Goal: Task Accomplishment & Management: Manage account settings

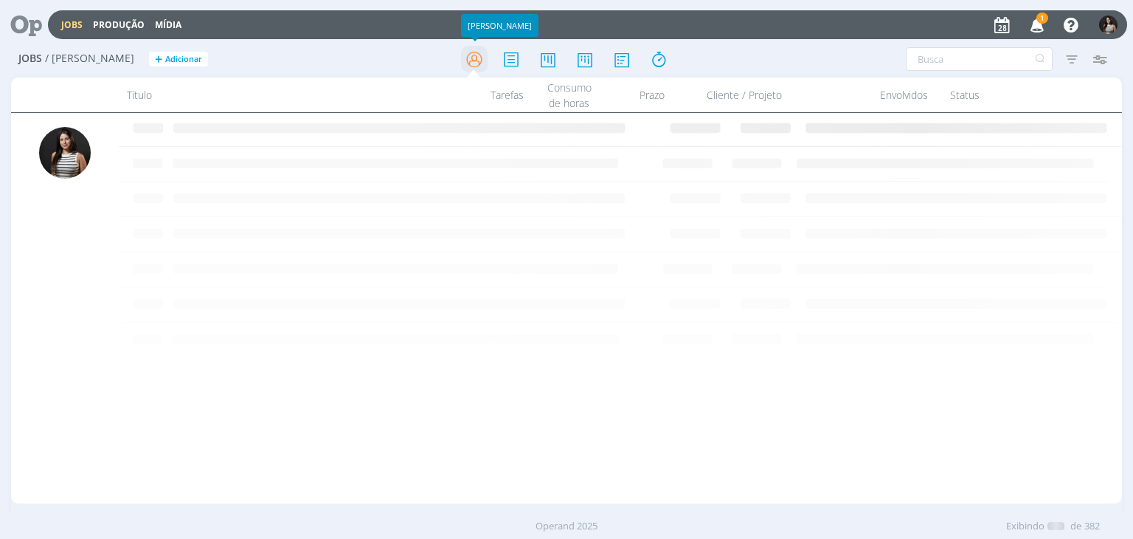
click at [479, 58] on icon at bounding box center [474, 59] width 27 height 29
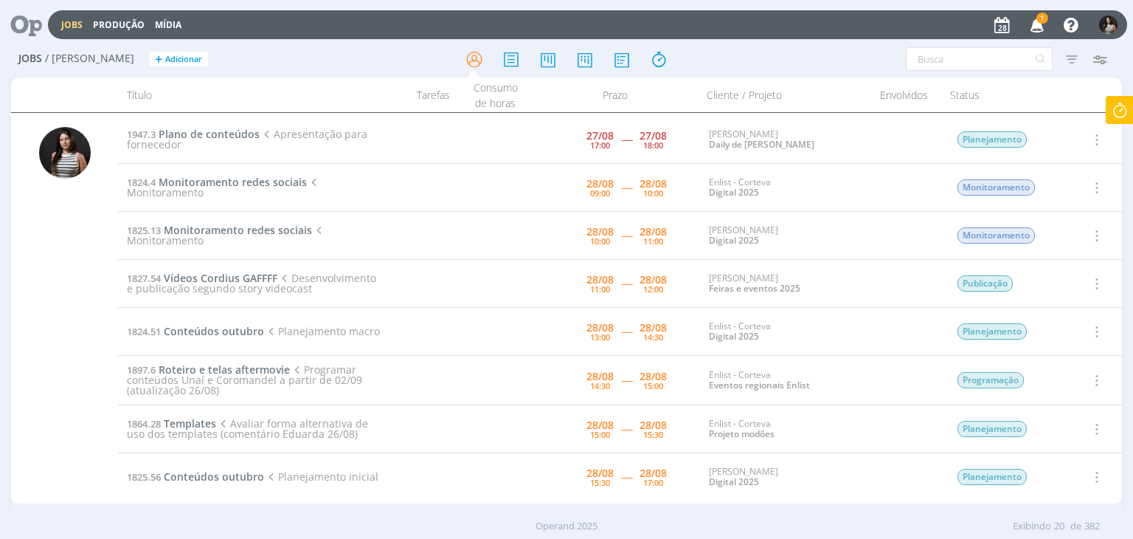
click at [1122, 104] on icon at bounding box center [1120, 110] width 27 height 29
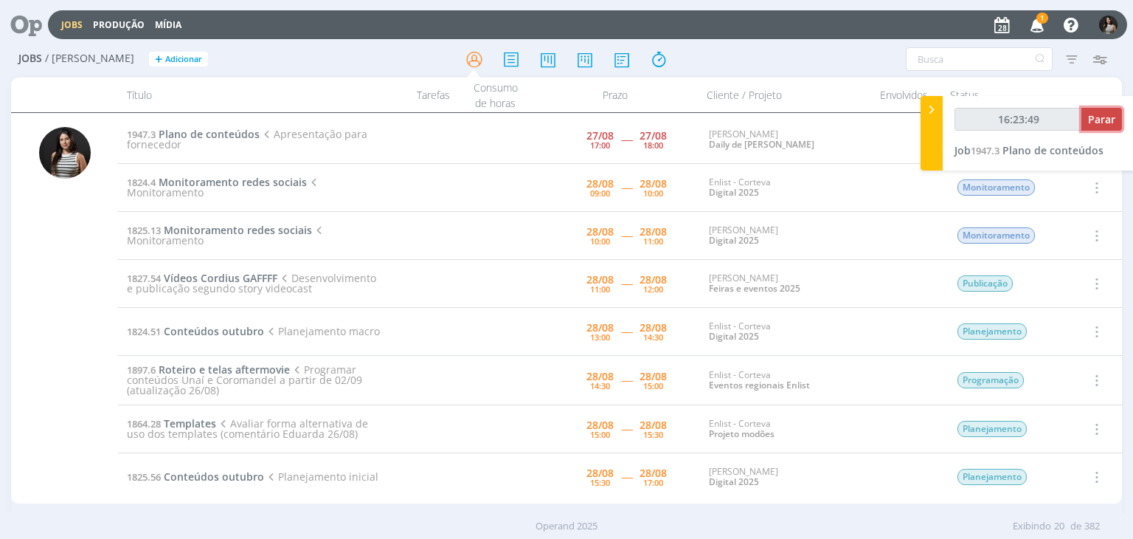
type input "16:23:50"
click at [1107, 116] on span "Parar" at bounding box center [1101, 119] width 27 height 14
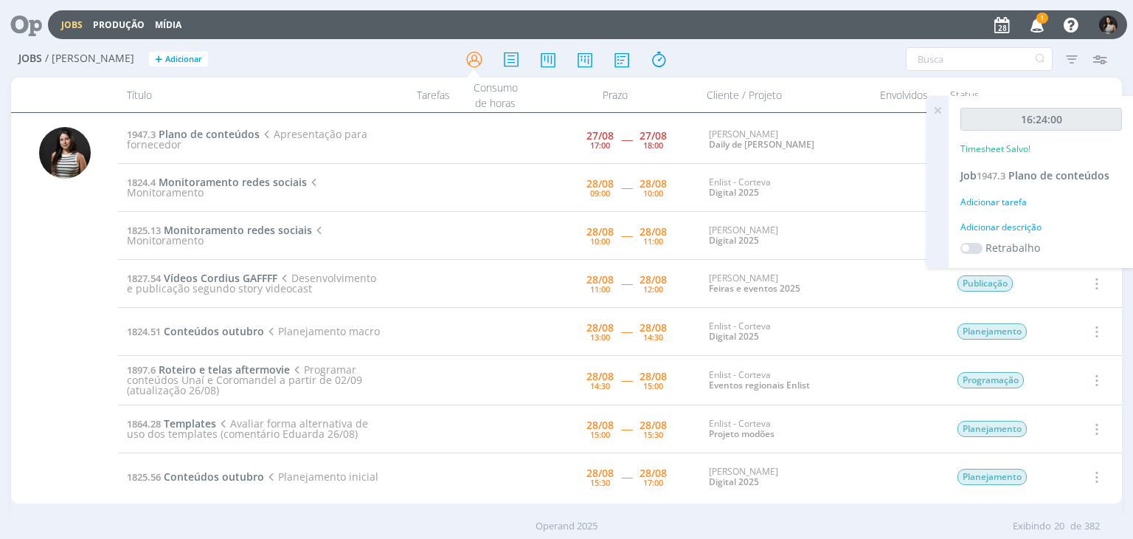
click at [941, 113] on icon at bounding box center [937, 110] width 27 height 29
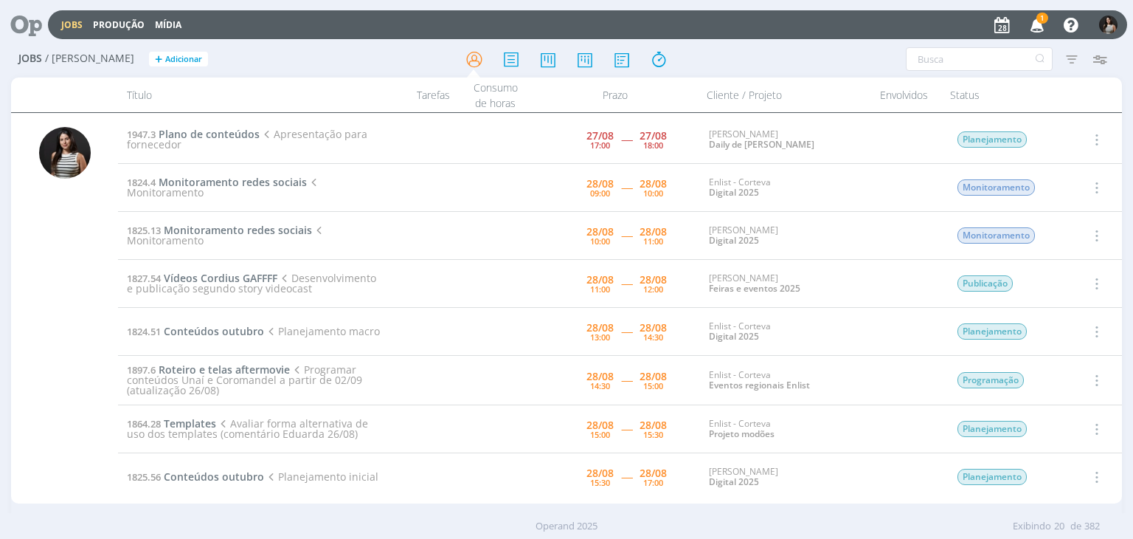
click at [1092, 187] on icon "button" at bounding box center [1095, 188] width 16 height 18
click at [1052, 280] on link "Iniciar timesheet" at bounding box center [1054, 283] width 117 height 24
click at [225, 134] on span "Plano de conteúdos" at bounding box center [209, 134] width 101 height 14
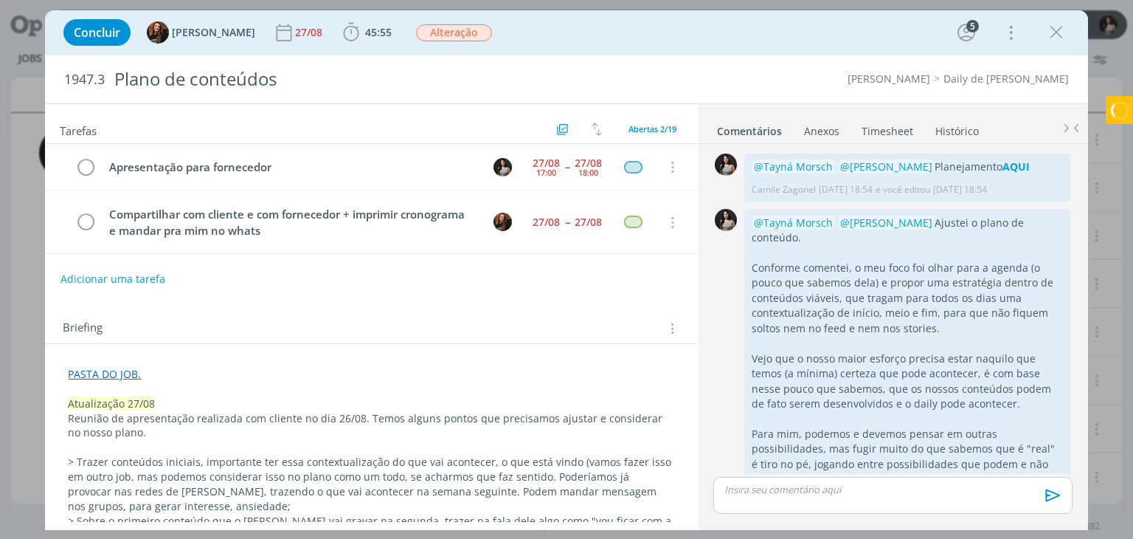
scroll to position [1074, 0]
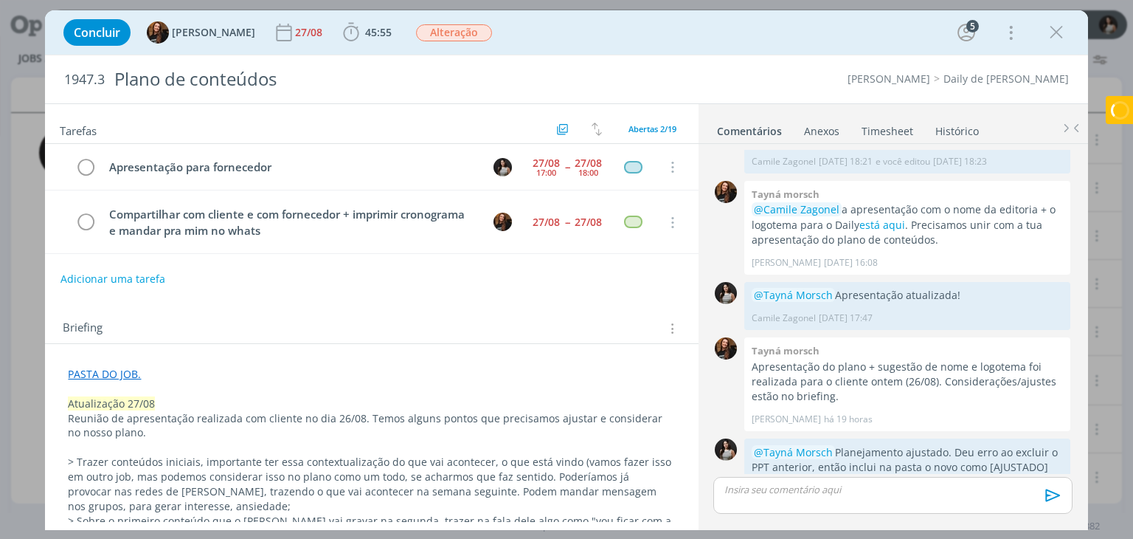
click at [900, 126] on link "Timesheet" at bounding box center [887, 127] width 53 height 21
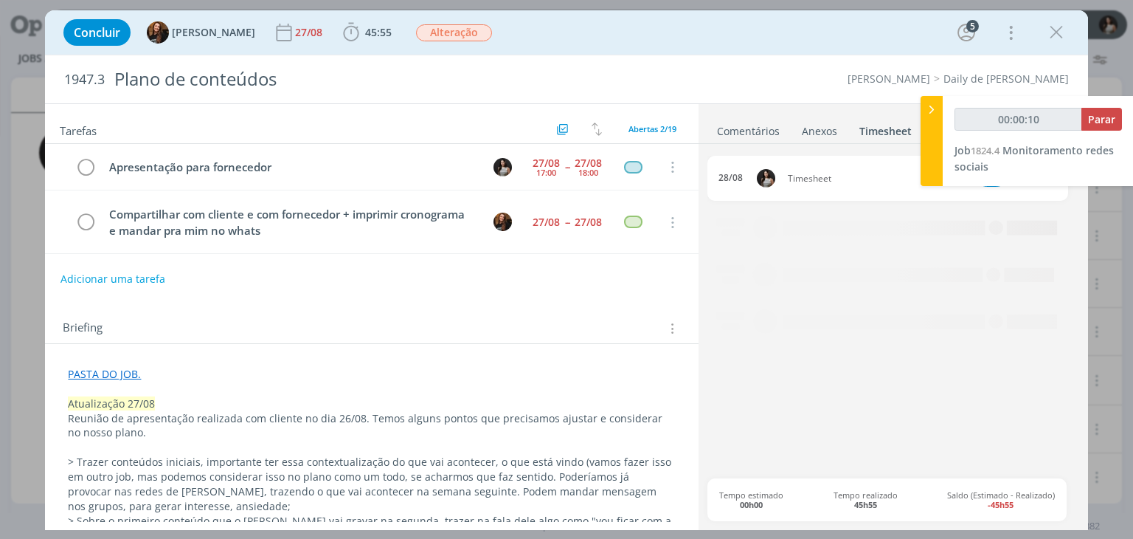
click at [1053, 174] on div "00:00:10 Parar Job 1824.4 Monitoramento redes sociais" at bounding box center [1038, 141] width 191 height 90
type input "00:00:12"
click at [932, 116] on icon at bounding box center [931, 109] width 15 height 15
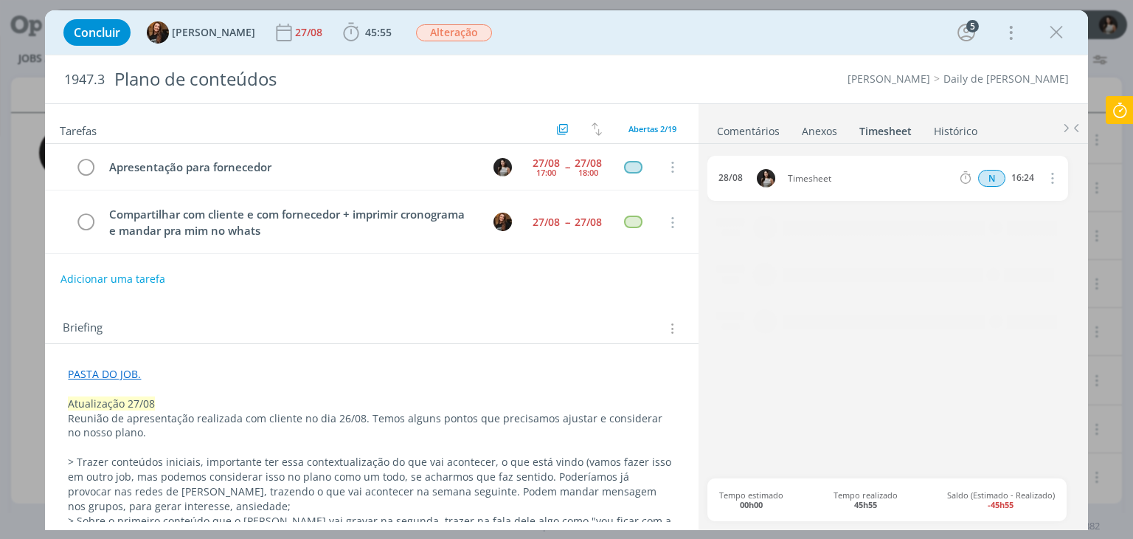
click at [1052, 175] on icon "dialog" at bounding box center [1051, 178] width 16 height 18
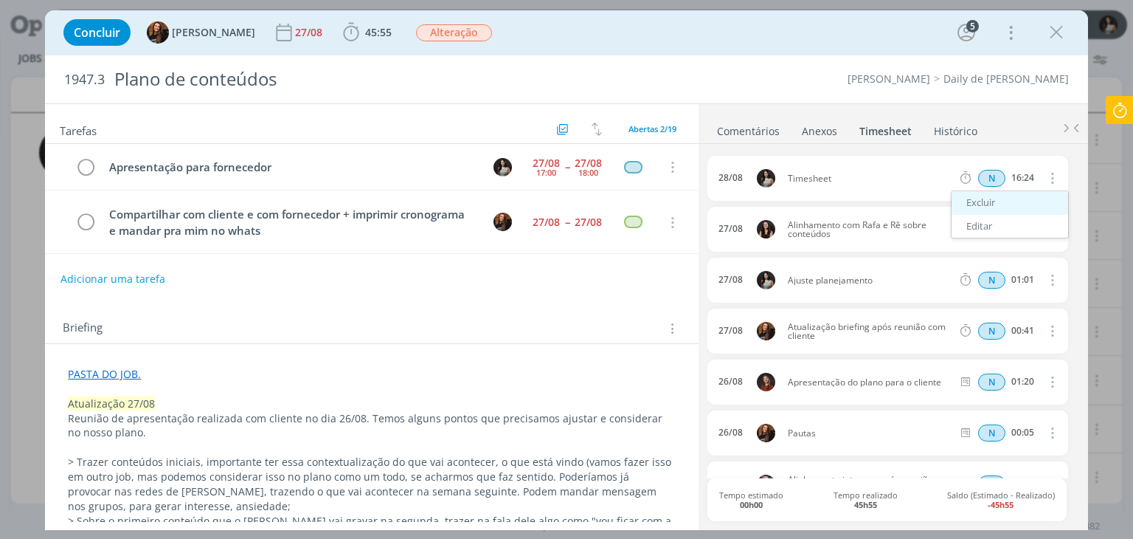
click at [1014, 208] on link "Excluir" at bounding box center [1010, 203] width 117 height 24
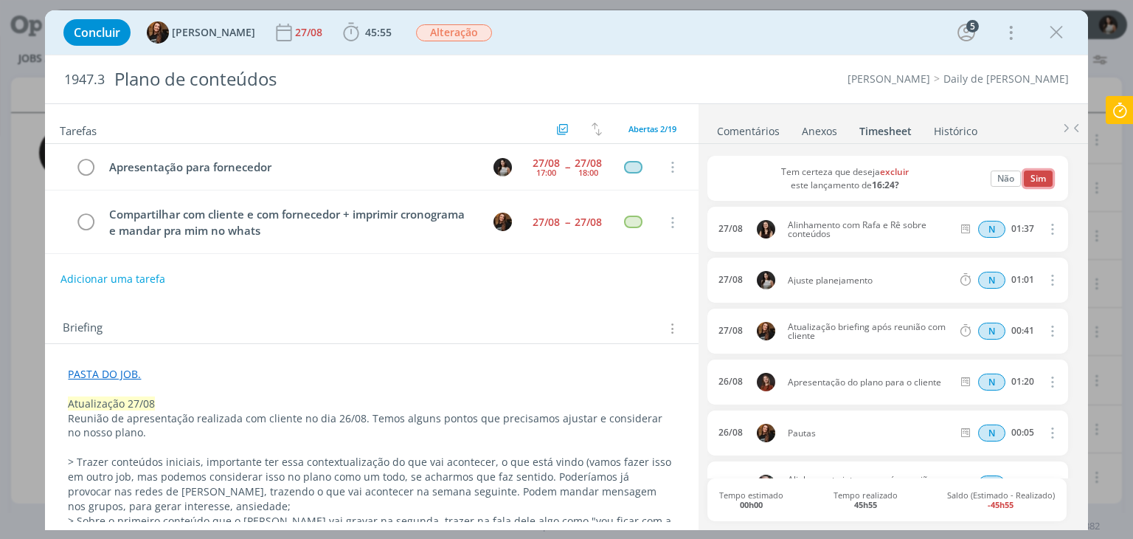
click at [1034, 179] on button "Sim" at bounding box center [1038, 178] width 29 height 16
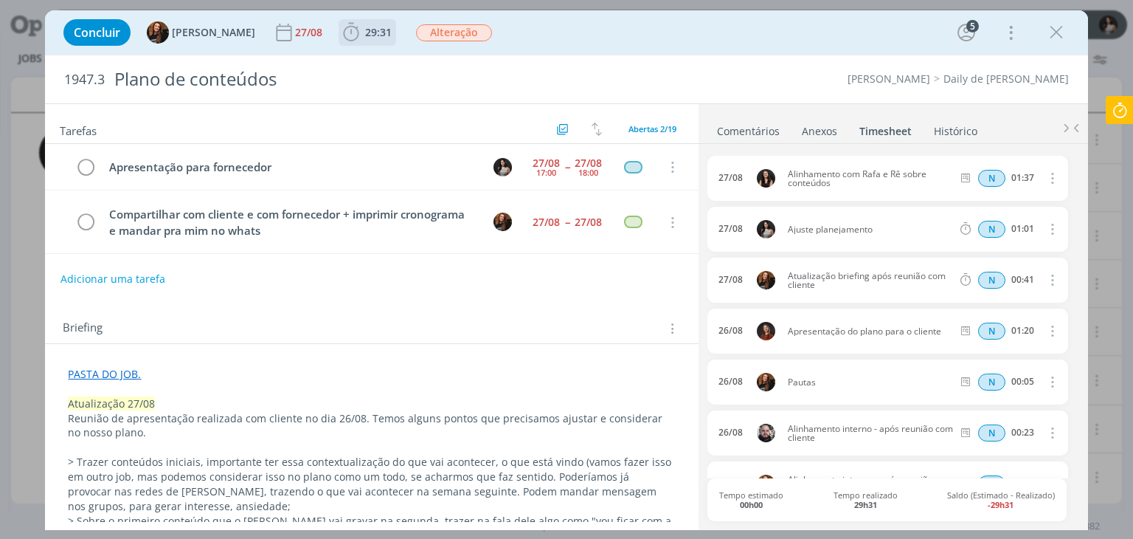
click at [365, 30] on span "29:31" at bounding box center [378, 32] width 27 height 14
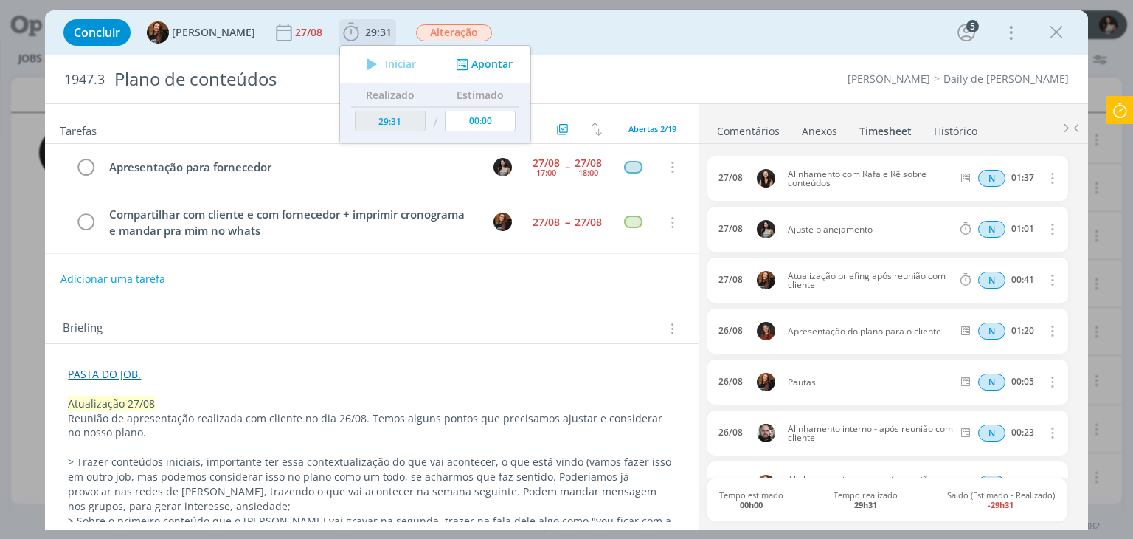
click at [479, 63] on button "Apontar" at bounding box center [482, 64] width 61 height 15
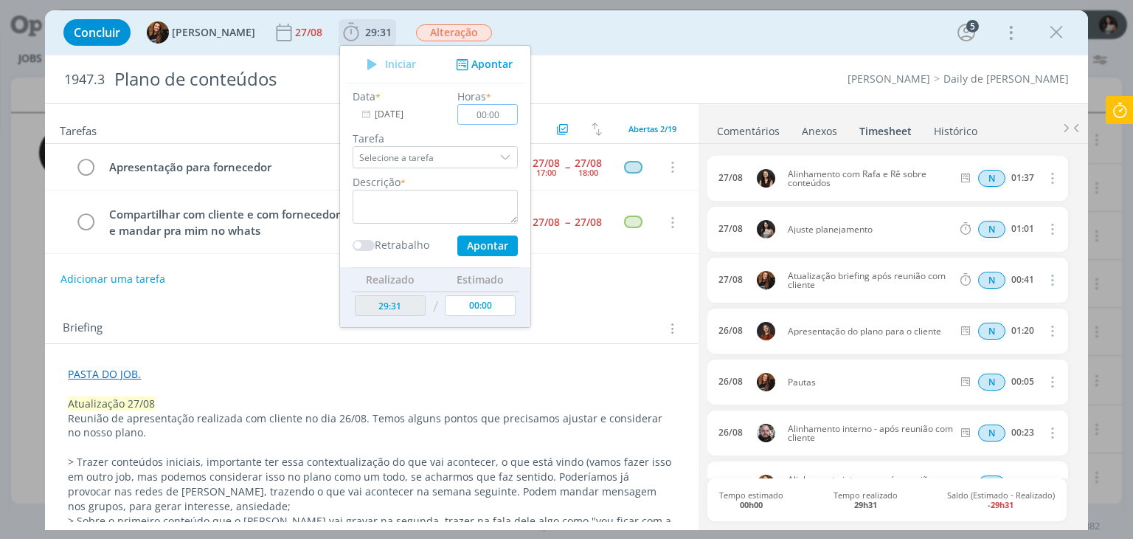
click at [474, 112] on input "00:00" at bounding box center [488, 114] width 60 height 21
click at [481, 114] on input "01:00" at bounding box center [488, 114] width 60 height 21
click at [479, 116] on input "103:07" at bounding box center [488, 114] width 60 height 21
click at [484, 116] on input "103:07" at bounding box center [488, 114] width 60 height 21
click at [478, 115] on input "1030:37" at bounding box center [488, 114] width 60 height 21
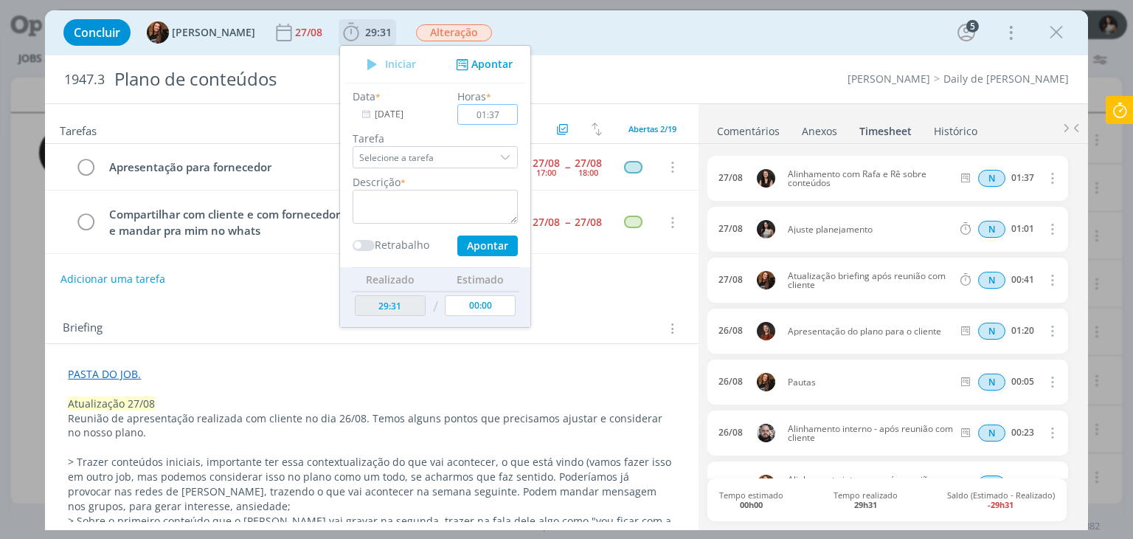
type input "01:37"
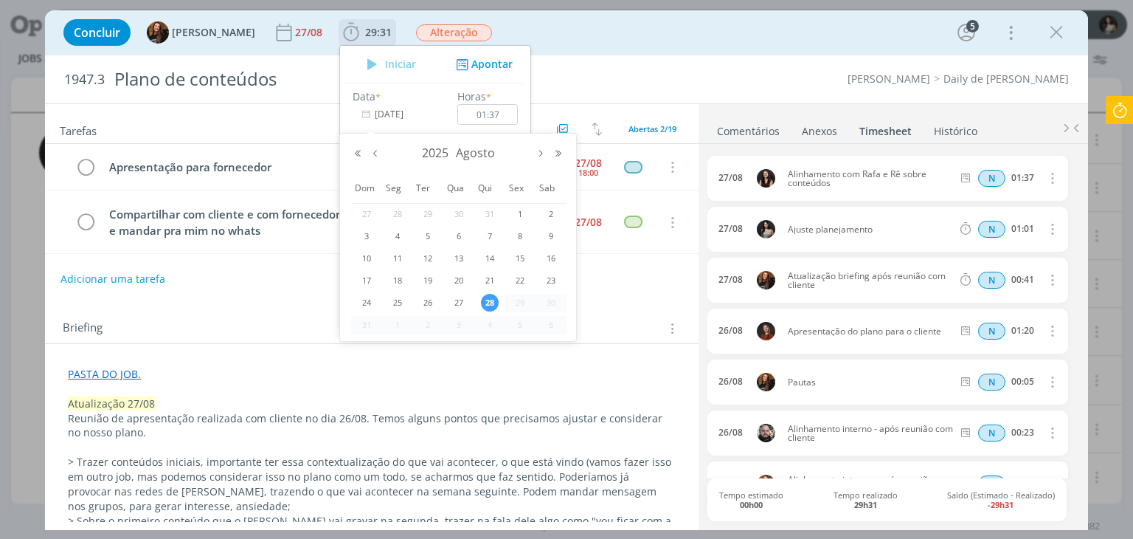
click at [384, 114] on input "[DATE]" at bounding box center [399, 114] width 92 height 21
click at [458, 302] on span "27" at bounding box center [459, 303] width 18 height 18
type input "[DATE]"
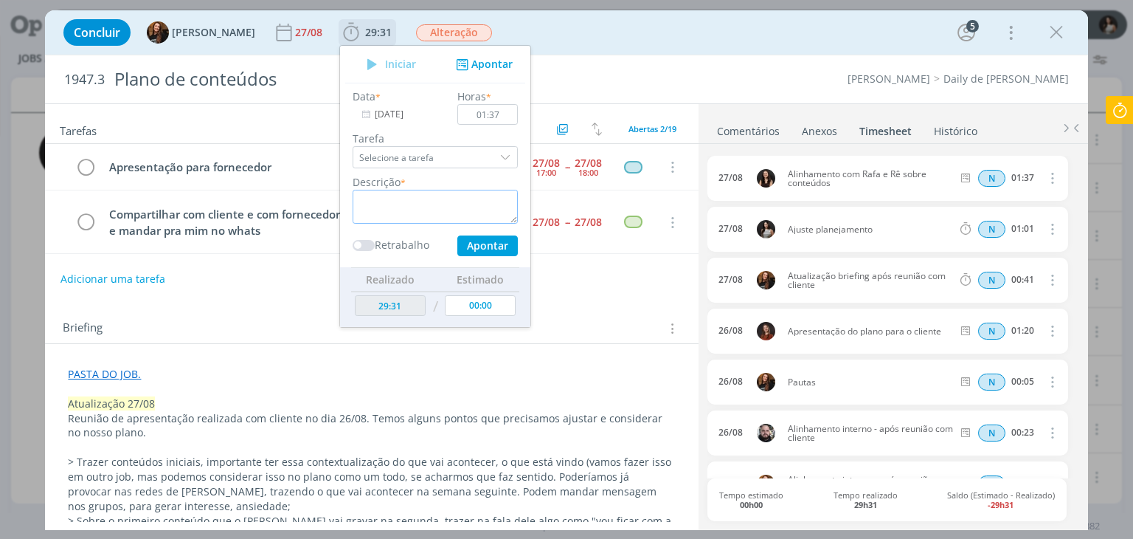
click at [392, 198] on textarea "dialog" at bounding box center [435, 207] width 165 height 34
type textarea "Apresentação para Rafa e Rê"
click at [481, 249] on button "Apontar" at bounding box center [487, 245] width 60 height 21
type input "31:08"
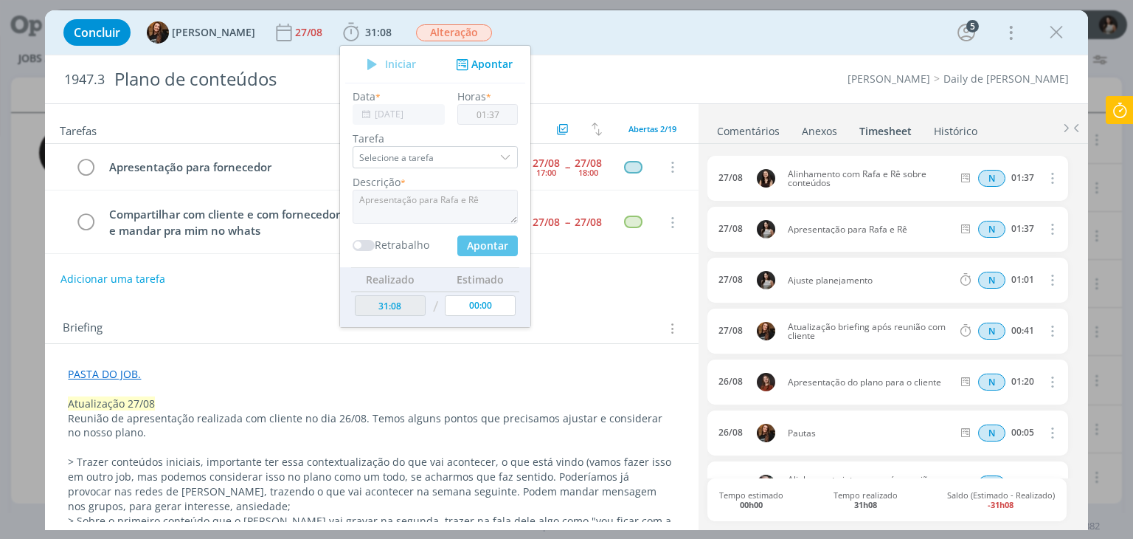
type input "[DATE]"
type input "00:00"
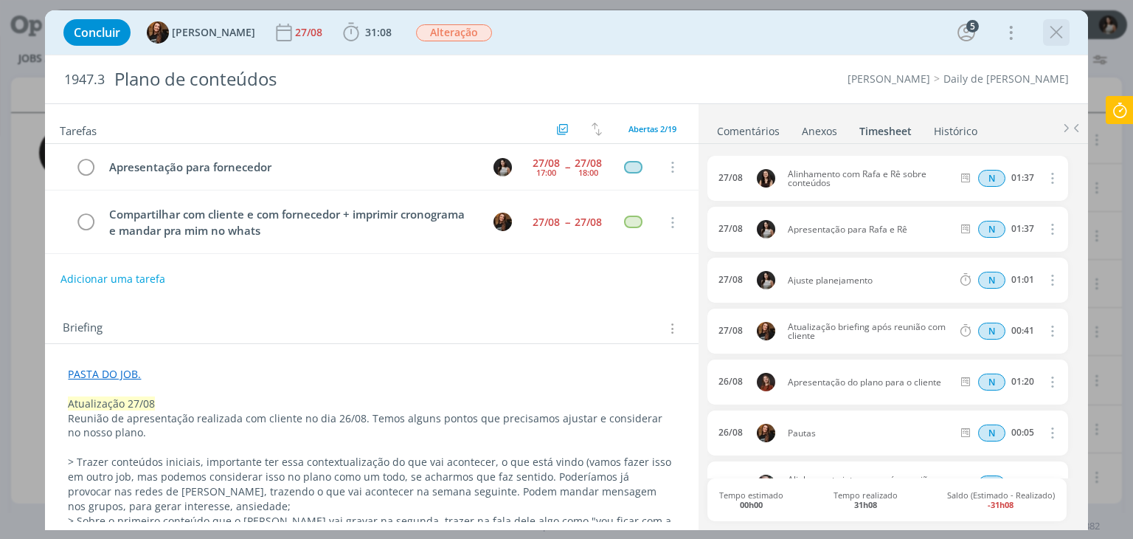
click at [1056, 34] on icon "dialog" at bounding box center [1056, 32] width 22 height 22
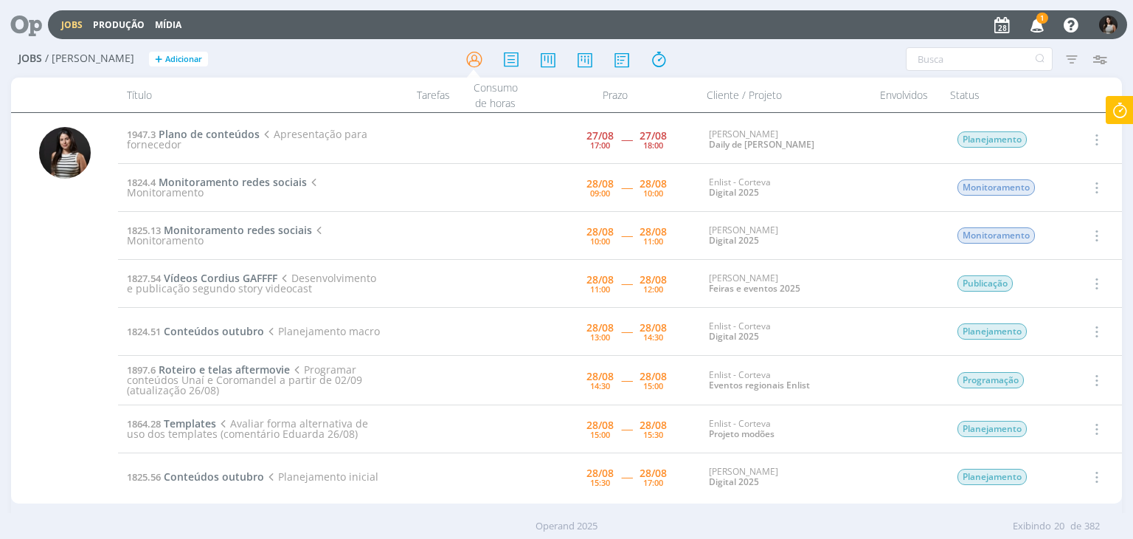
click at [1090, 135] on icon "button" at bounding box center [1095, 140] width 16 height 18
click at [1067, 184] on link "Concluir" at bounding box center [1054, 188] width 117 height 24
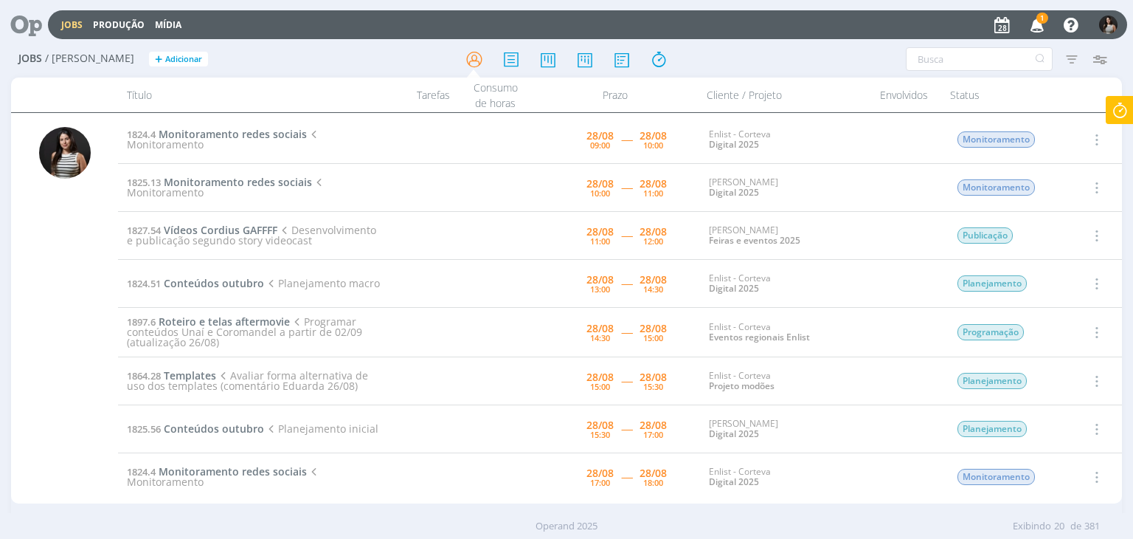
click at [1044, 24] on icon "button" at bounding box center [1038, 24] width 26 height 25
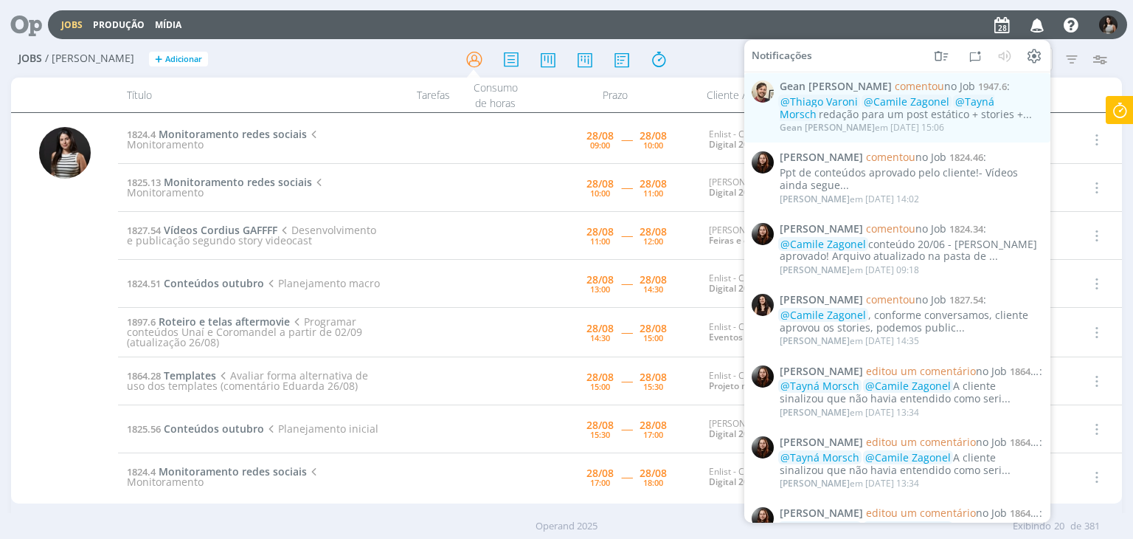
click at [251, 52] on h2 "Jobs / [PERSON_NAME] + Adicionar" at bounding box center [196, 56] width 356 height 31
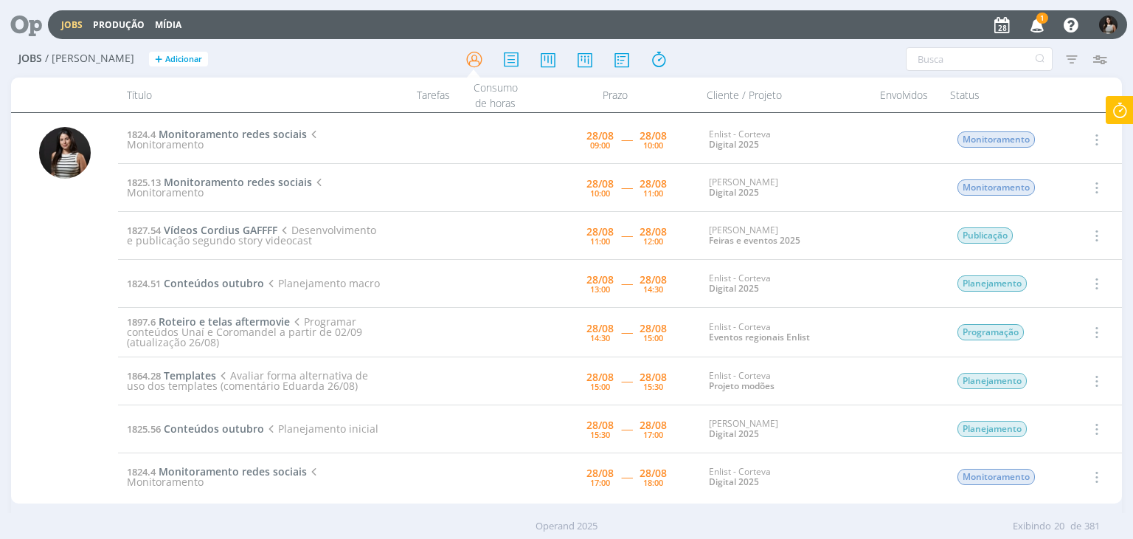
click at [1039, 30] on icon "button" at bounding box center [1038, 24] width 26 height 25
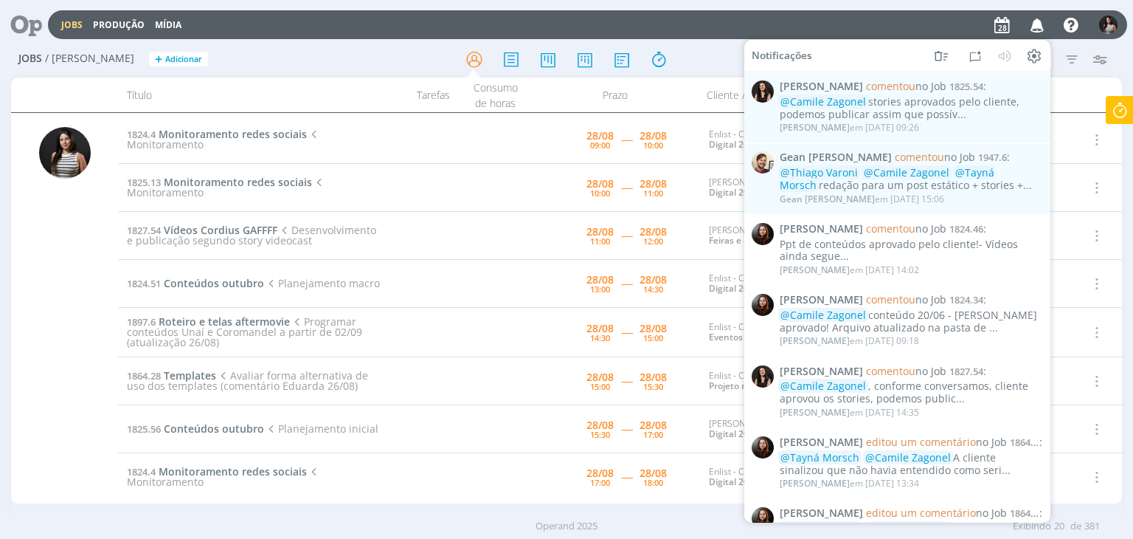
click at [1120, 66] on div "Filtros Filtrar [GEOGRAPHIC_DATA] Tipo Jobs e Tarefas Data Personalizado a Situ…" at bounding box center [937, 59] width 370 height 24
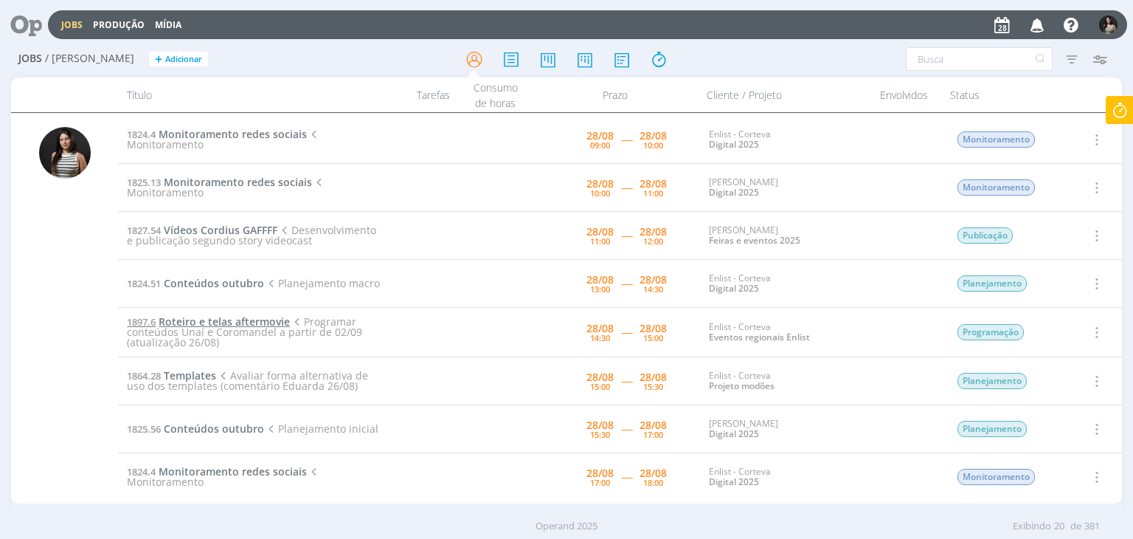
click at [251, 320] on span "Roteiro e telas aftermovie" at bounding box center [224, 321] width 131 height 14
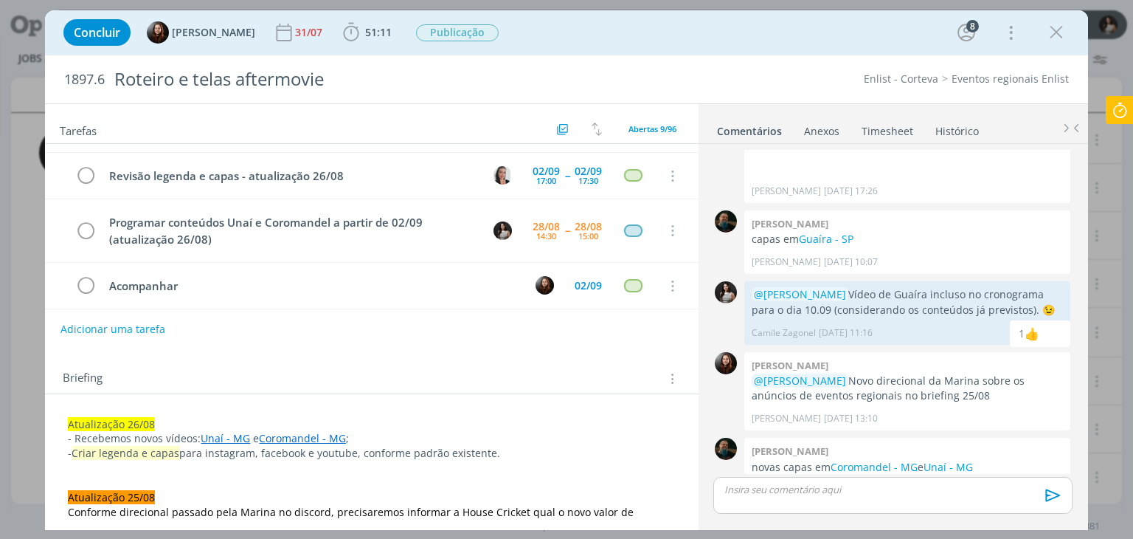
scroll to position [44, 0]
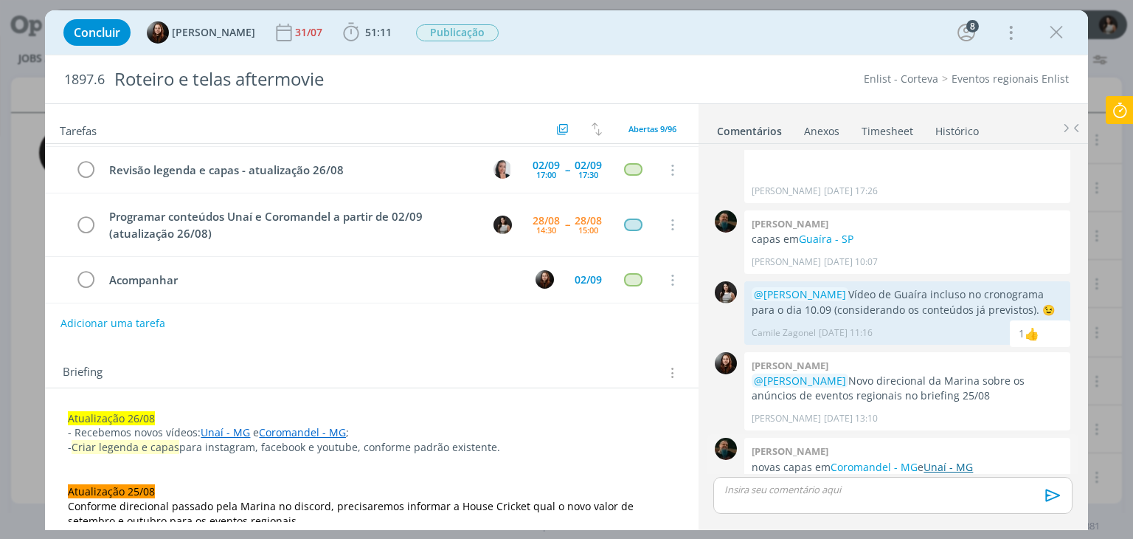
click at [946, 460] on link "Unaí - MG" at bounding box center [948, 467] width 49 height 14
click at [869, 460] on link "Coromandel - MG" at bounding box center [874, 467] width 87 height 14
click at [1058, 35] on icon "dialog" at bounding box center [1056, 32] width 22 height 22
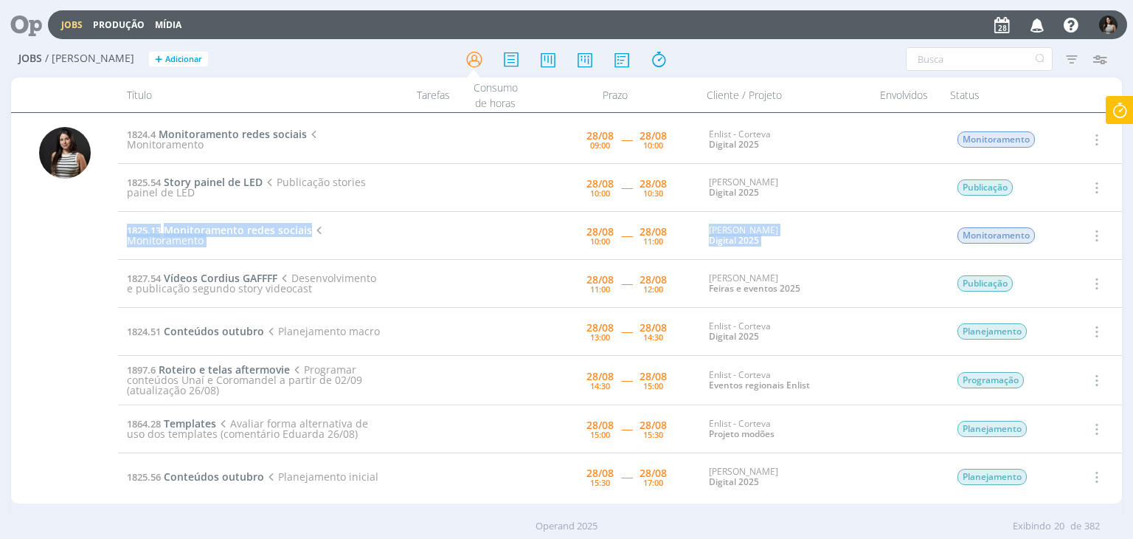
drag, startPoint x: 1115, startPoint y: 209, endPoint x: 1115, endPoint y: 229, distance: 19.9
click at [83, 375] on div at bounding box center [65, 315] width 52 height 376
click at [198, 420] on span "Templates" at bounding box center [190, 423] width 52 height 14
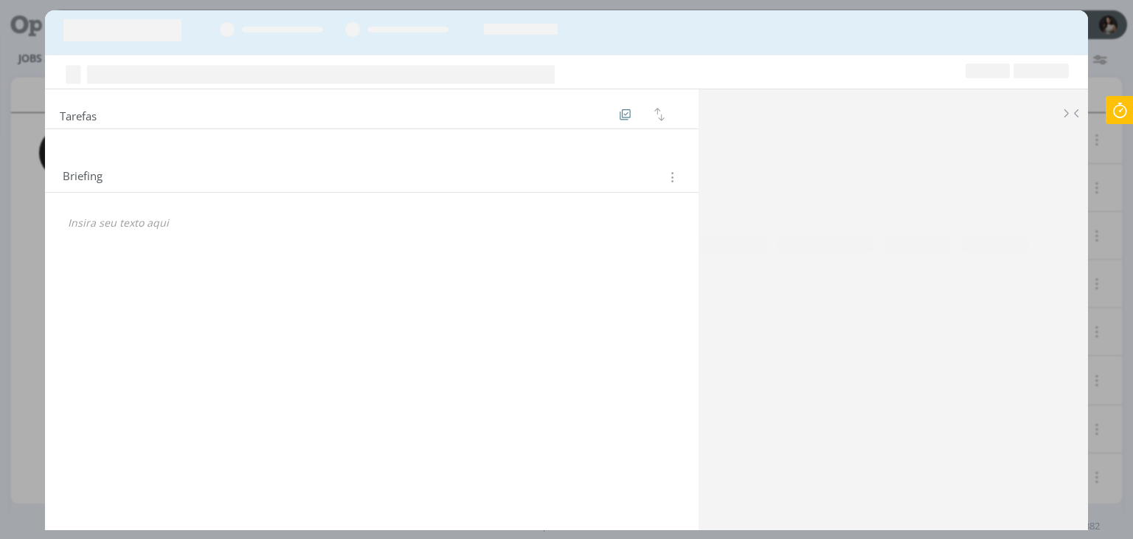
click at [198, 420] on div "Tarefas Ordenar por: Prazo crescente Prazo decrescente Ordem original Briefing …" at bounding box center [371, 305] width 653 height 432
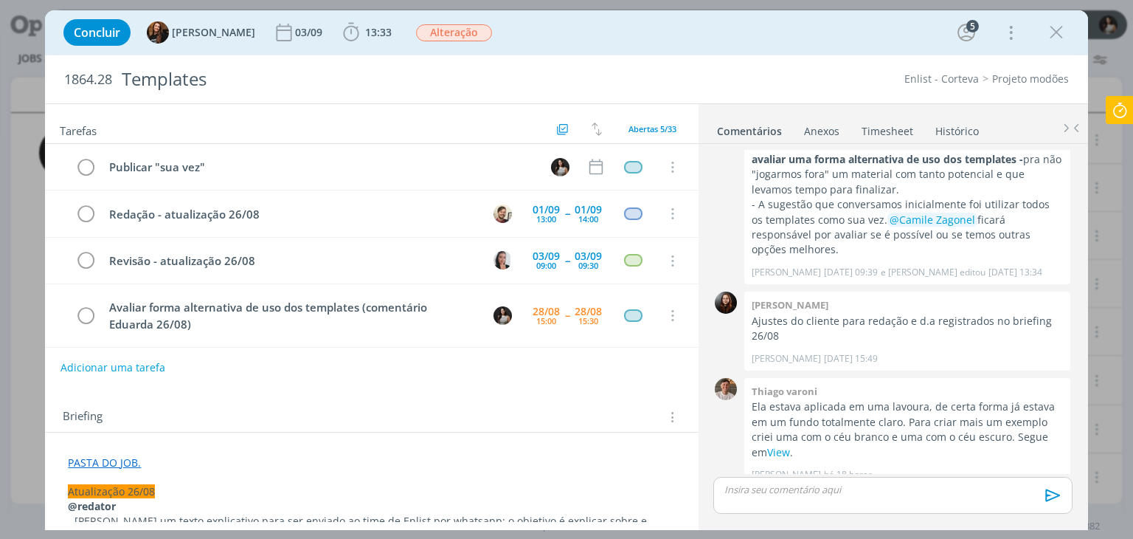
scroll to position [49, 0]
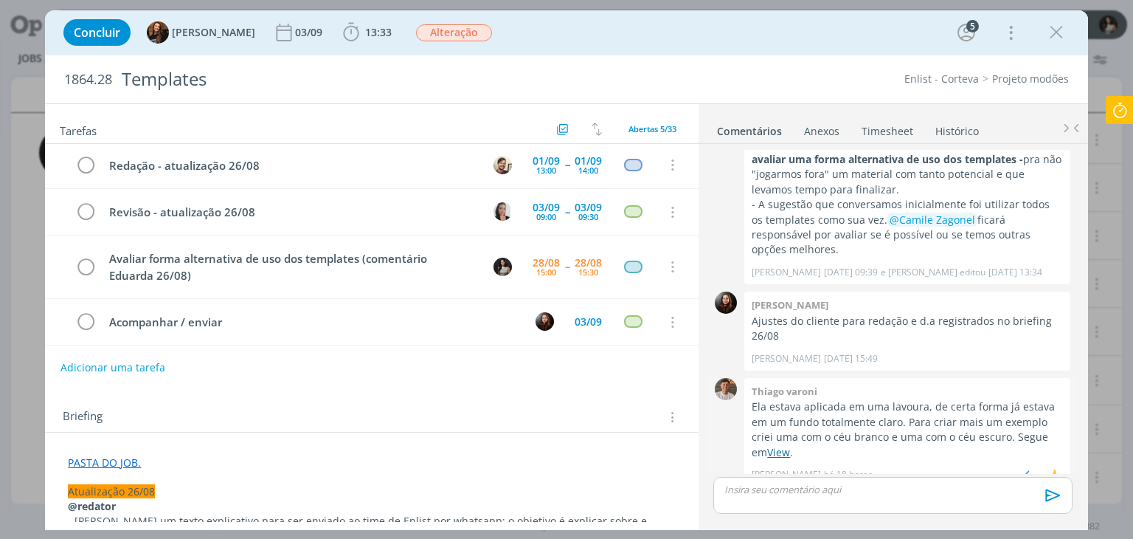
click at [785, 445] on link "View" at bounding box center [778, 452] width 23 height 14
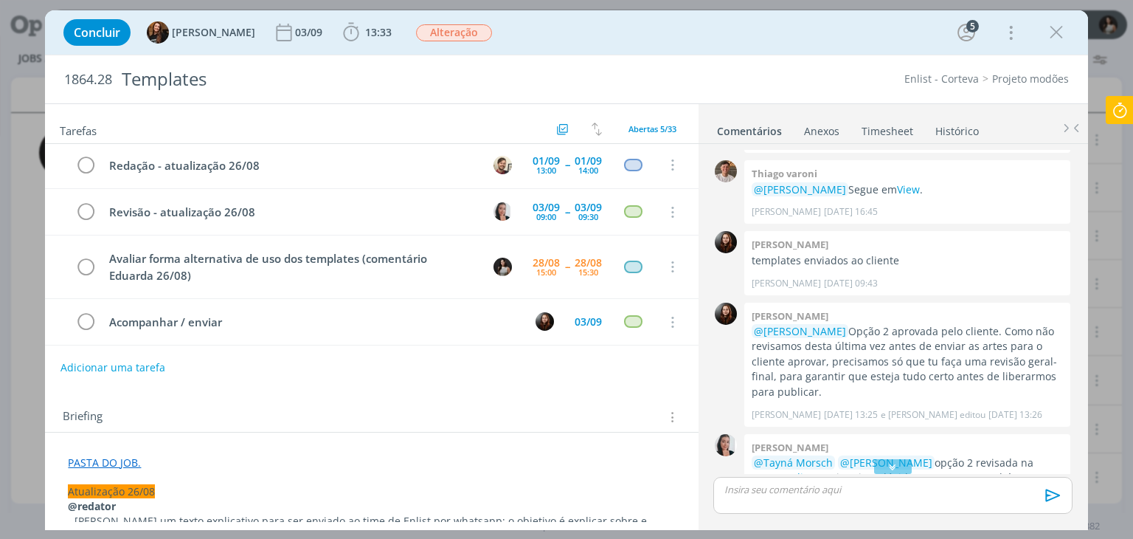
scroll to position [1454, 0]
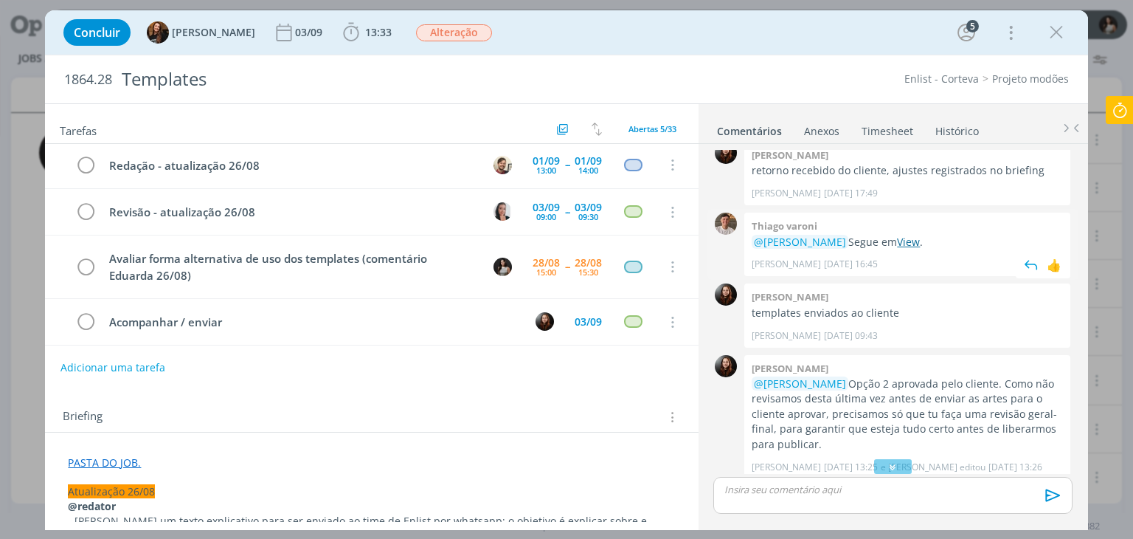
click at [910, 240] on link "View" at bounding box center [908, 242] width 23 height 14
click at [907, 243] on link "View" at bounding box center [908, 242] width 23 height 14
click at [914, 240] on link "View" at bounding box center [908, 242] width 23 height 14
click at [1056, 33] on icon "dialog" at bounding box center [1056, 32] width 22 height 22
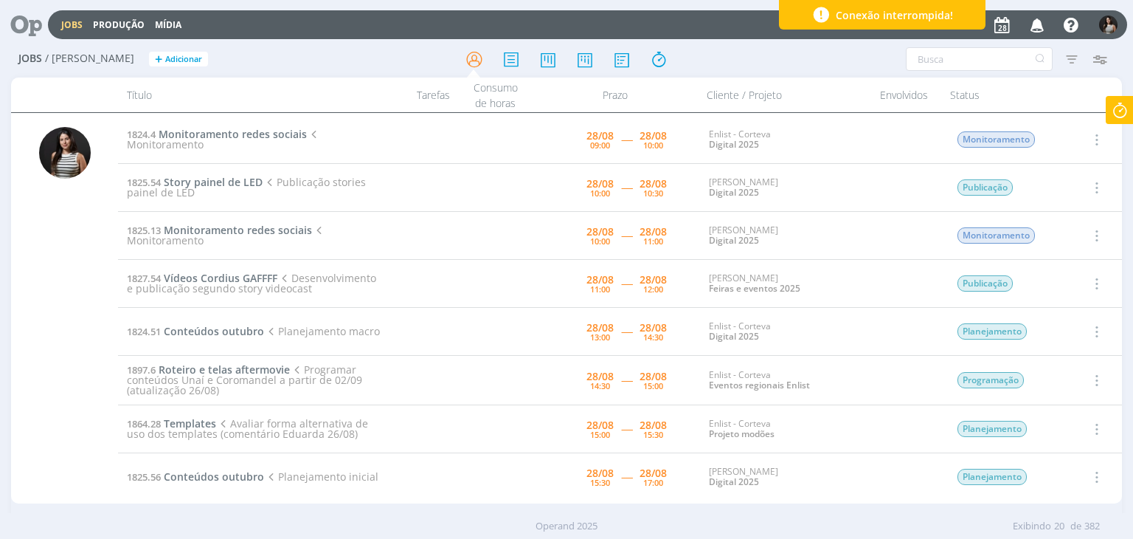
click at [1120, 103] on icon at bounding box center [1120, 110] width 27 height 29
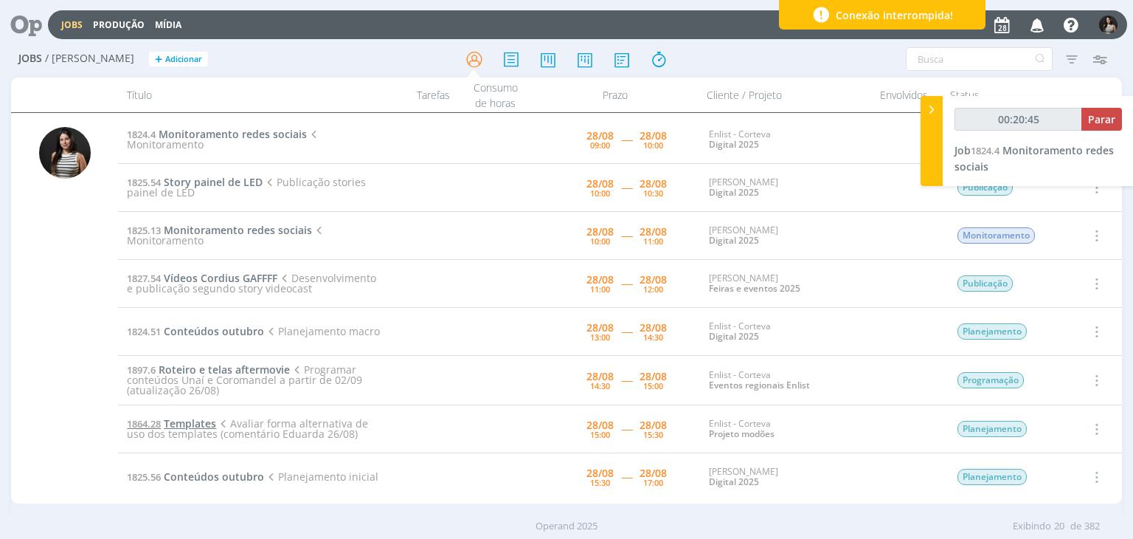
click at [202, 420] on span "Templates" at bounding box center [190, 423] width 52 height 14
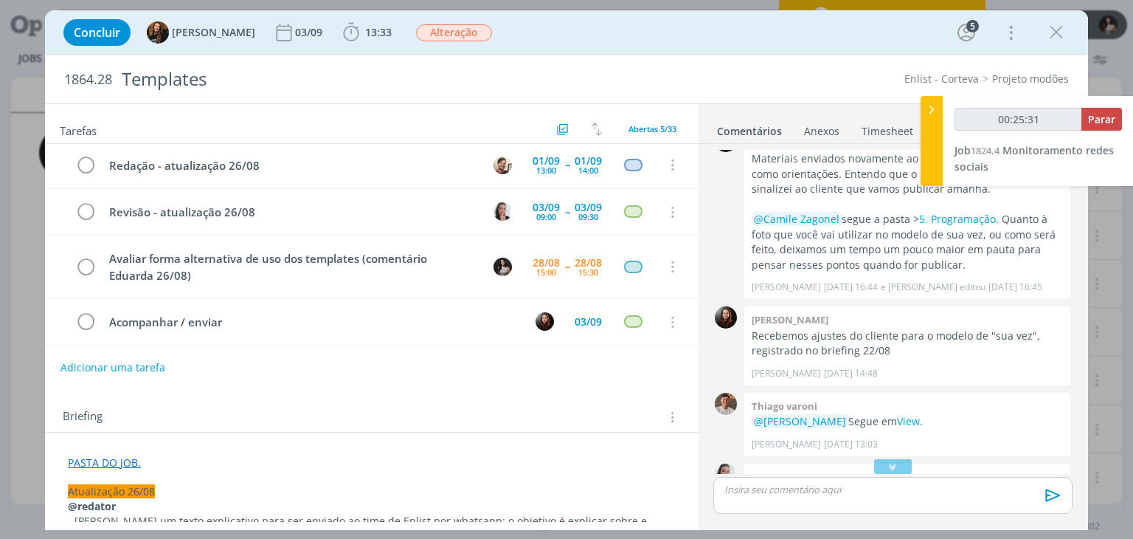
scroll to position [1927, 0]
click at [912, 423] on link "View" at bounding box center [908, 420] width 23 height 14
click at [1062, 38] on icon "dialog" at bounding box center [1056, 32] width 22 height 22
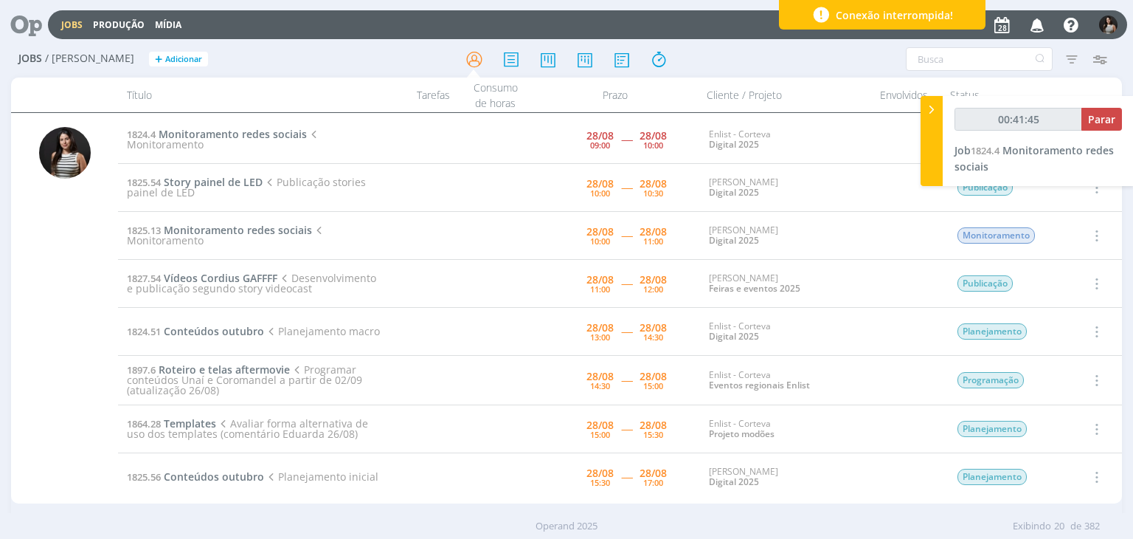
type input "00:41:46"
click at [1104, 121] on span "Parar" at bounding box center [1101, 119] width 27 height 14
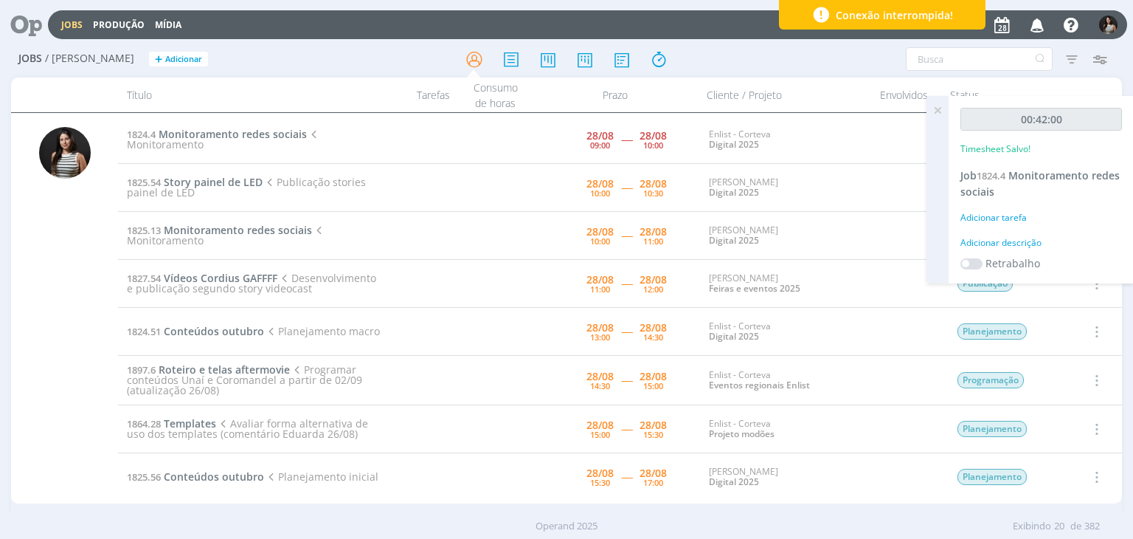
click at [941, 111] on icon at bounding box center [937, 110] width 27 height 29
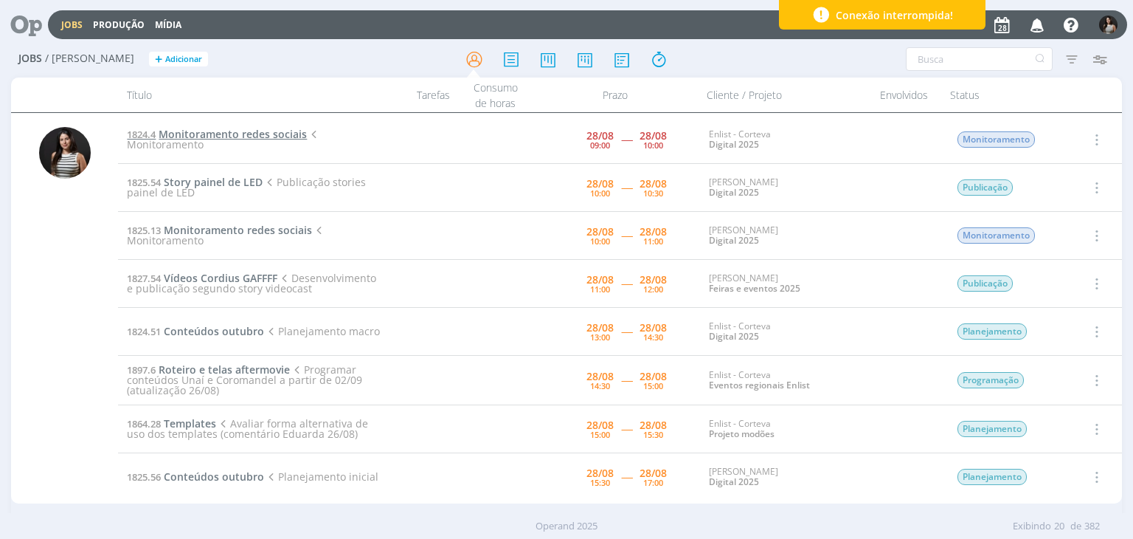
click at [260, 133] on span "Monitoramento redes sociais" at bounding box center [233, 134] width 148 height 14
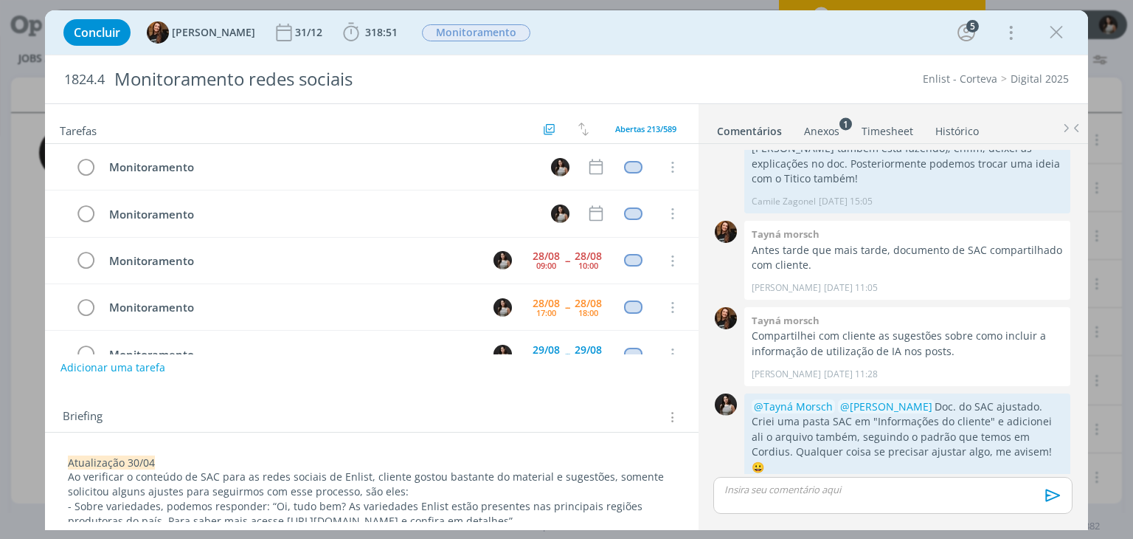
scroll to position [46, 0]
click at [868, 125] on link "Timesheet" at bounding box center [887, 127] width 53 height 21
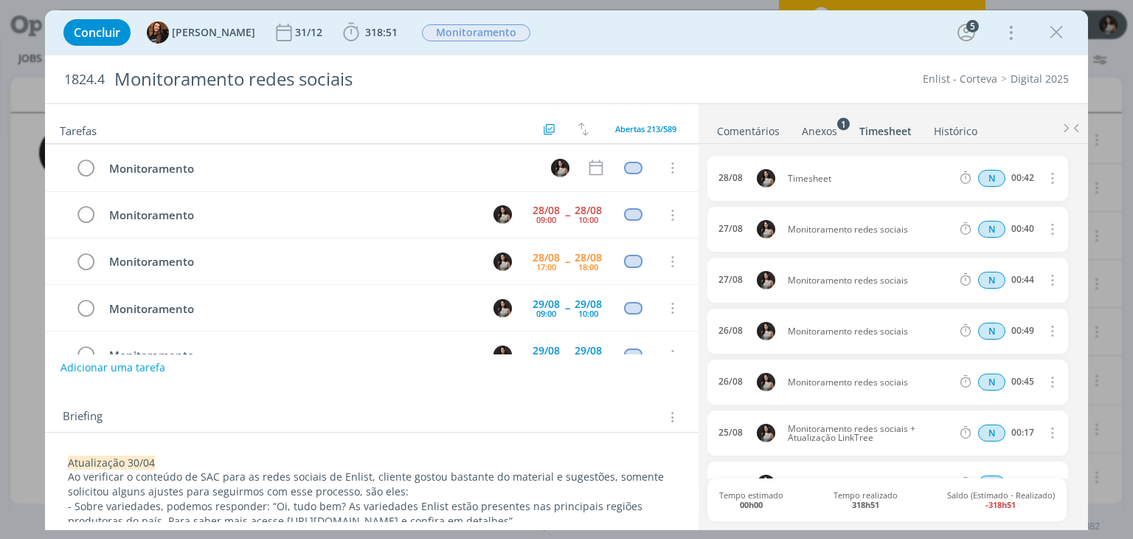
click at [1050, 176] on icon "dialog" at bounding box center [1051, 178] width 16 height 18
click at [992, 229] on link "Editar" at bounding box center [1010, 227] width 117 height 24
drag, startPoint x: 853, startPoint y: 175, endPoint x: 760, endPoint y: 172, distance: 93.7
click at [760, 172] on div "[DATE] 10:04 Timesheet Selecione a tarefa N 00:42" at bounding box center [887, 178] width 360 height 45
click at [811, 144] on div "[DATE] 10:04 Monitoramento redes sociais Selecione a tarefa N 00:42 [DATE] Moni…" at bounding box center [892, 335] width 370 height 383
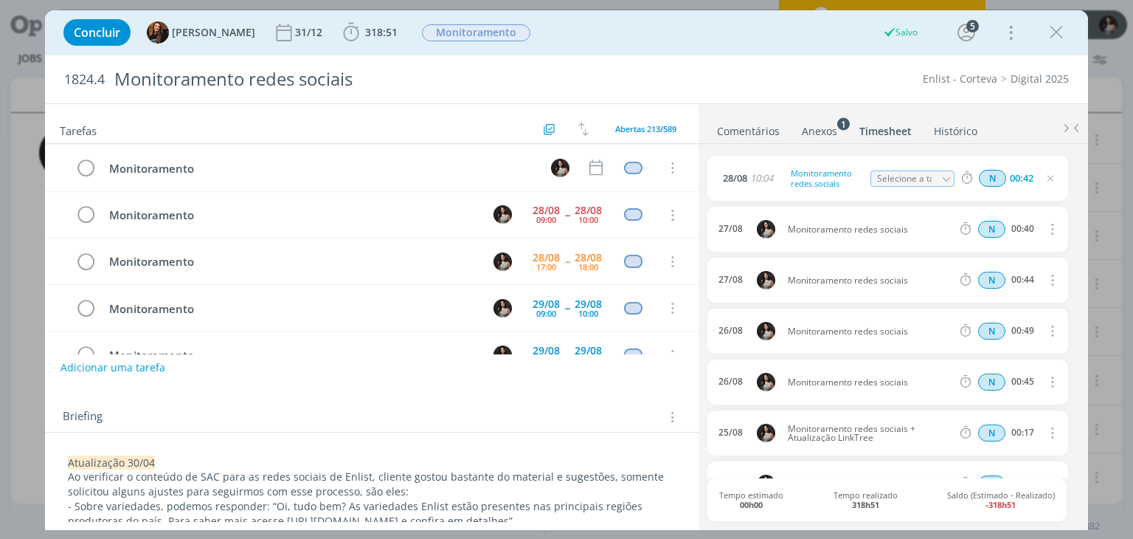
click at [749, 128] on link "Comentários" at bounding box center [748, 127] width 64 height 21
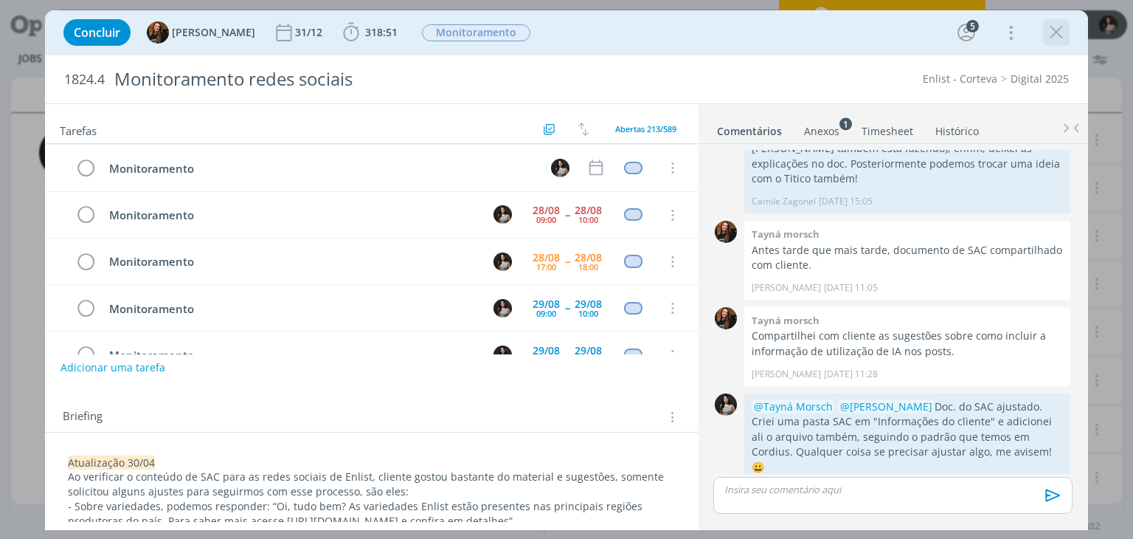
click at [1056, 36] on icon "dialog" at bounding box center [1056, 32] width 22 height 22
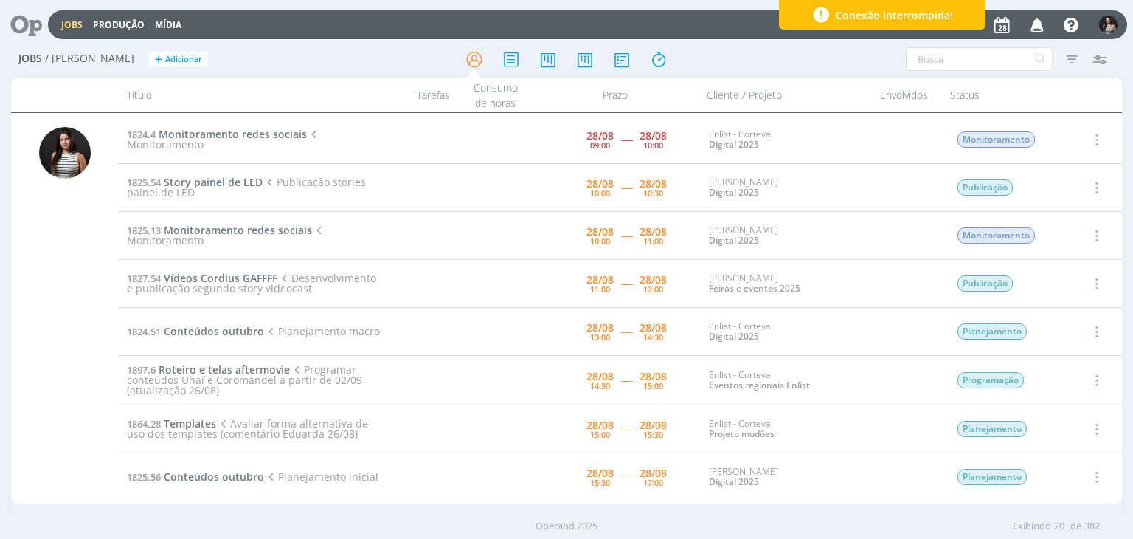
click at [1097, 135] on icon "button" at bounding box center [1095, 140] width 16 height 18
click at [1061, 190] on link "Concluir" at bounding box center [1054, 188] width 117 height 24
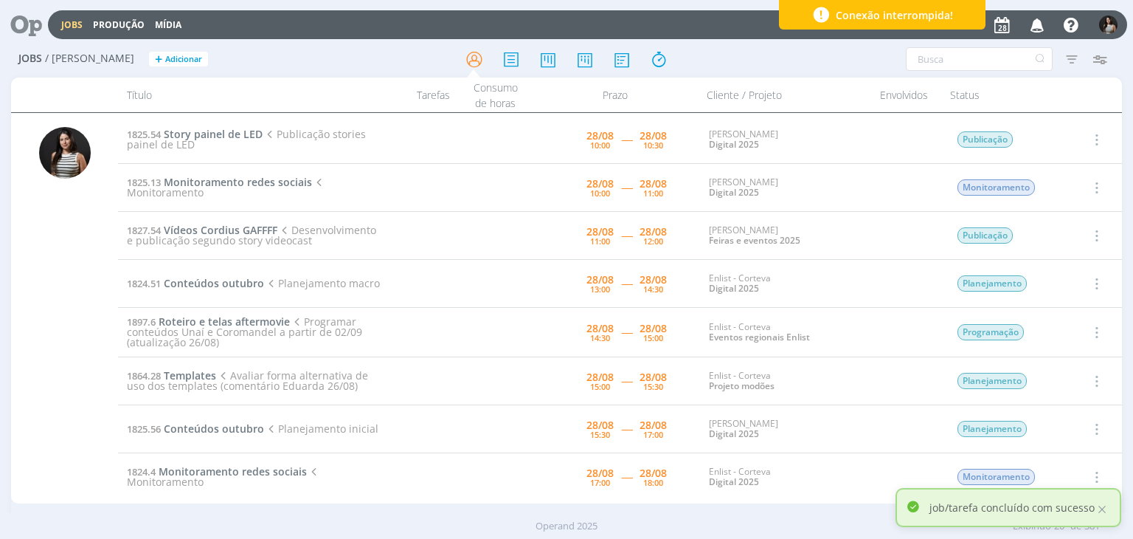
click at [1092, 132] on icon "button" at bounding box center [1095, 140] width 16 height 18
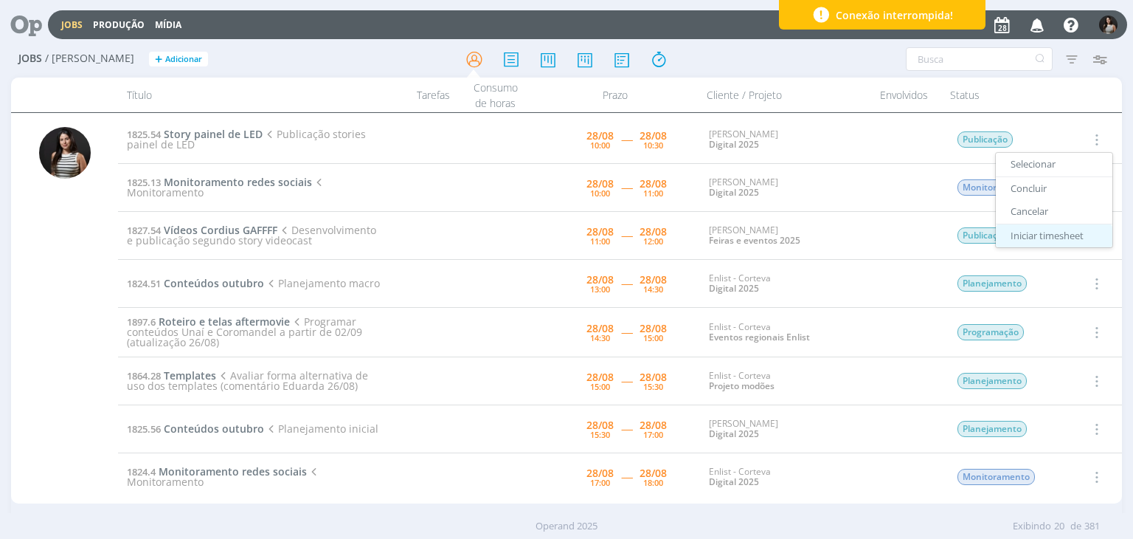
click at [1041, 232] on link "Iniciar timesheet" at bounding box center [1054, 236] width 117 height 24
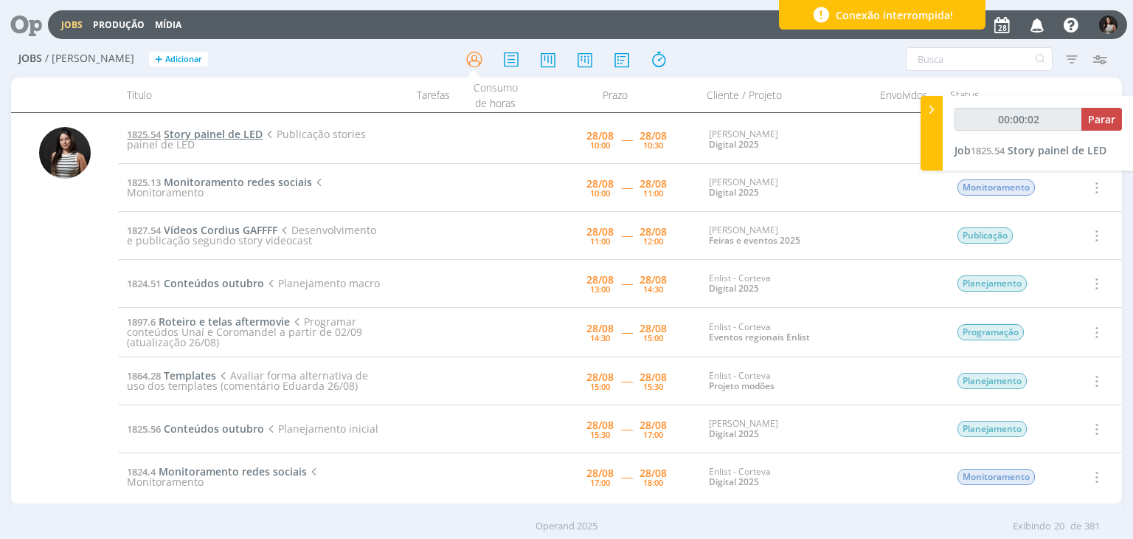
click at [244, 133] on span "Story painel de LED" at bounding box center [213, 134] width 99 height 14
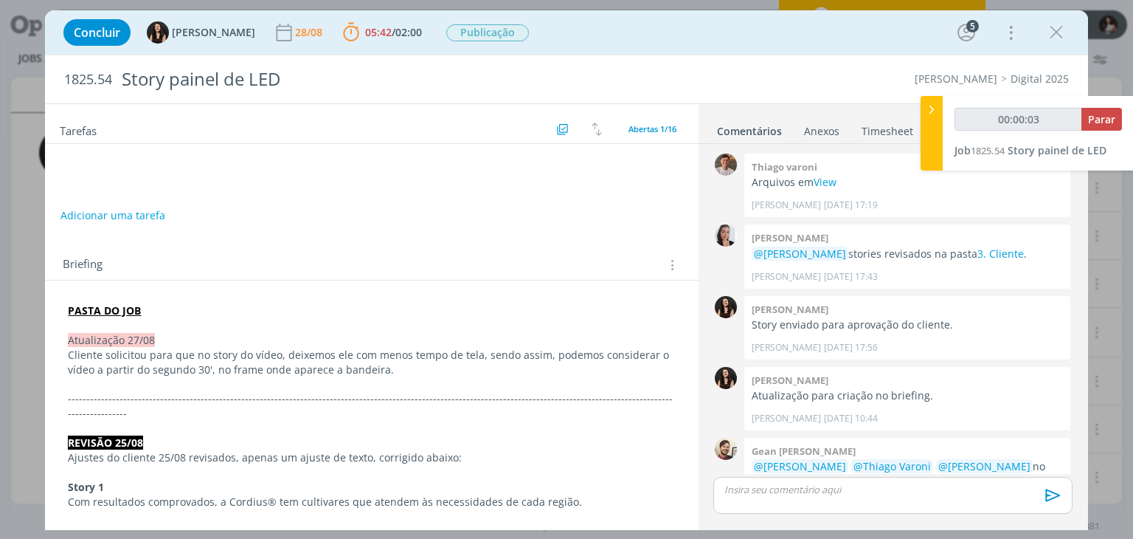
scroll to position [845, 0]
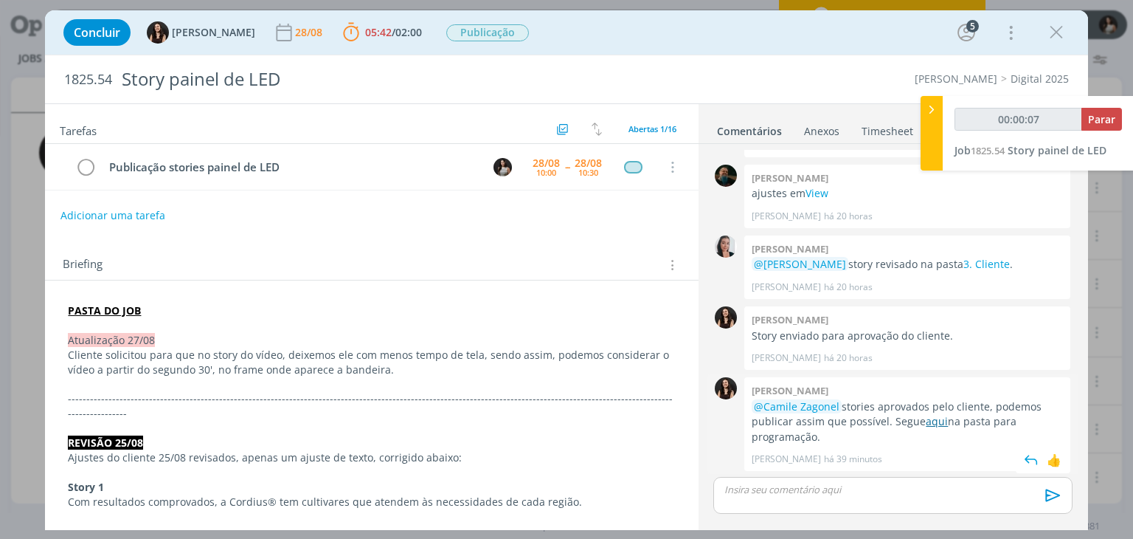
click at [926, 422] on link "aqui" at bounding box center [937, 421] width 22 height 14
click at [1105, 114] on span "Parar" at bounding box center [1101, 119] width 27 height 14
type input "00:13:00"
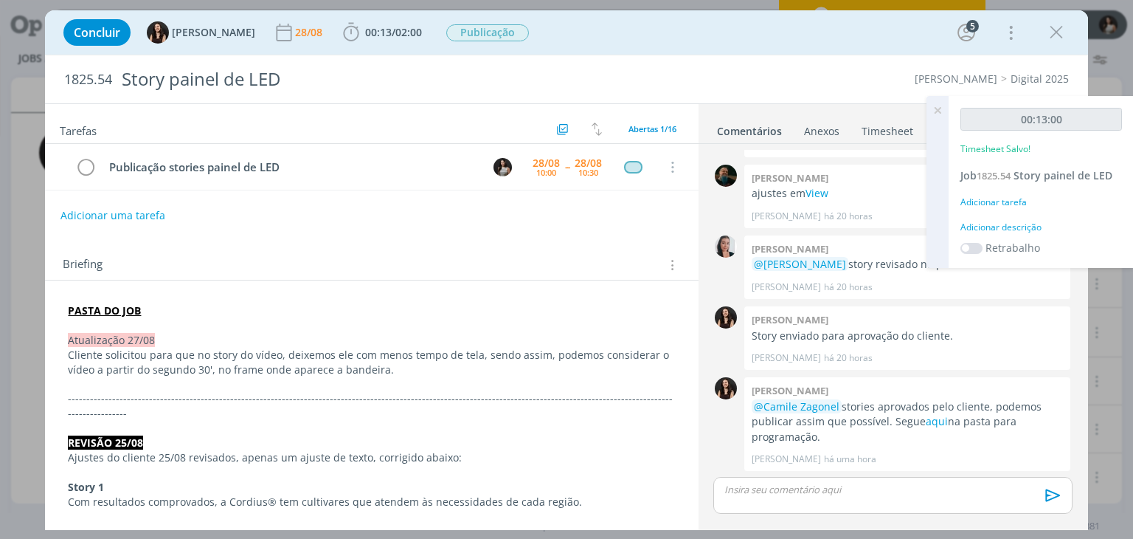
click at [941, 116] on icon at bounding box center [937, 110] width 27 height 29
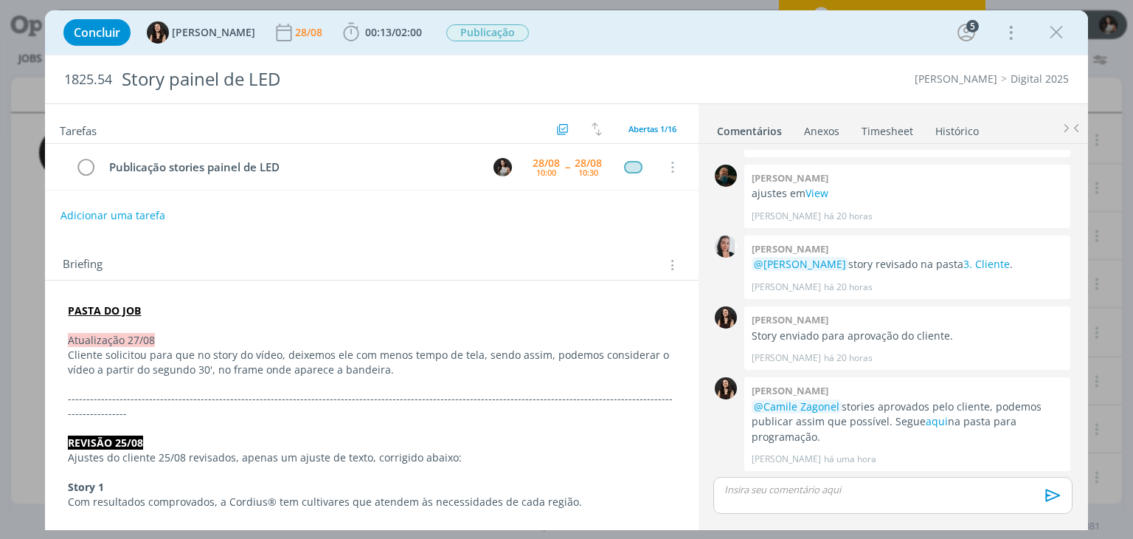
click at [897, 133] on link "Timesheet" at bounding box center [887, 127] width 53 height 21
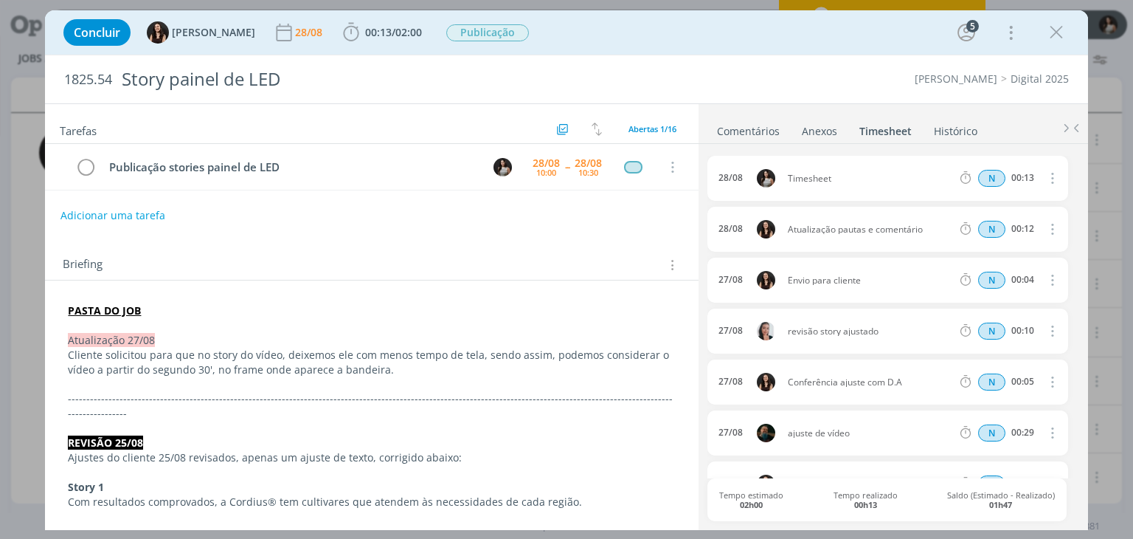
click at [1053, 175] on button "dialog" at bounding box center [1050, 178] width 35 height 24
click at [1015, 227] on link "Editar" at bounding box center [1010, 227] width 117 height 24
drag, startPoint x: 847, startPoint y: 178, endPoint x: 769, endPoint y: 178, distance: 78.2
click at [769, 178] on div "[DATE] 10:18 Timesheet Selecione a tarefa N 00:13" at bounding box center [887, 178] width 360 height 45
click at [994, 128] on li "Histórico" at bounding box center [966, 127] width 66 height 21
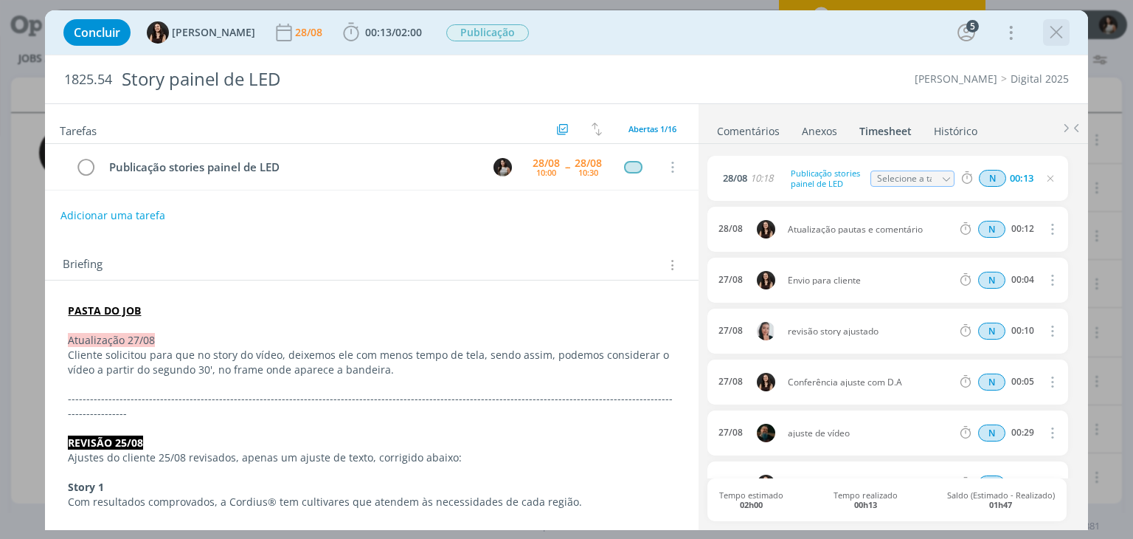
click at [1058, 34] on icon "dialog" at bounding box center [1056, 32] width 22 height 22
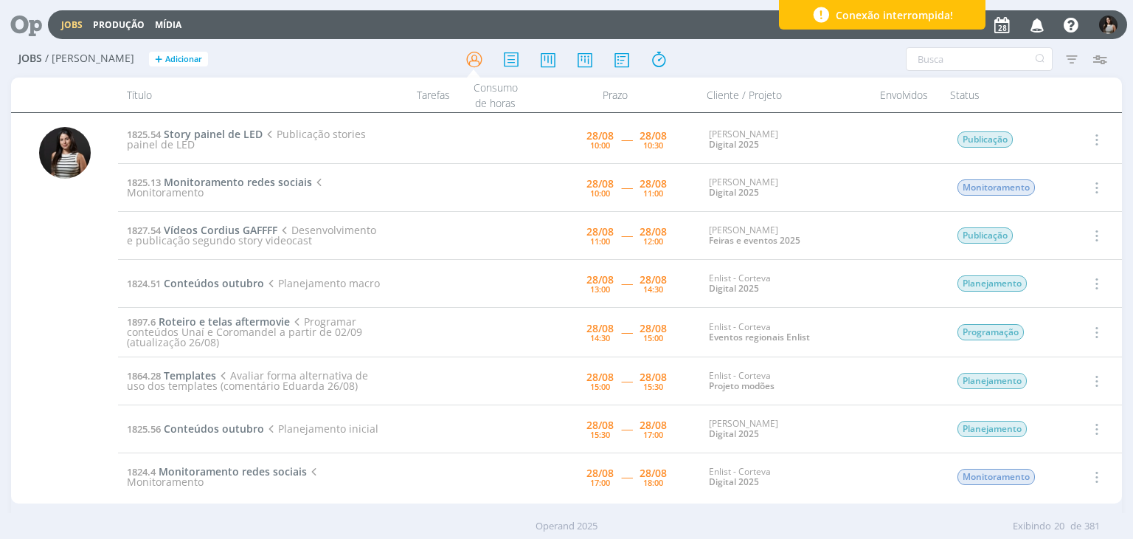
click at [1091, 190] on icon "button" at bounding box center [1095, 188] width 16 height 18
click at [1045, 279] on link "Iniciar timesheet" at bounding box center [1054, 283] width 117 height 24
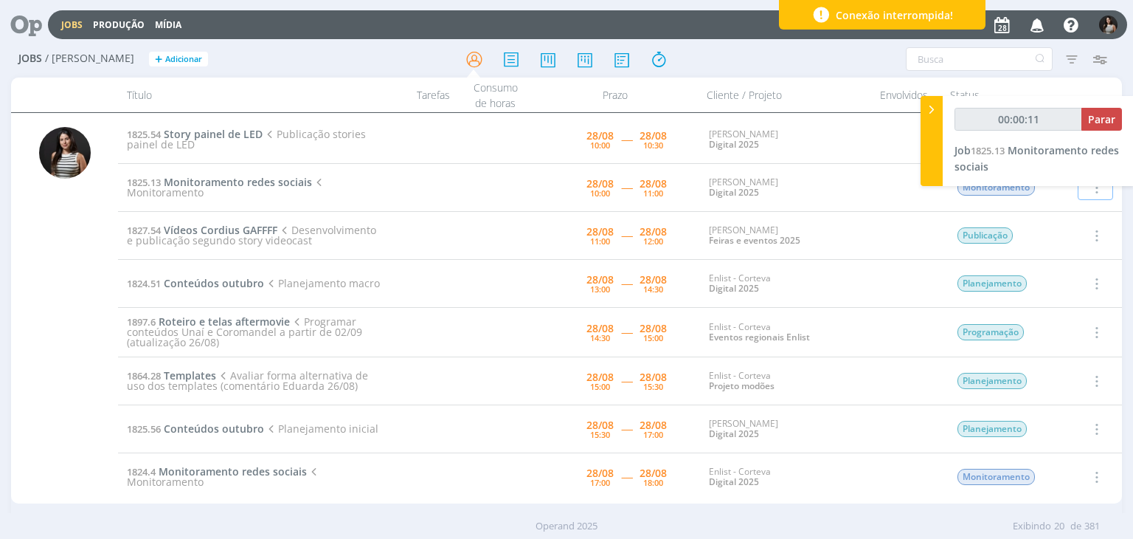
type input "00:00:12"
click at [935, 117] on div at bounding box center [932, 141] width 22 height 90
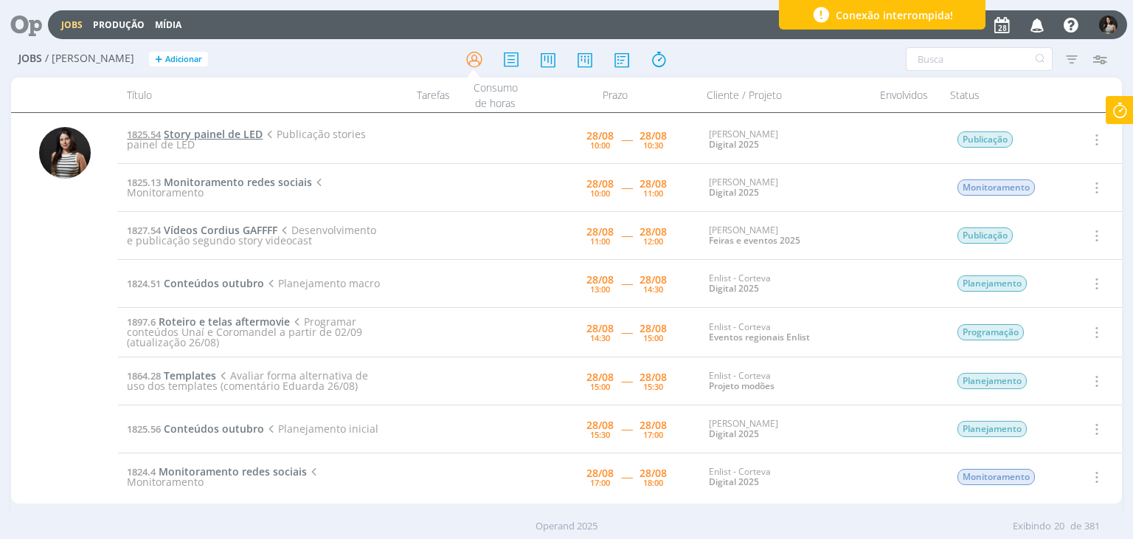
click at [242, 128] on span "Story painel de LED" at bounding box center [213, 134] width 99 height 14
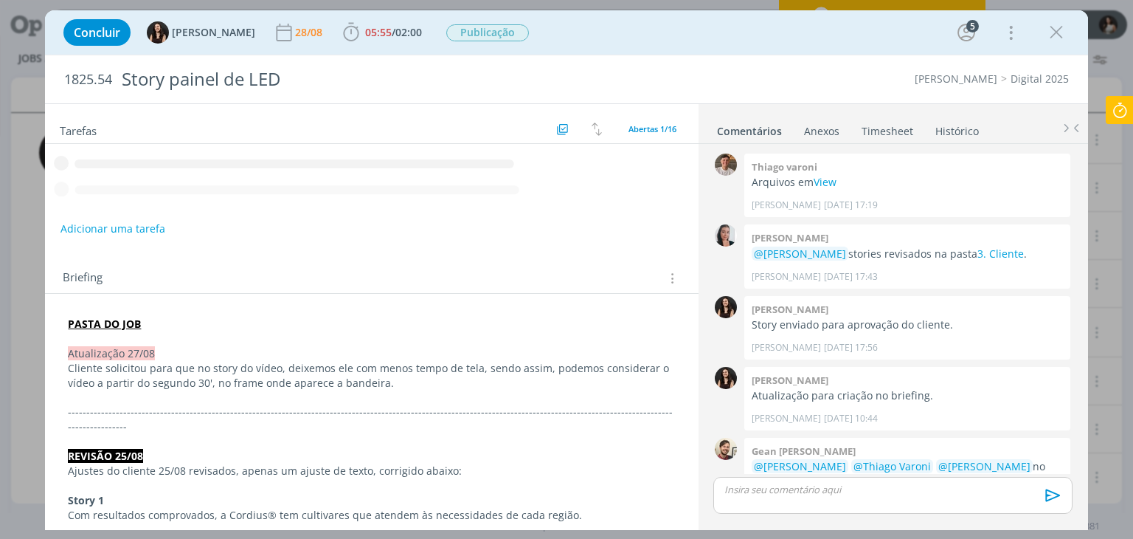
scroll to position [845, 0]
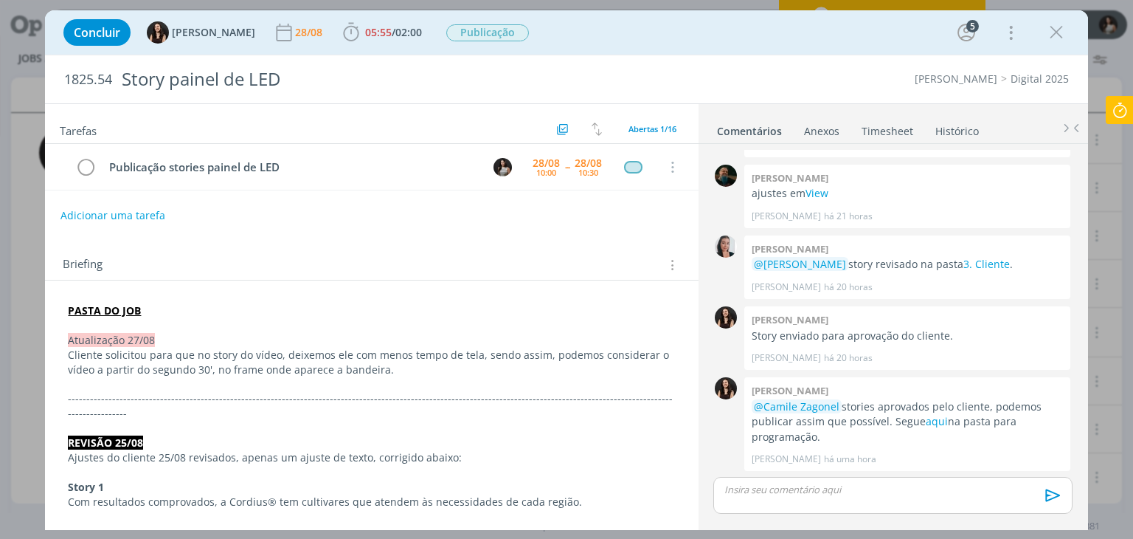
click at [906, 123] on link "Timesheet" at bounding box center [887, 127] width 53 height 21
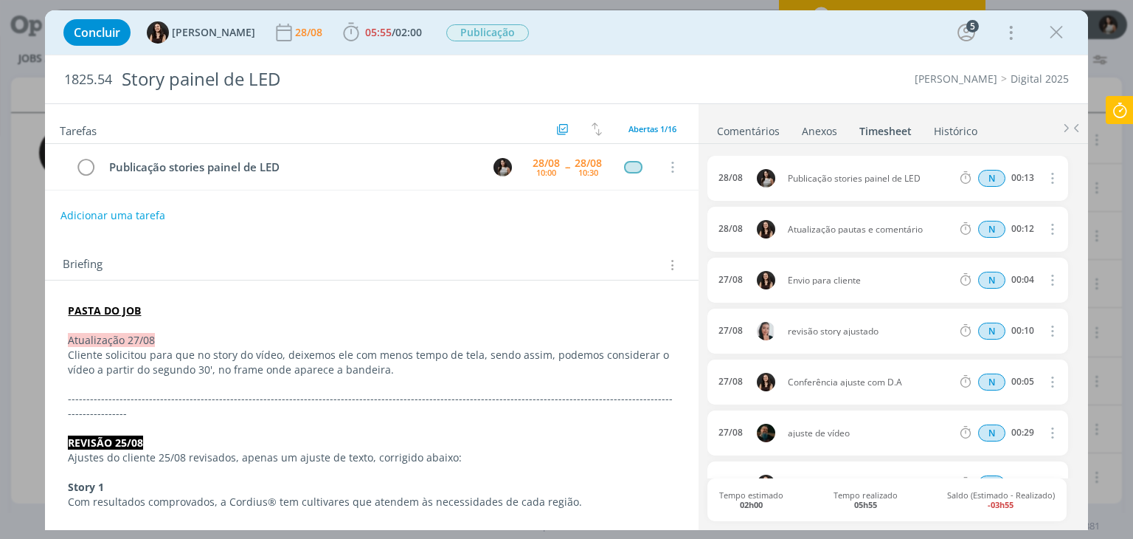
click at [758, 123] on link "Comentários" at bounding box center [748, 127] width 64 height 21
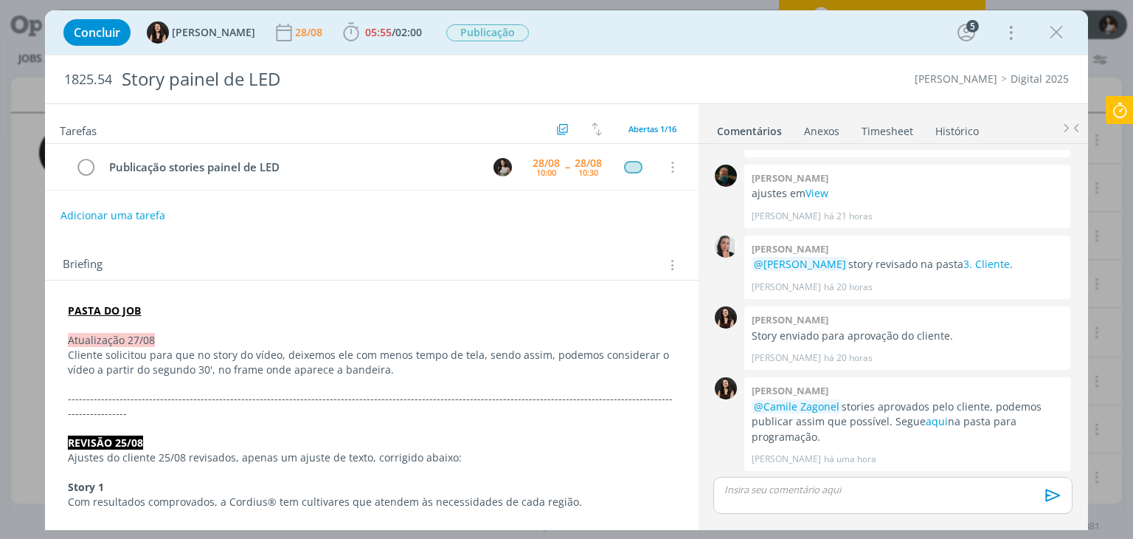
click at [835, 486] on p "dialog" at bounding box center [892, 488] width 335 height 13
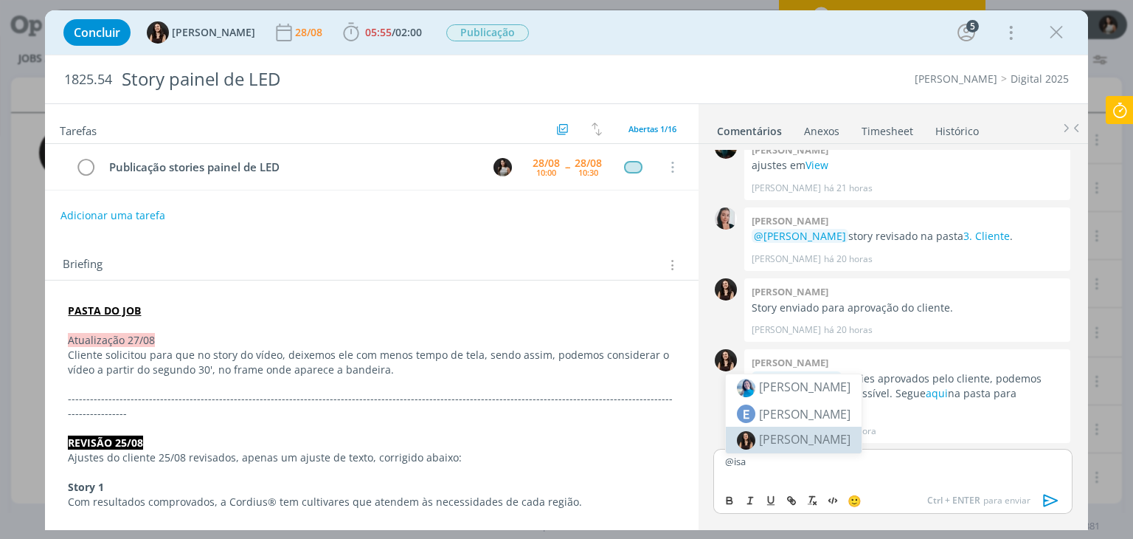
click at [825, 439] on span "[PERSON_NAME]" at bounding box center [804, 439] width 91 height 16
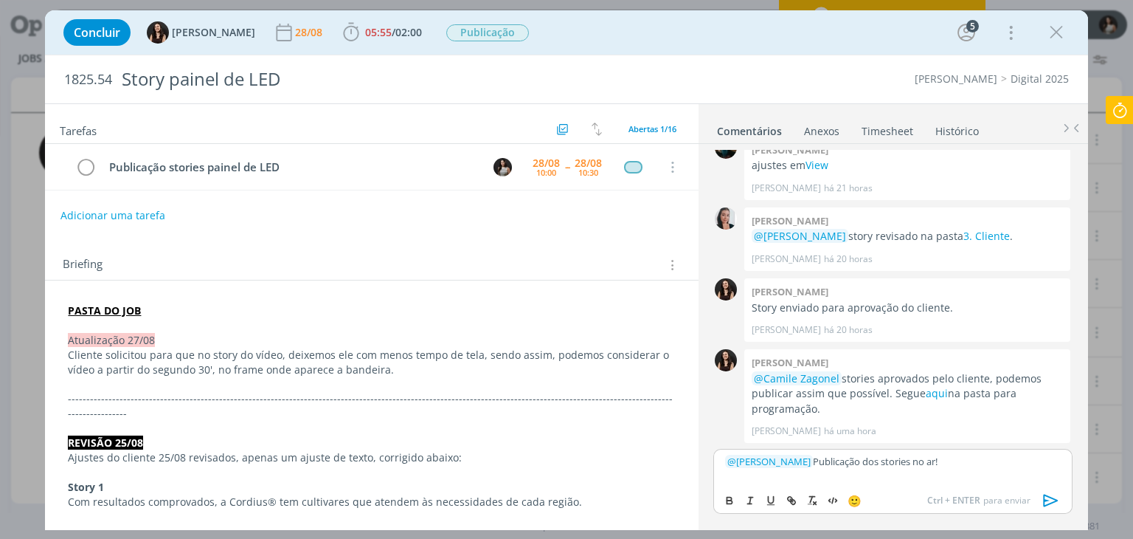
click at [1044, 494] on icon "dialog" at bounding box center [1050, 500] width 15 height 13
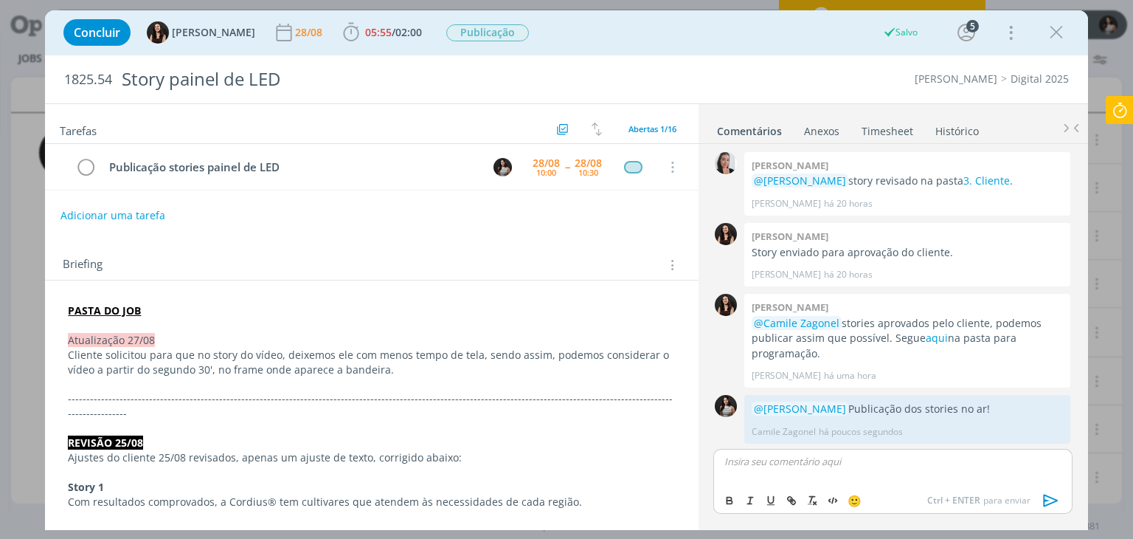
click at [901, 128] on link "Timesheet" at bounding box center [887, 127] width 53 height 21
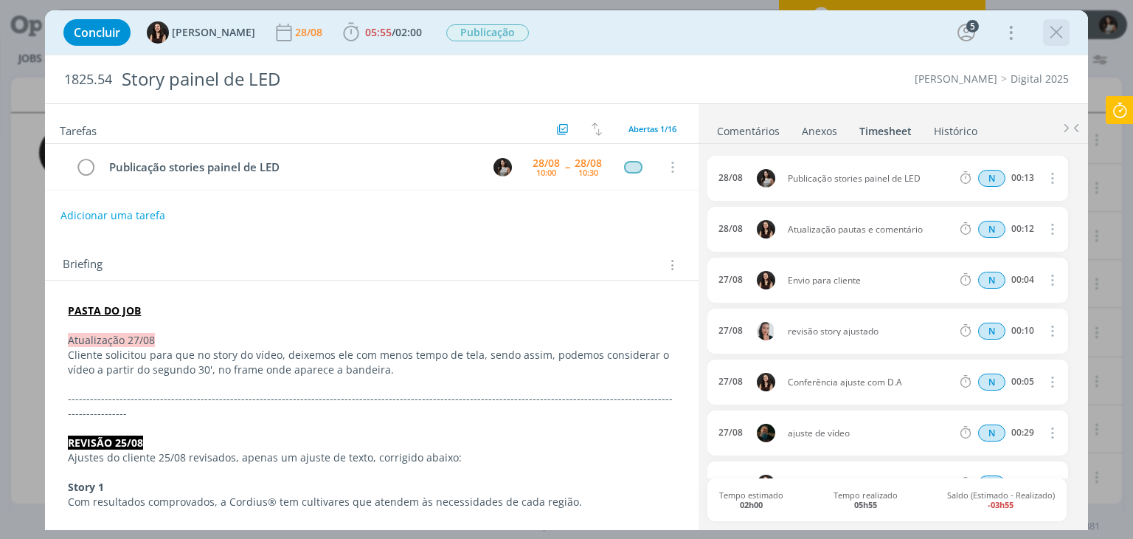
click at [1060, 33] on icon "dialog" at bounding box center [1056, 32] width 22 height 22
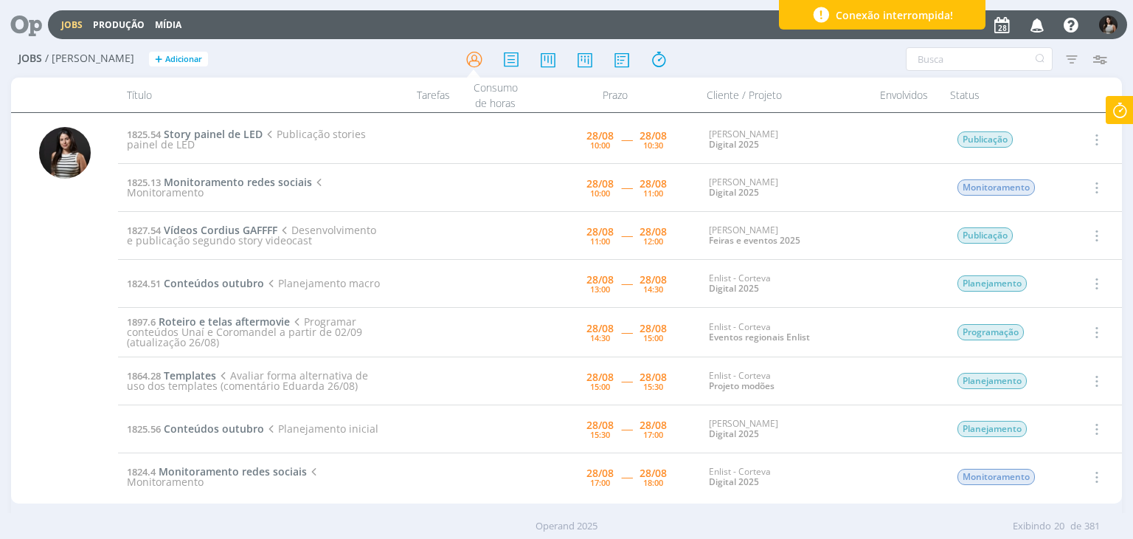
click at [1090, 132] on icon "button" at bounding box center [1095, 140] width 16 height 18
click at [1047, 187] on link "Concluir" at bounding box center [1054, 188] width 117 height 24
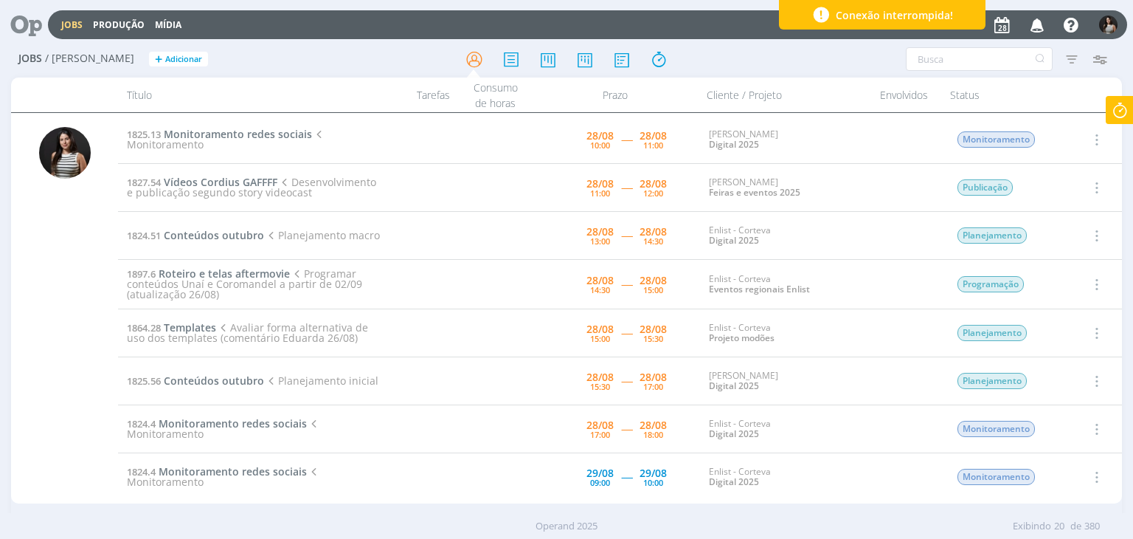
click at [1129, 112] on icon at bounding box center [1120, 110] width 27 height 29
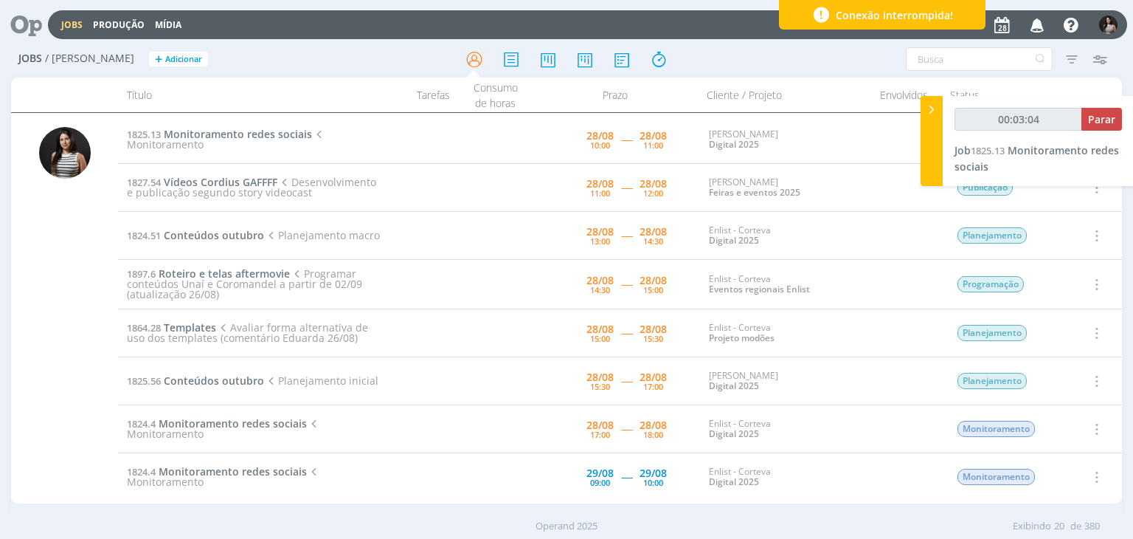
type input "00:03:05"
click at [927, 107] on icon at bounding box center [931, 109] width 15 height 15
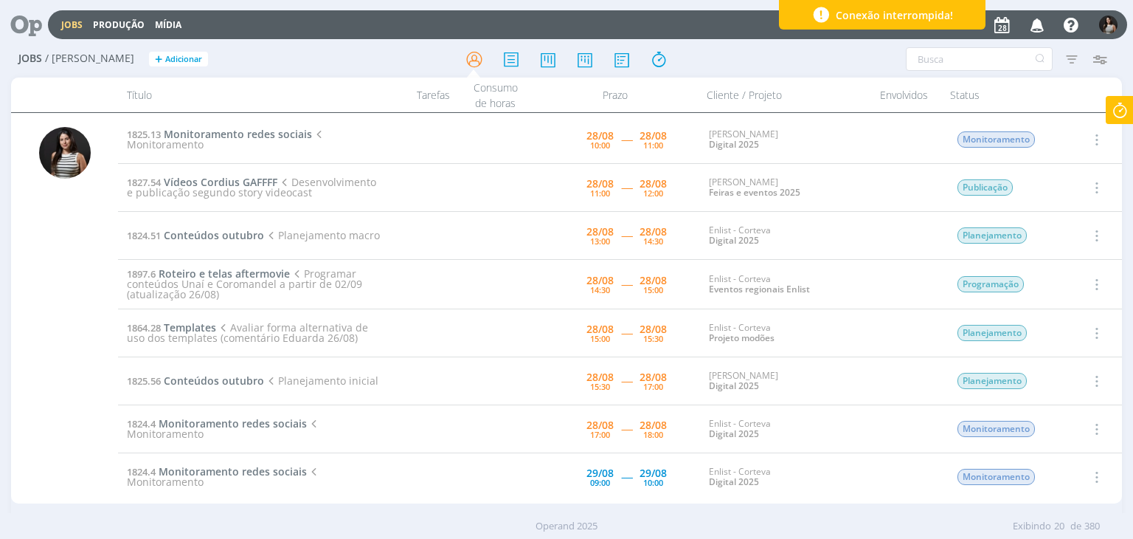
click at [1129, 113] on icon at bounding box center [1120, 110] width 27 height 29
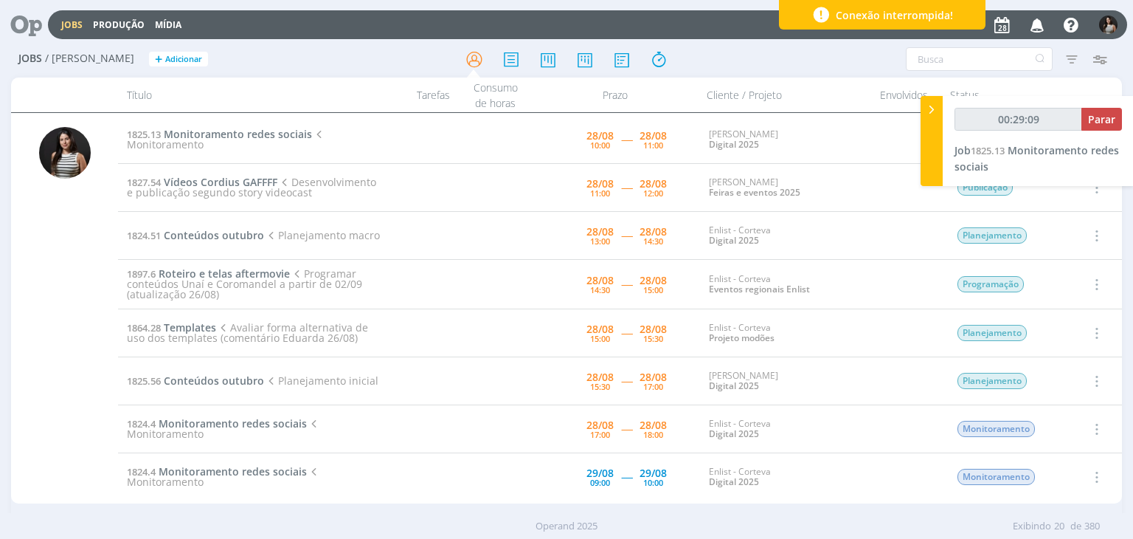
type input "00:29:10"
click at [1109, 120] on span "Parar" at bounding box center [1101, 119] width 27 height 14
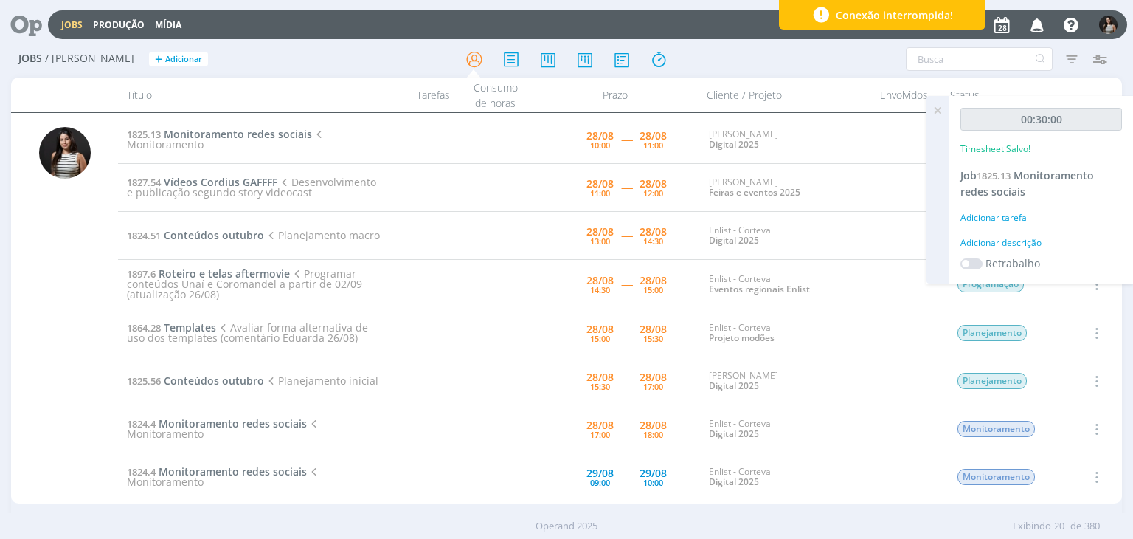
click at [939, 110] on icon at bounding box center [937, 110] width 27 height 29
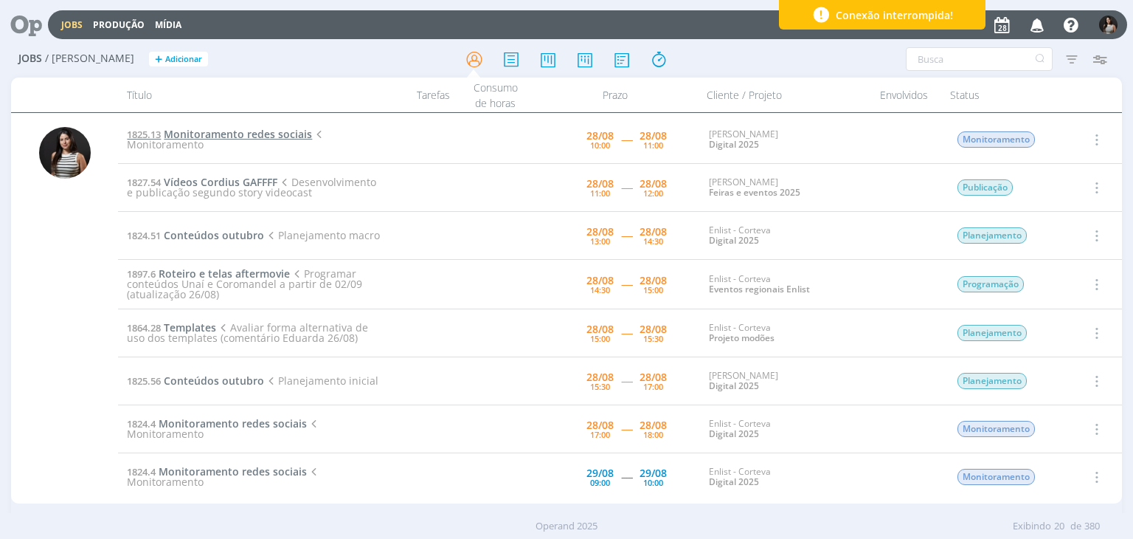
click at [254, 131] on span "Monitoramento redes sociais" at bounding box center [238, 134] width 148 height 14
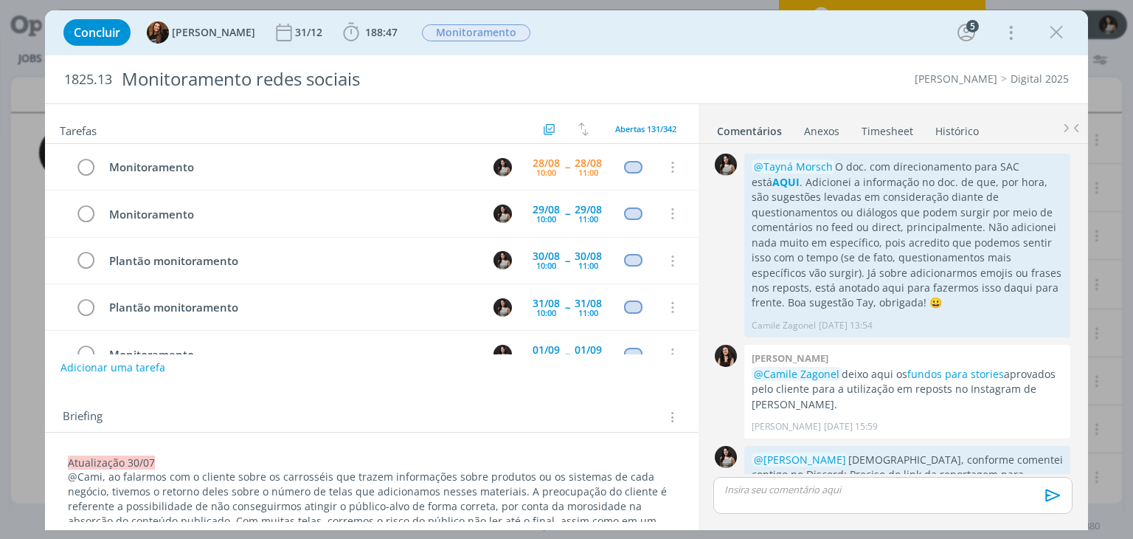
scroll to position [2237, 0]
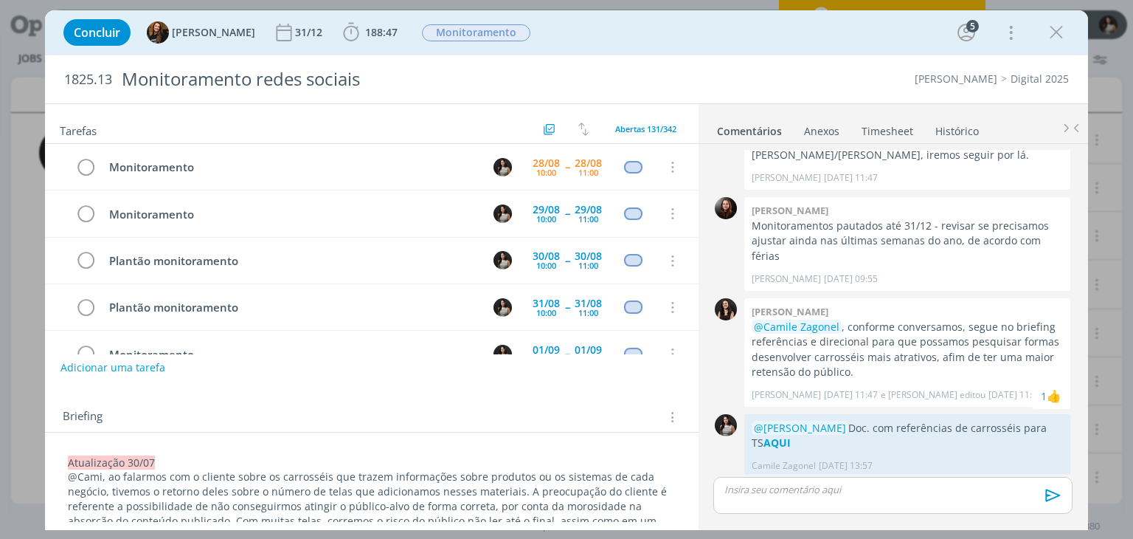
click at [882, 134] on link "Timesheet" at bounding box center [887, 127] width 53 height 21
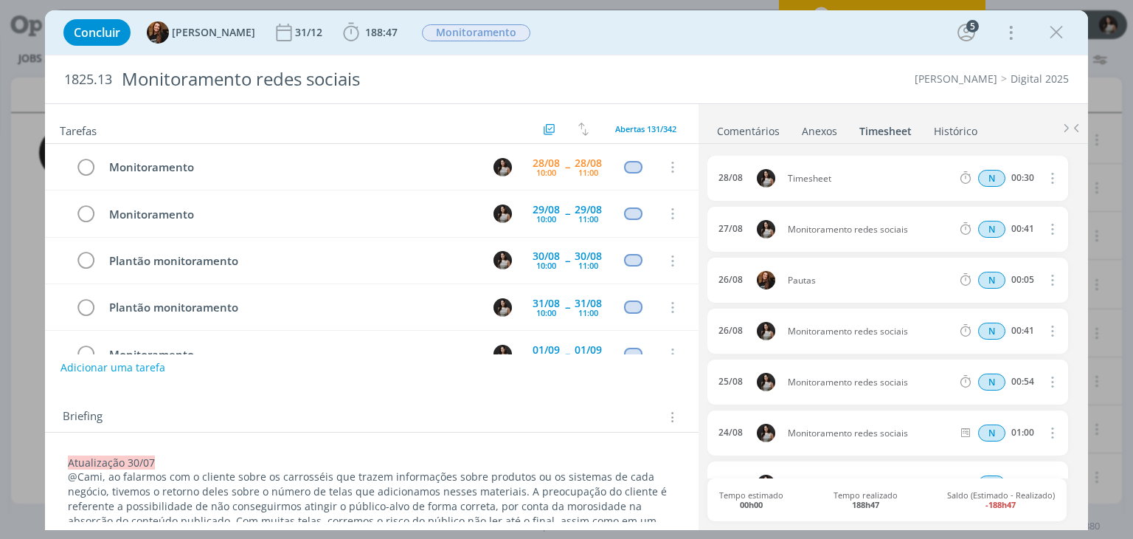
click at [1047, 179] on icon "dialog" at bounding box center [1051, 178] width 16 height 18
click at [994, 228] on link "Editar" at bounding box center [1010, 227] width 117 height 24
drag, startPoint x: 843, startPoint y: 181, endPoint x: 767, endPoint y: 184, distance: 76.0
click at [767, 184] on div "[DATE] 10:50 Timesheet Selecione a tarefa N 00:30" at bounding box center [887, 178] width 360 height 45
click at [890, 113] on ul "Comentários Anexos 0 Timesheet Histórico" at bounding box center [893, 124] width 389 height 40
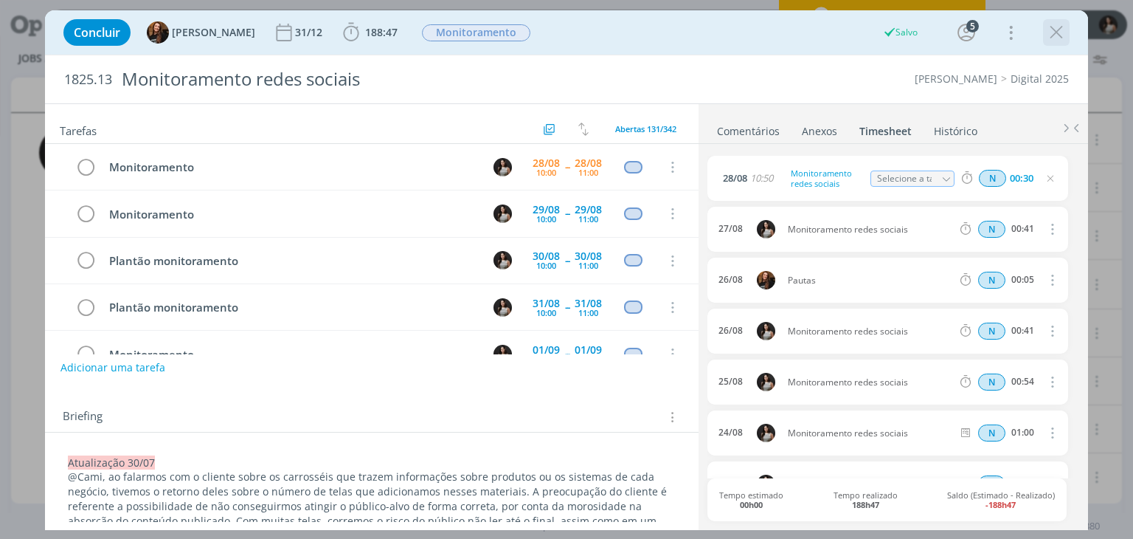
click at [1062, 40] on icon "dialog" at bounding box center [1056, 32] width 22 height 22
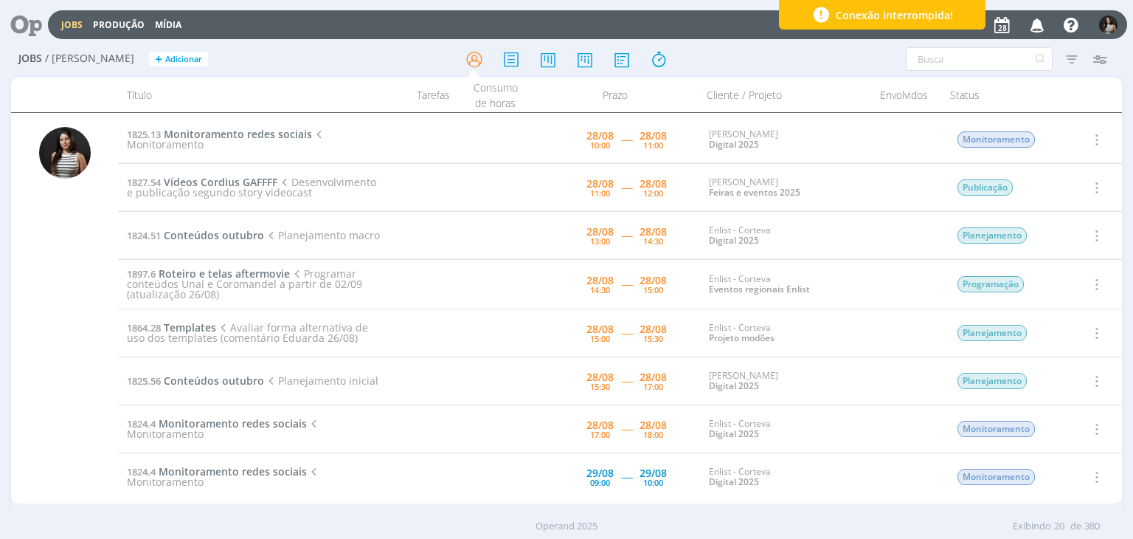
click at [1099, 139] on button "button" at bounding box center [1095, 140] width 35 height 24
click at [1047, 184] on link "Concluir" at bounding box center [1054, 188] width 117 height 24
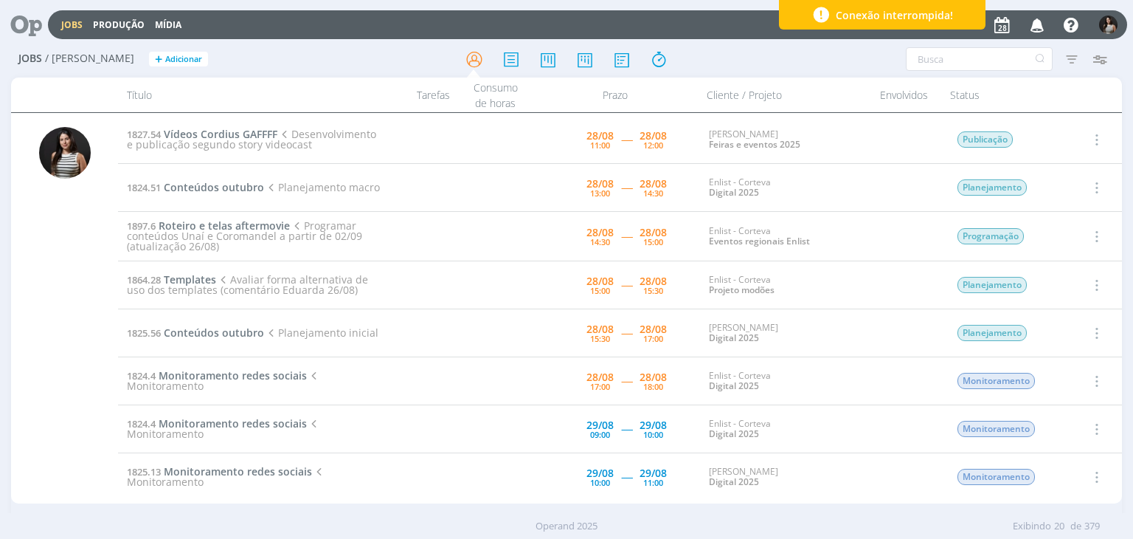
click at [1095, 235] on icon "button" at bounding box center [1095, 236] width 16 height 18
click at [1045, 335] on link "Iniciar timesheet" at bounding box center [1054, 332] width 117 height 24
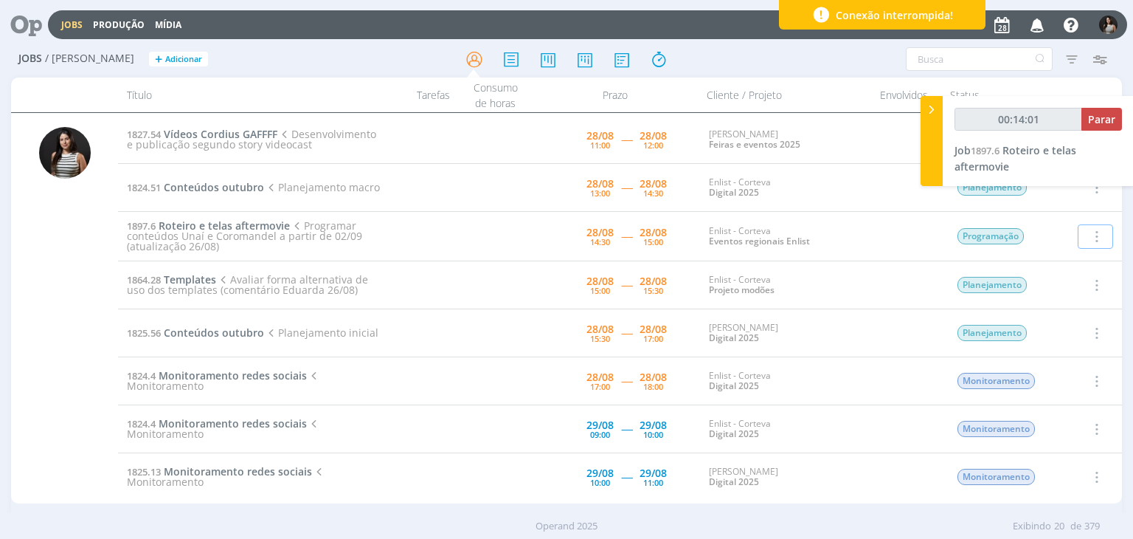
type input "00:14:02"
click at [936, 108] on icon at bounding box center [931, 109] width 15 height 15
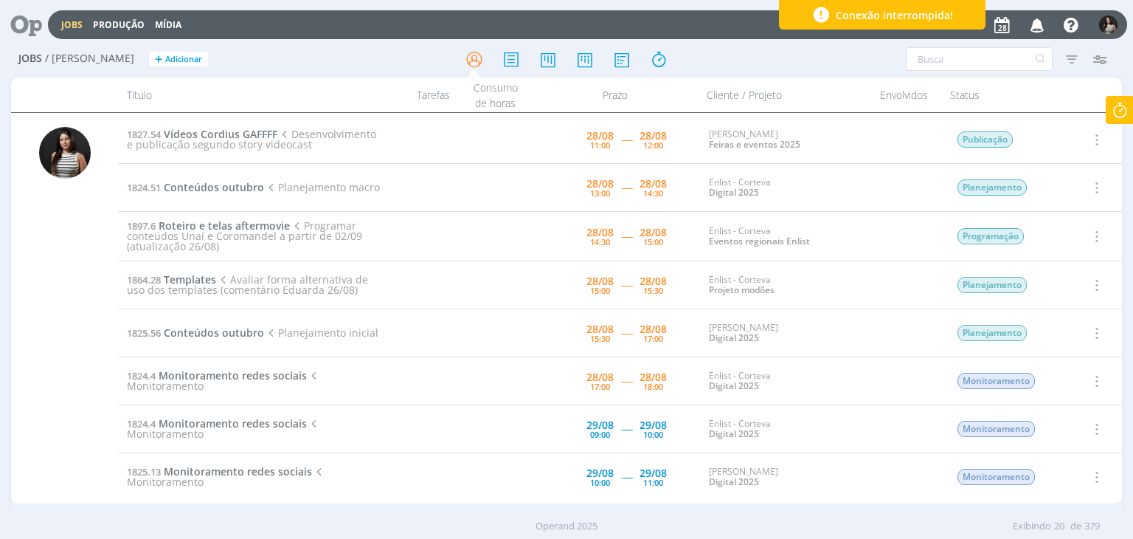
click at [1121, 115] on icon at bounding box center [1120, 110] width 27 height 29
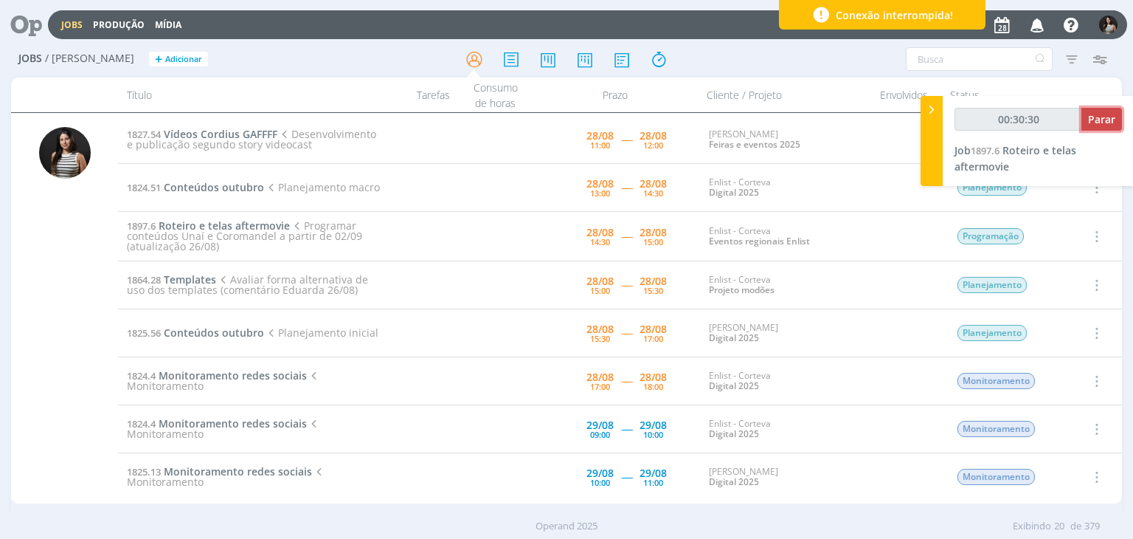
click at [1108, 117] on span "Parar" at bounding box center [1101, 119] width 27 height 14
type input "00:31:00"
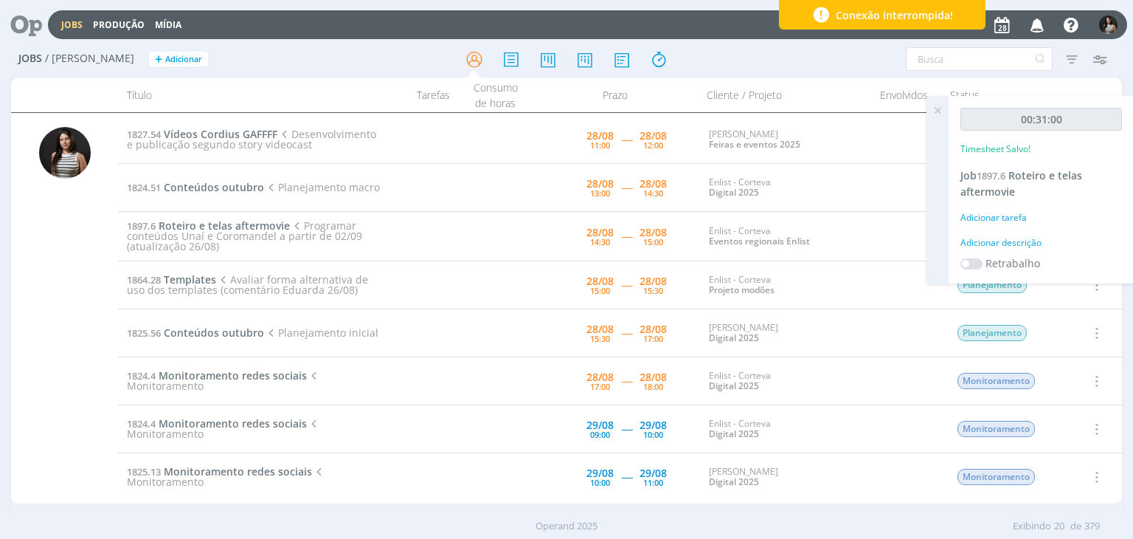
click at [940, 108] on icon at bounding box center [937, 110] width 27 height 29
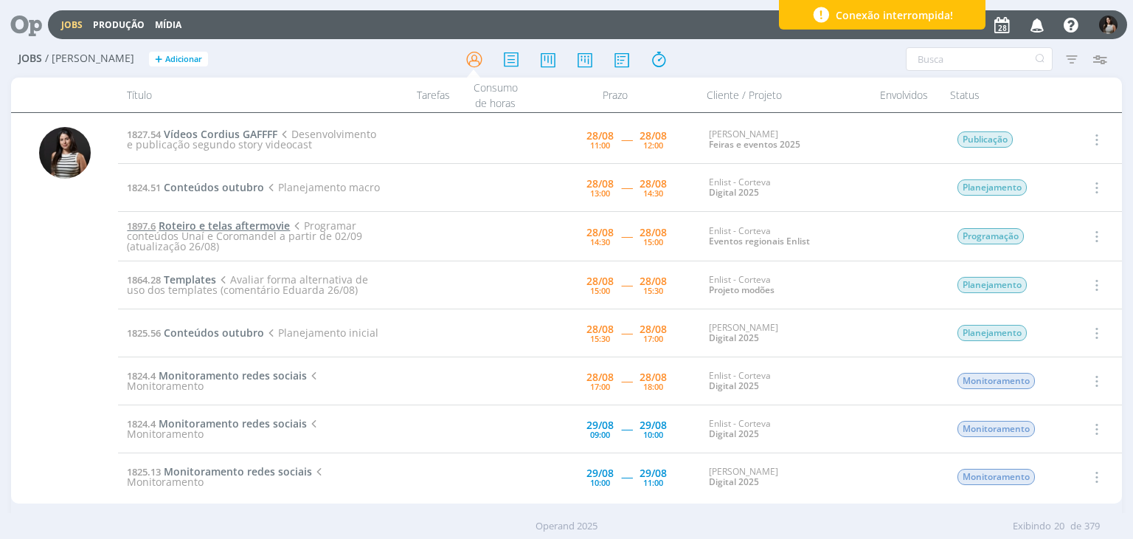
click at [266, 223] on span "Roteiro e telas aftermovie" at bounding box center [224, 225] width 131 height 14
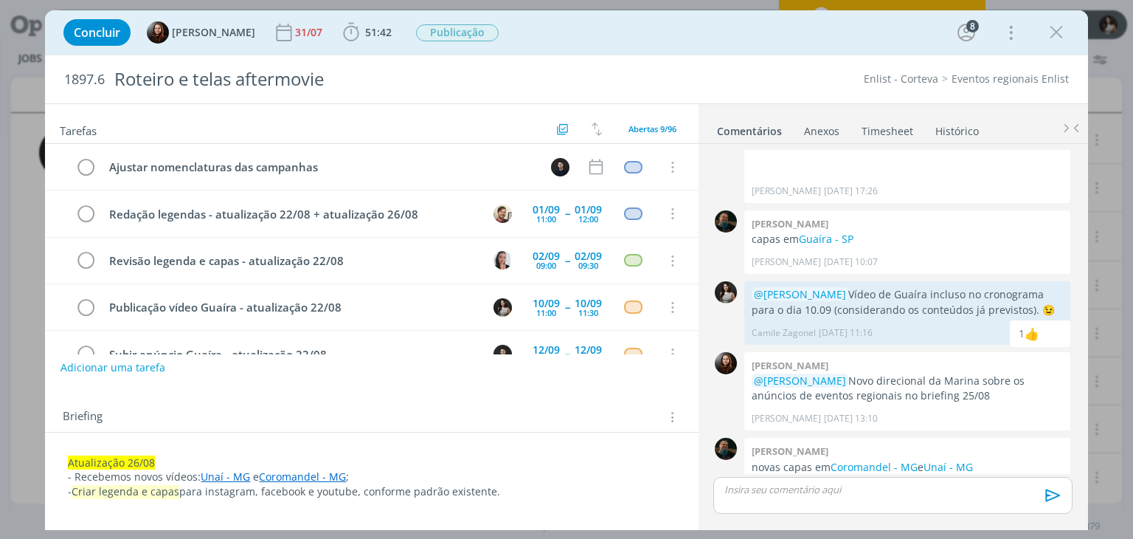
scroll to position [233, 0]
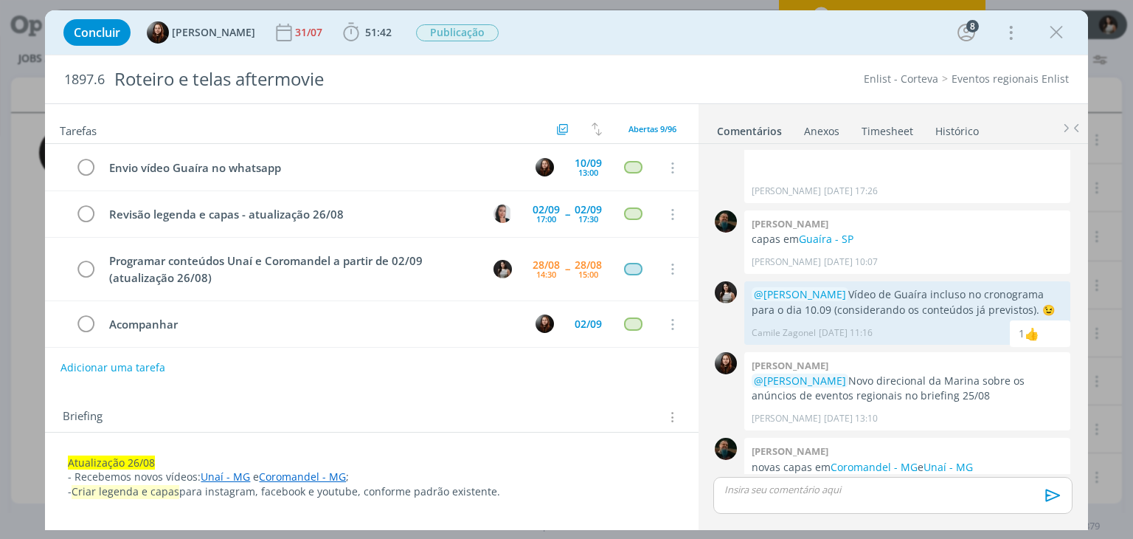
click at [896, 132] on link "Timesheet" at bounding box center [887, 127] width 53 height 21
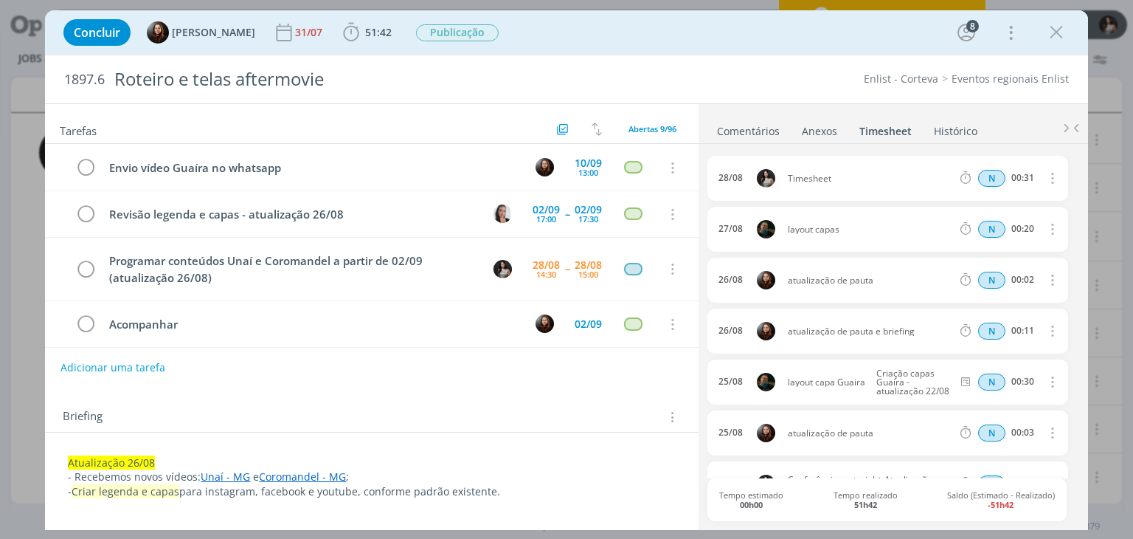
click at [1048, 176] on icon "dialog" at bounding box center [1051, 178] width 16 height 18
click at [1019, 221] on link "Editar" at bounding box center [1010, 227] width 117 height 24
drag, startPoint x: 852, startPoint y: 173, endPoint x: 766, endPoint y: 182, distance: 86.1
click at [766, 182] on div "[DATE] 11:21 Timesheet Selecione a tarefa N 00:31" at bounding box center [887, 178] width 360 height 45
click at [809, 145] on div "[DATE] 11:21 Conferência material + Atualização planejamento Selecione a tarefa…" at bounding box center [892, 335] width 370 height 383
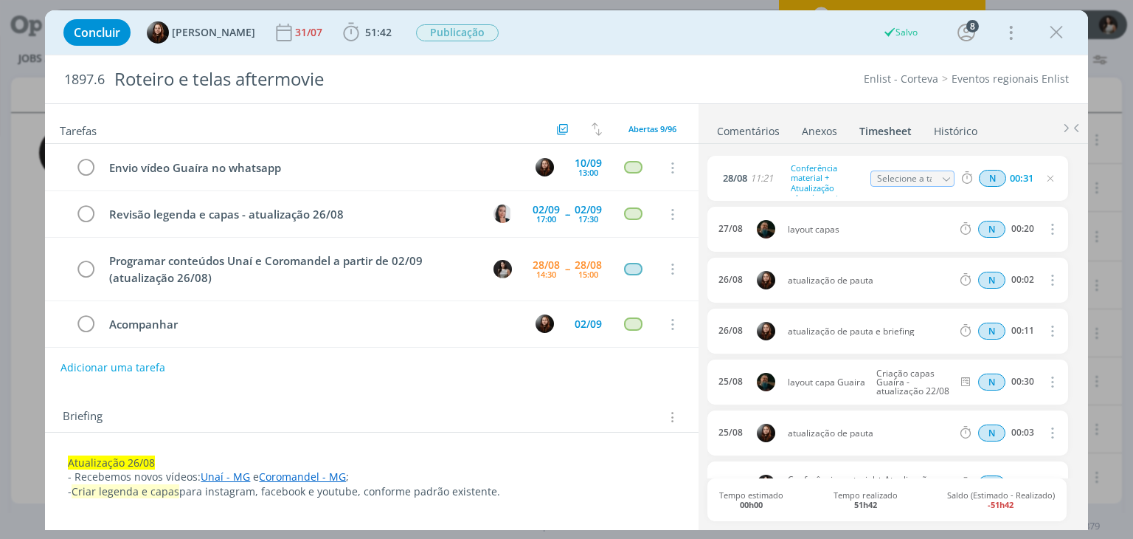
click at [758, 128] on link "Comentários" at bounding box center [748, 127] width 64 height 21
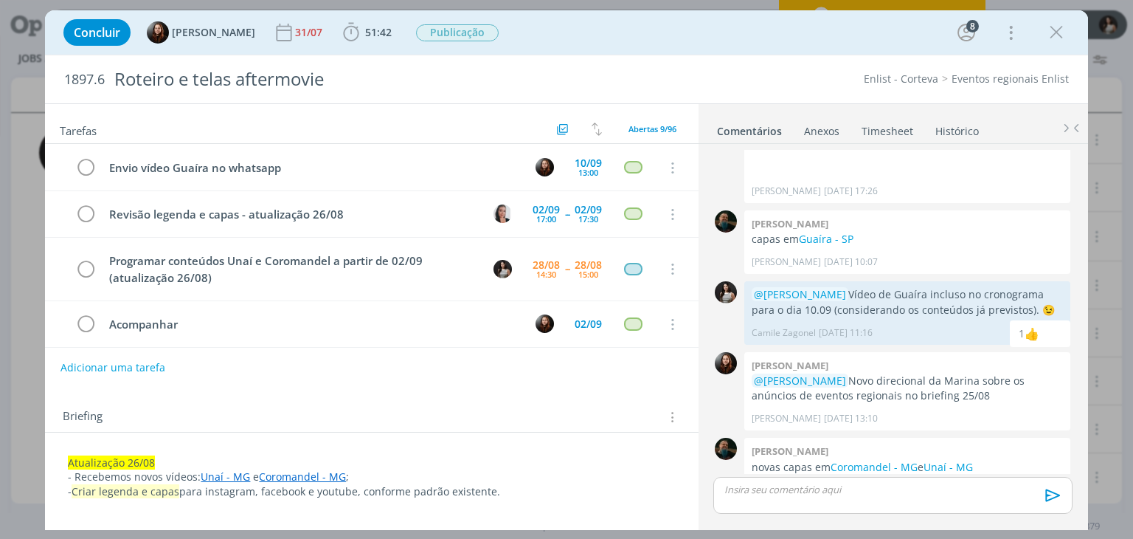
click at [793, 491] on p "dialog" at bounding box center [892, 488] width 335 height 13
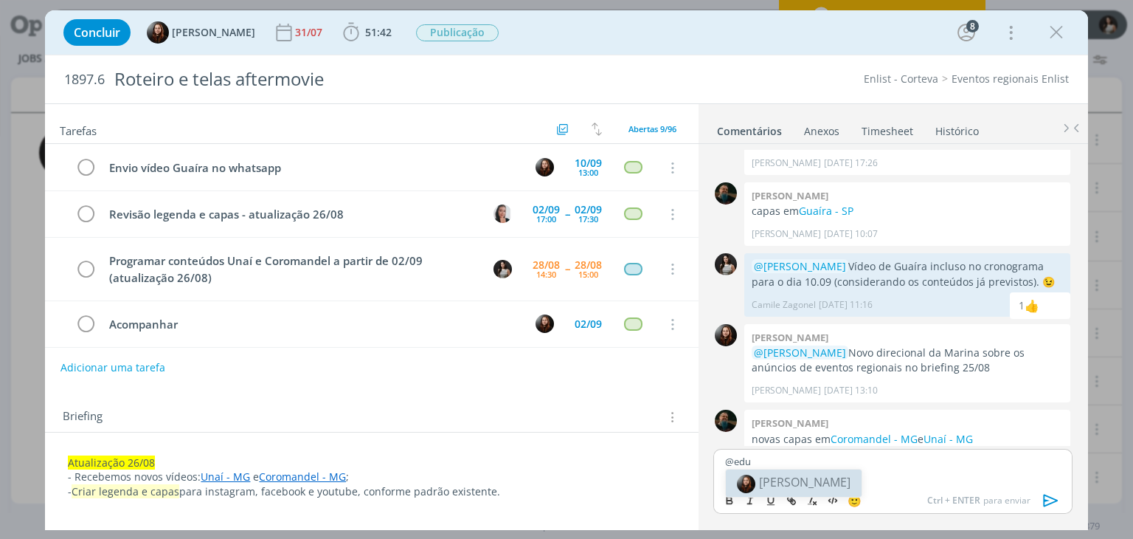
click at [820, 479] on span "[PERSON_NAME]" at bounding box center [804, 482] width 91 height 16
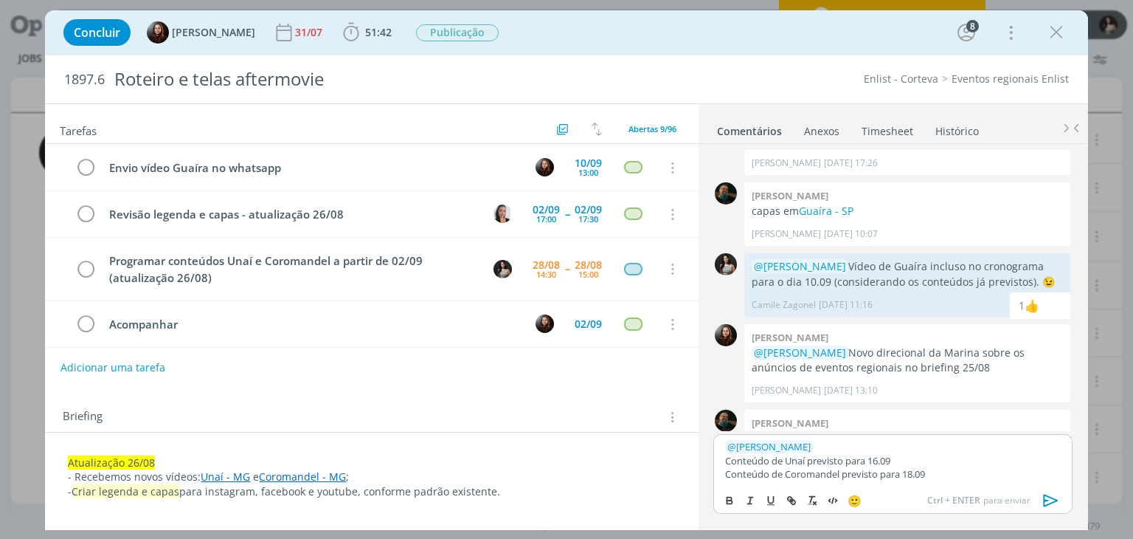
click at [1042, 495] on icon "dialog" at bounding box center [1051, 500] width 22 height 22
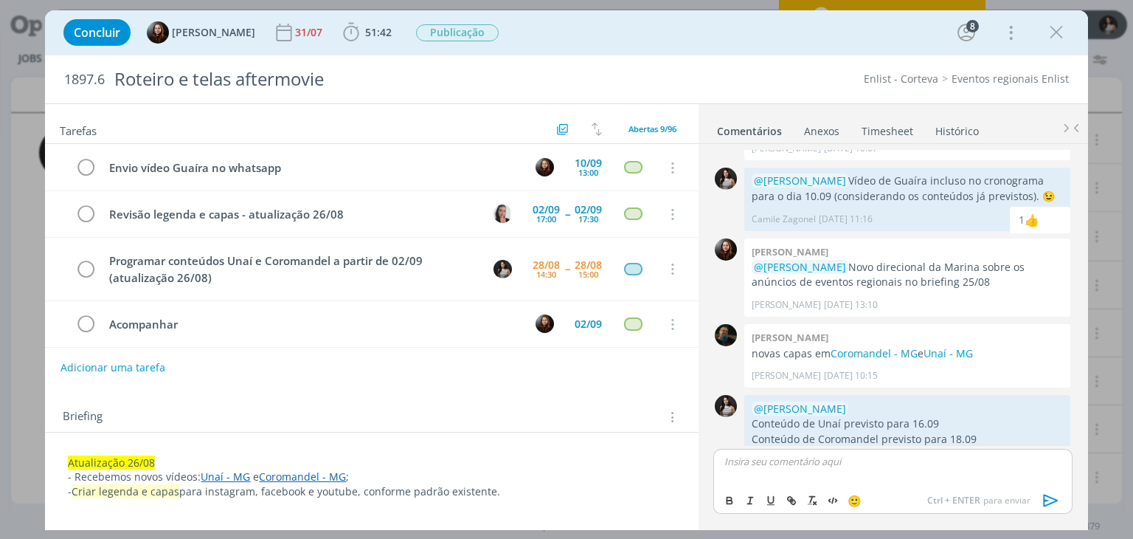
click at [890, 134] on link "Timesheet" at bounding box center [887, 127] width 53 height 21
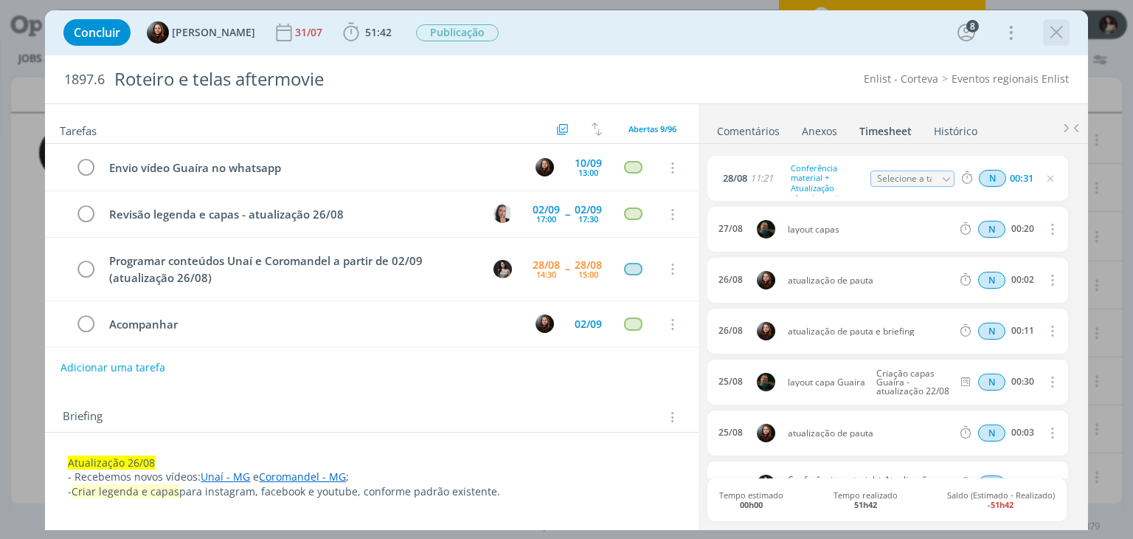
click at [1056, 35] on icon "dialog" at bounding box center [1056, 32] width 22 height 22
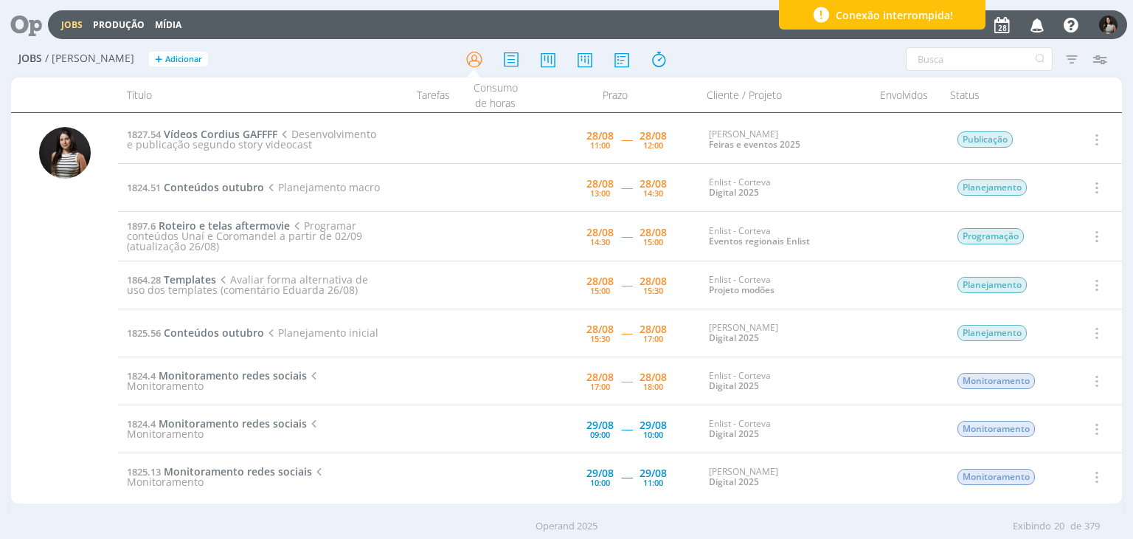
click at [1087, 235] on icon "button" at bounding box center [1095, 236] width 16 height 18
click at [1056, 283] on link "Concluir" at bounding box center [1054, 285] width 117 height 24
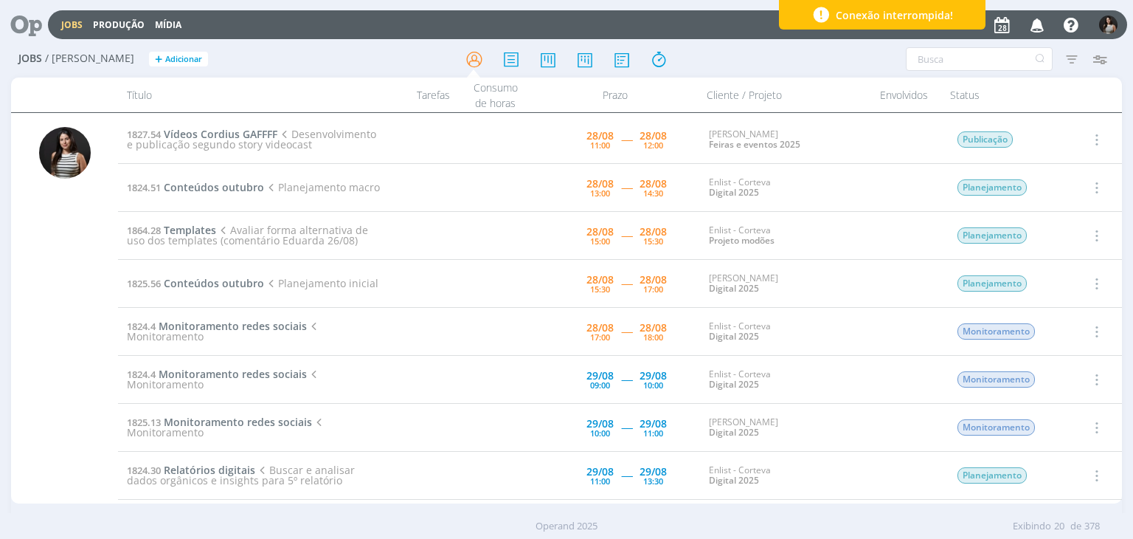
click at [1087, 236] on icon "button" at bounding box center [1095, 235] width 16 height 18
click at [1020, 327] on link "Iniciar timesheet" at bounding box center [1054, 331] width 117 height 24
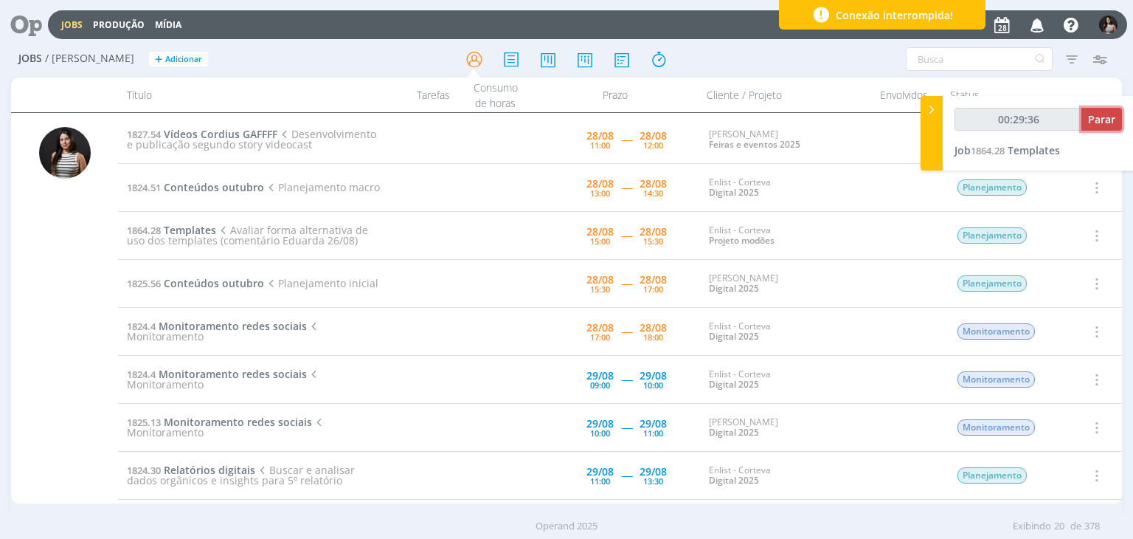
click at [1099, 119] on span "Parar" at bounding box center [1101, 119] width 27 height 14
type input "00:30:00"
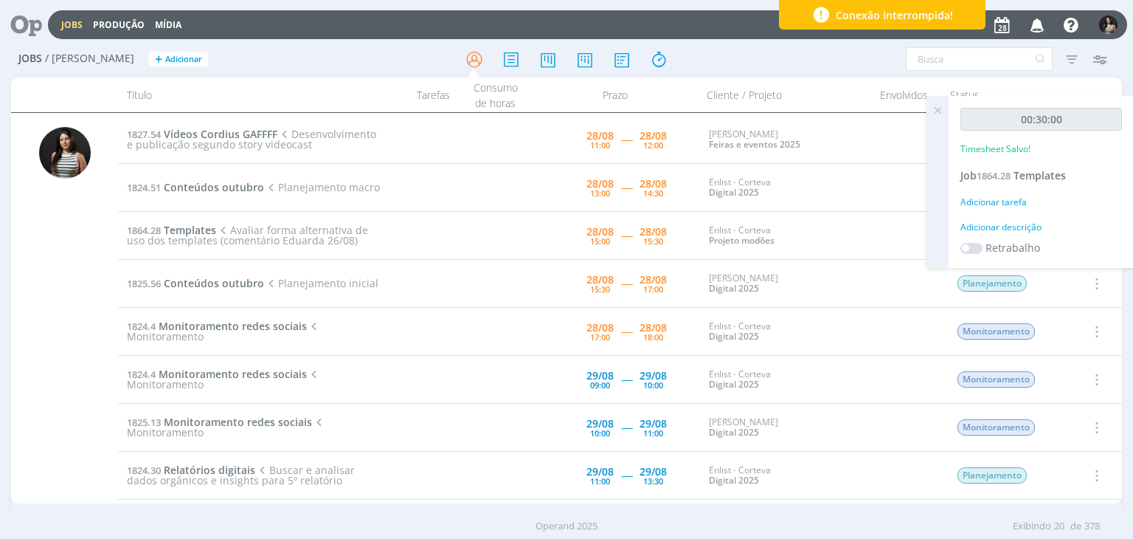
click at [935, 115] on icon at bounding box center [937, 110] width 27 height 29
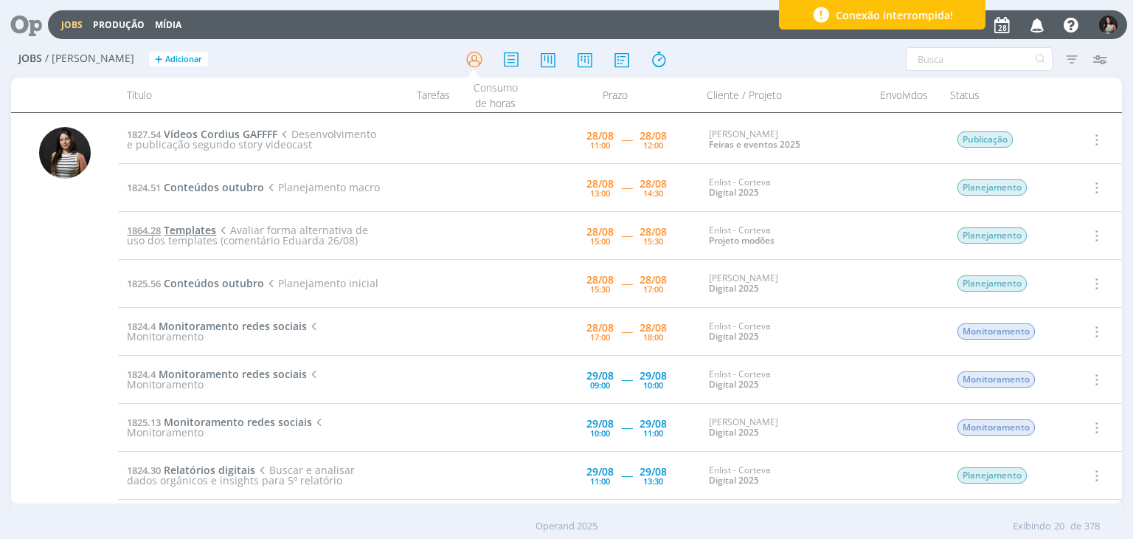
click at [187, 228] on span "Templates" at bounding box center [190, 230] width 52 height 14
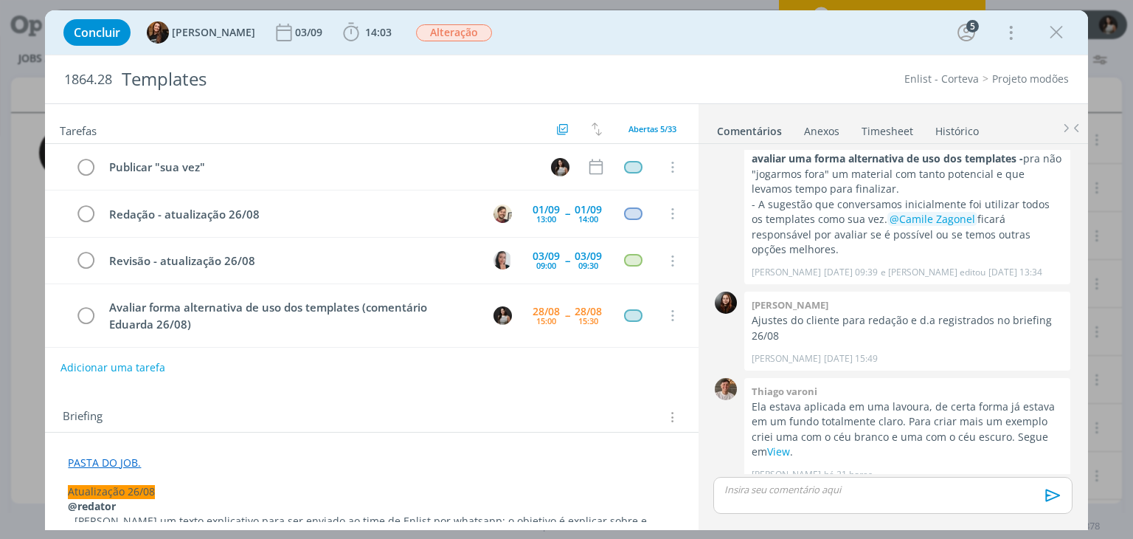
scroll to position [49, 0]
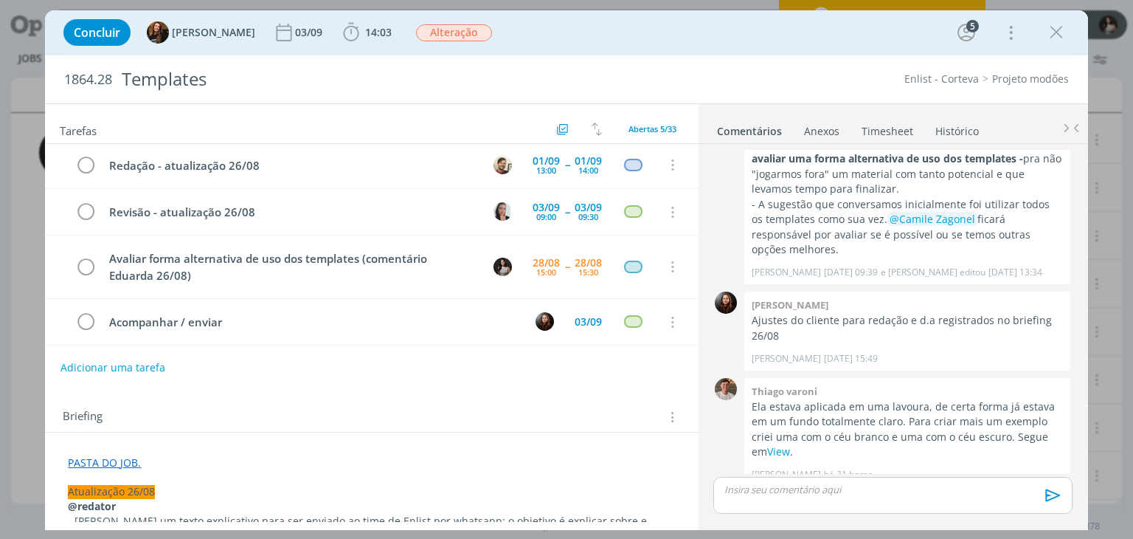
click at [894, 131] on link "Timesheet" at bounding box center [887, 127] width 53 height 21
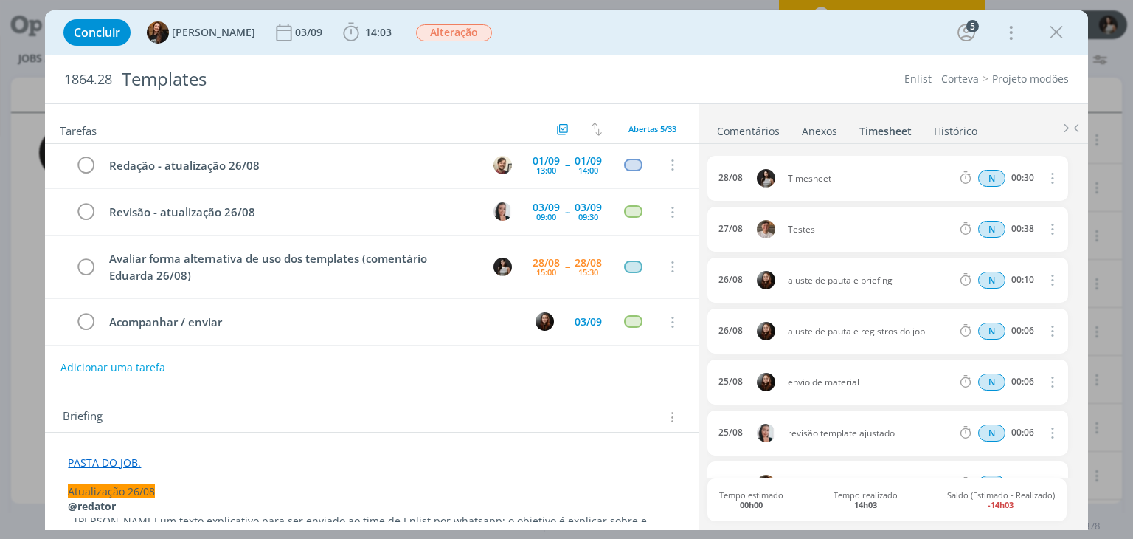
click at [1043, 179] on icon "dialog" at bounding box center [1051, 178] width 16 height 18
click at [1008, 222] on link "Editar" at bounding box center [1010, 227] width 117 height 24
drag, startPoint x: 845, startPoint y: 179, endPoint x: 780, endPoint y: 178, distance: 64.2
click at [782, 178] on span "Timesheet" at bounding box center [825, 178] width 86 height 16
click at [783, 148] on div "[DATE] 11:52 Testes Selecione a tarefa N 00:30 [DATE] Testes N 00:38 Excluir 26…" at bounding box center [892, 335] width 370 height 383
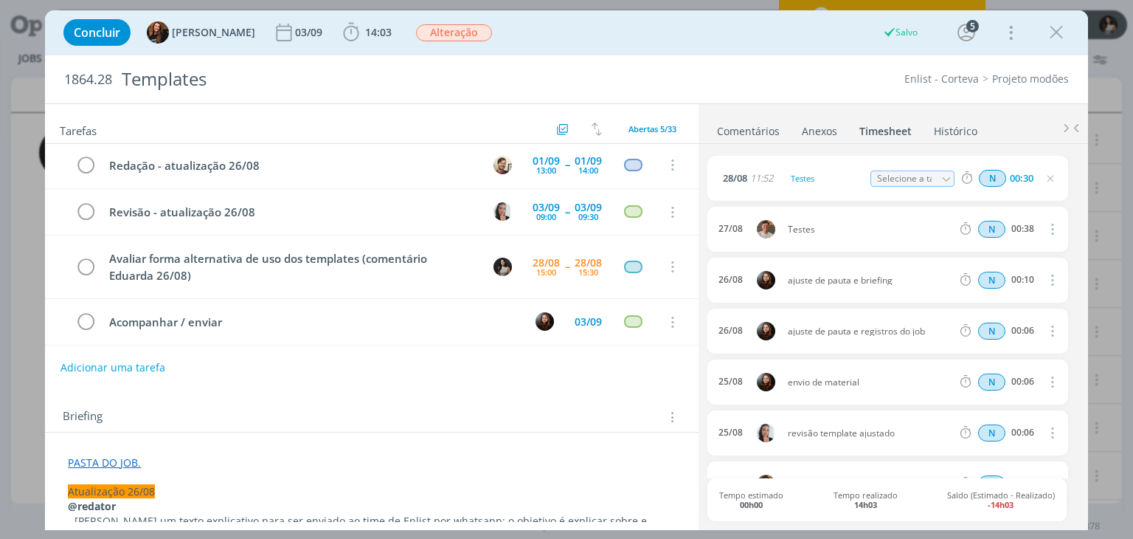
click at [761, 133] on link "Comentários" at bounding box center [748, 127] width 64 height 21
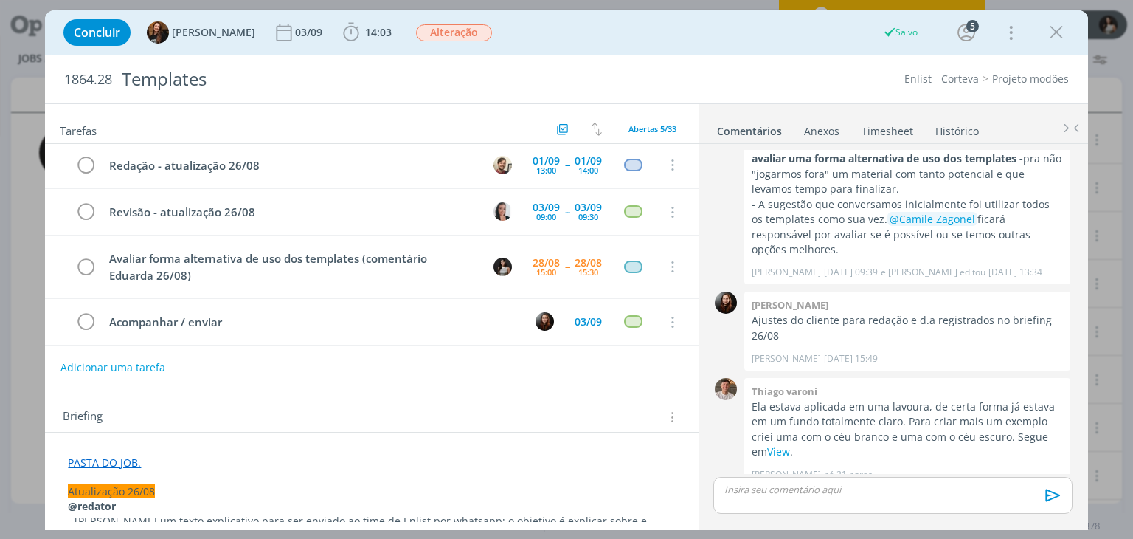
click at [782, 494] on p "dialog" at bounding box center [892, 488] width 335 height 13
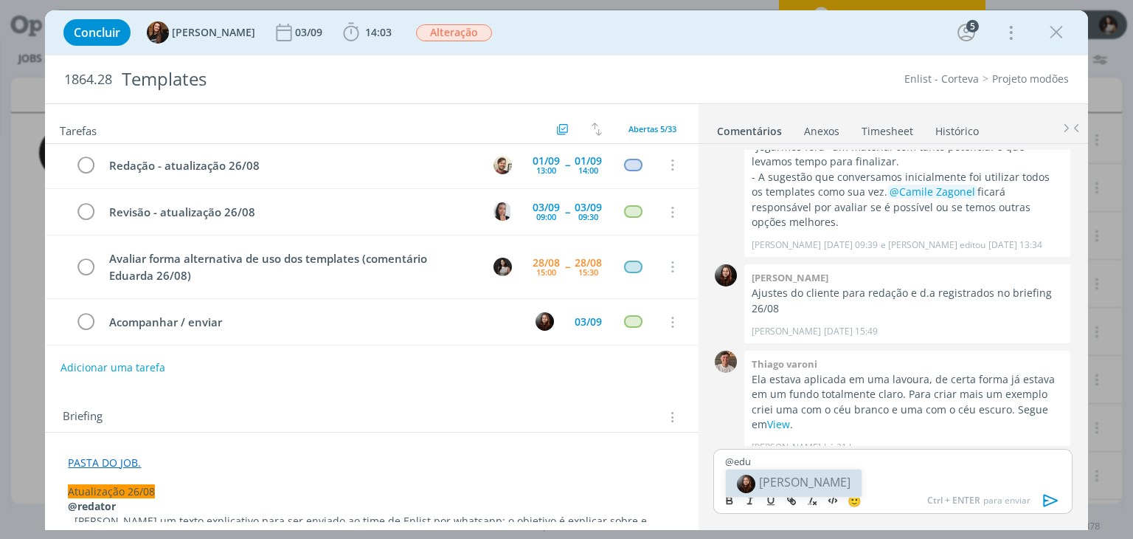
click at [806, 477] on span "[PERSON_NAME]" at bounding box center [804, 482] width 91 height 16
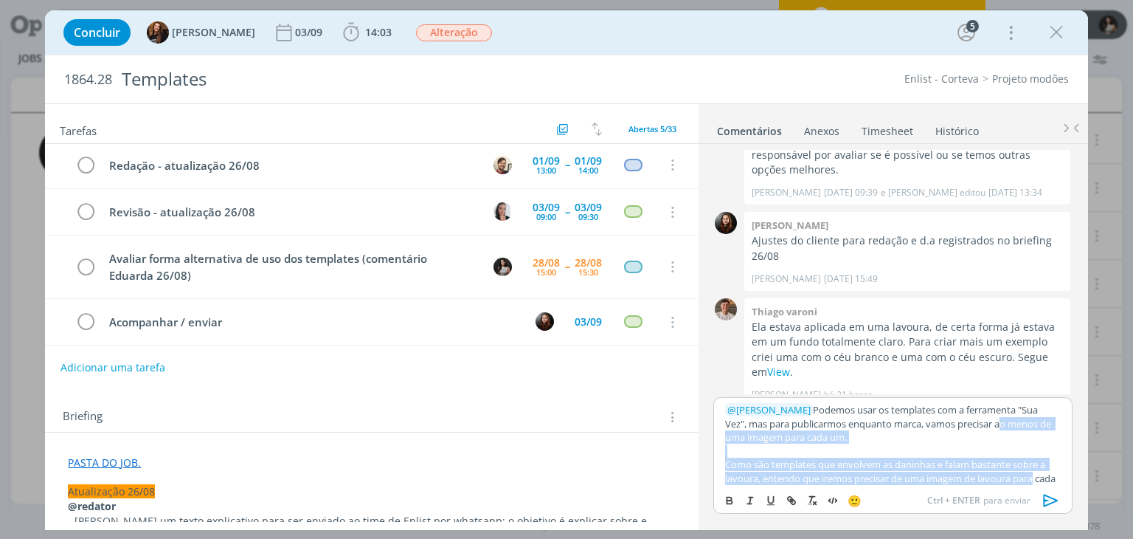
scroll to position [18, 0]
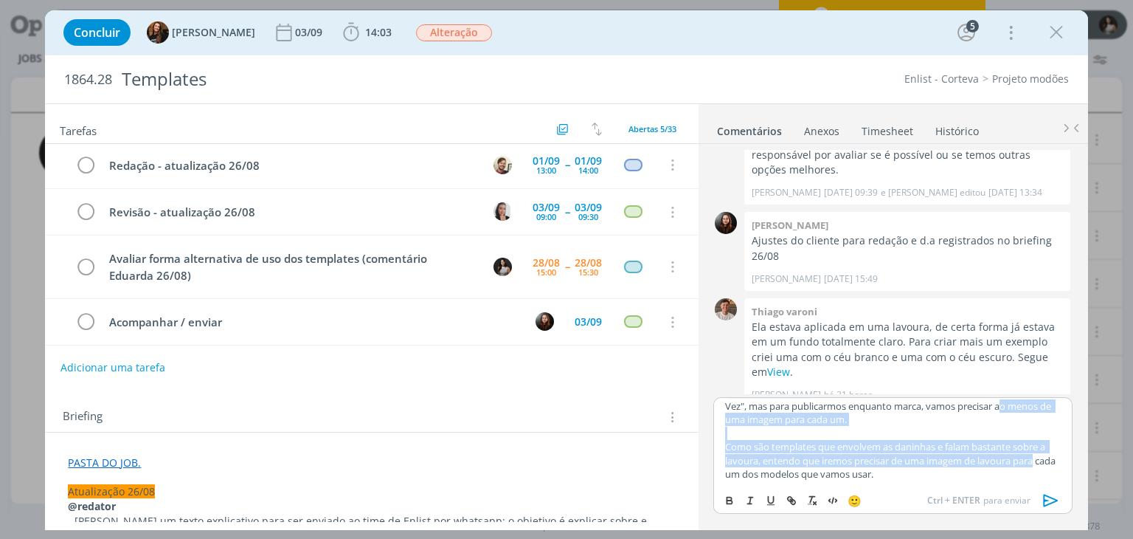
drag, startPoint x: 1002, startPoint y: 426, endPoint x: 1040, endPoint y: 493, distance: 77.0
click at [1040, 493] on div "﻿ @ [PERSON_NAME] ﻿ Podemos usar os templates com a ferramenta "Sua Vez", mas p…" at bounding box center [892, 455] width 359 height 117
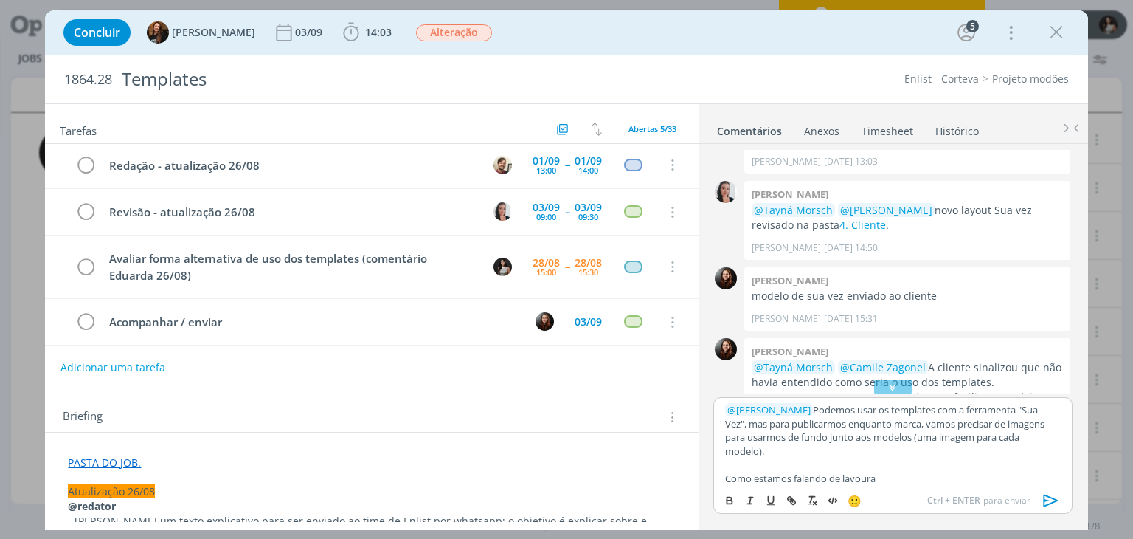
scroll to position [2098, 0]
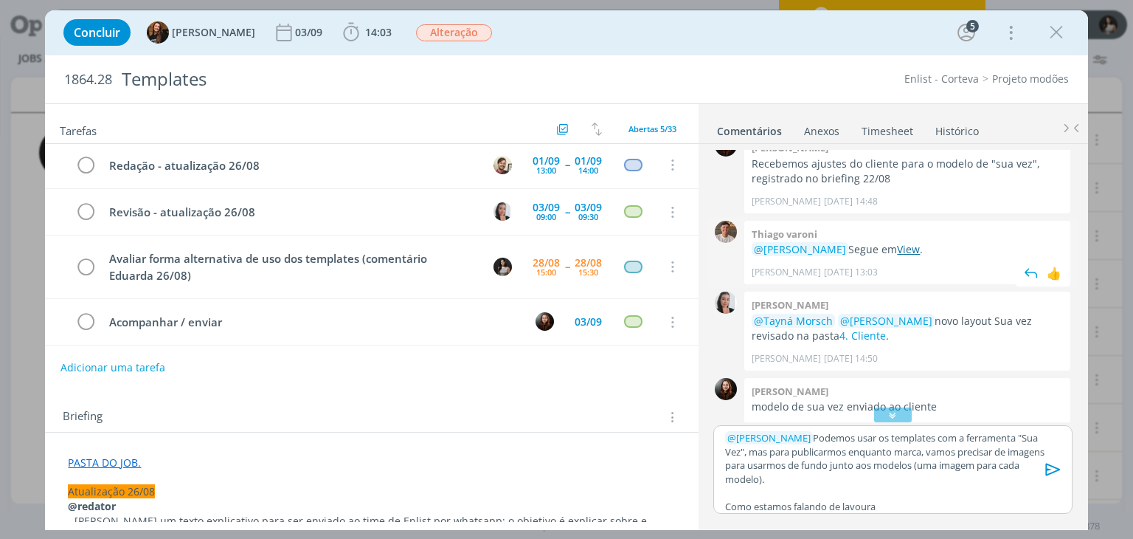
click at [912, 252] on link "View" at bounding box center [908, 249] width 23 height 14
click at [896, 505] on p "Como estamos falando de lavoura" at bounding box center [892, 505] width 335 height 13
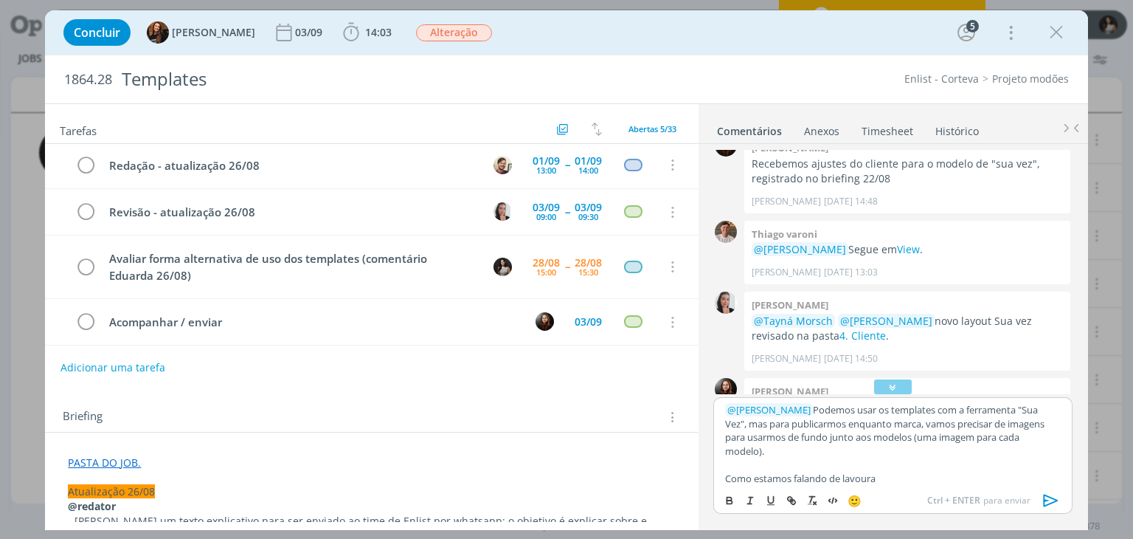
scroll to position [2632, 0]
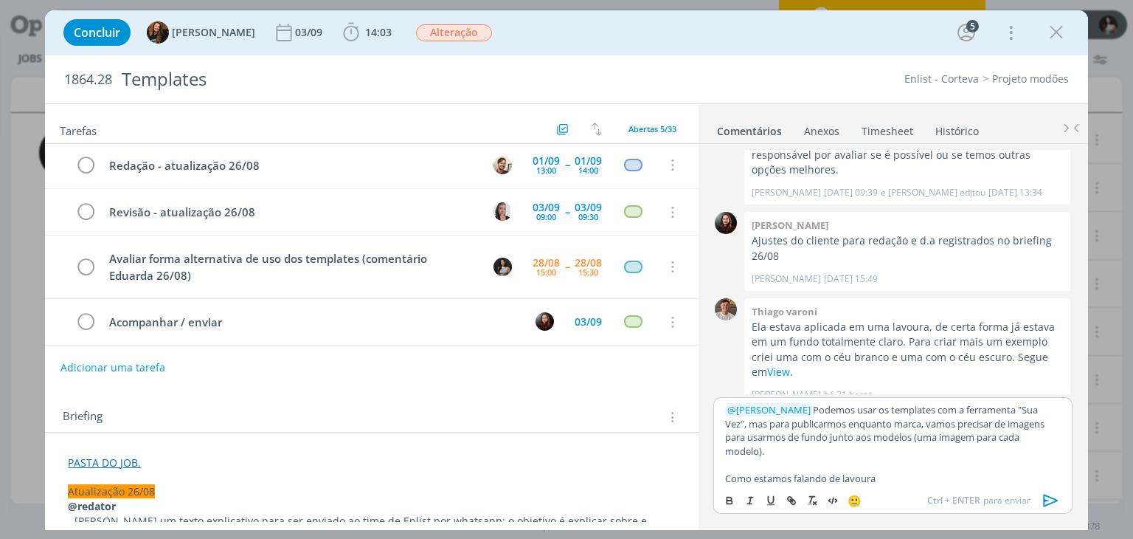
click at [906, 480] on p "Como estamos falando de lavoura" at bounding box center [892, 477] width 335 height 13
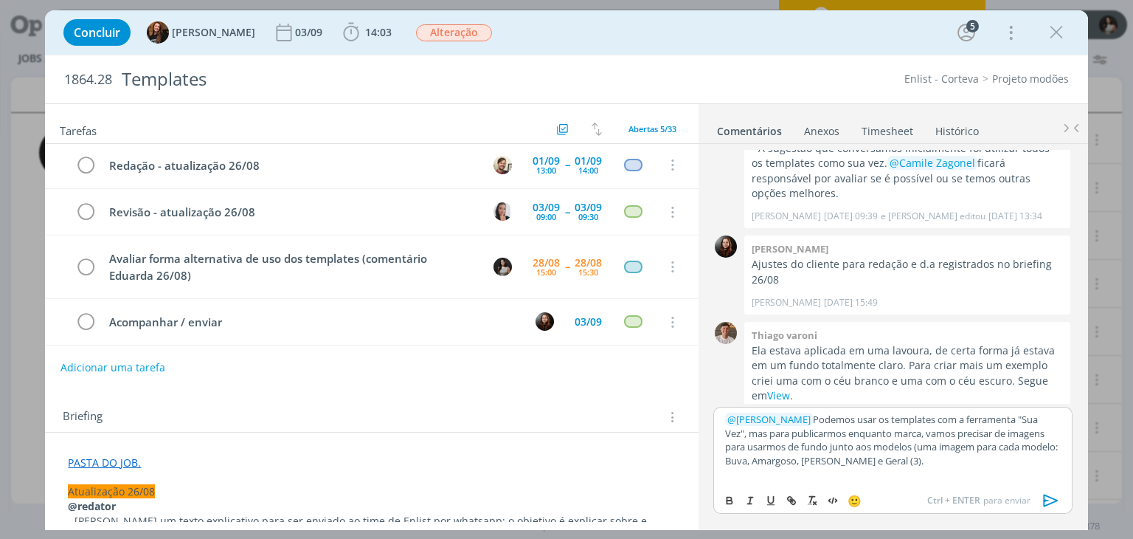
scroll to position [2622, 0]
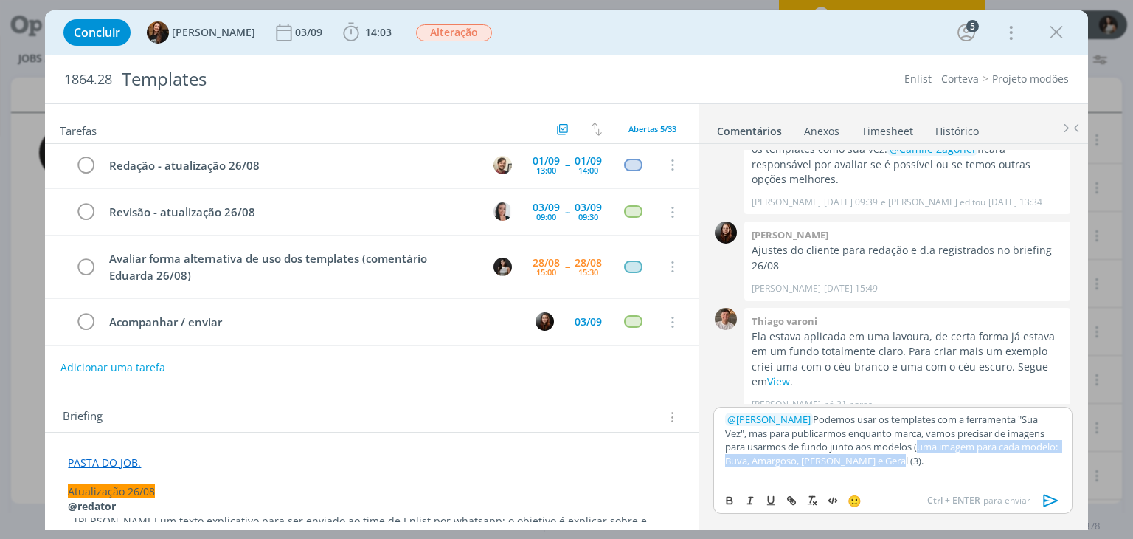
drag, startPoint x: 917, startPoint y: 447, endPoint x: 933, endPoint y: 461, distance: 21.4
click at [933, 461] on p "﻿ @ [PERSON_NAME] ﻿ Podemos usar os templates com a ferramenta "Sua Vez", mas p…" at bounding box center [892, 439] width 335 height 55
click at [749, 498] on icon "dialog" at bounding box center [750, 500] width 12 height 12
click at [727, 500] on icon "dialog" at bounding box center [729, 501] width 5 height 3
click at [764, 474] on p "dialog" at bounding box center [892, 473] width 335 height 13
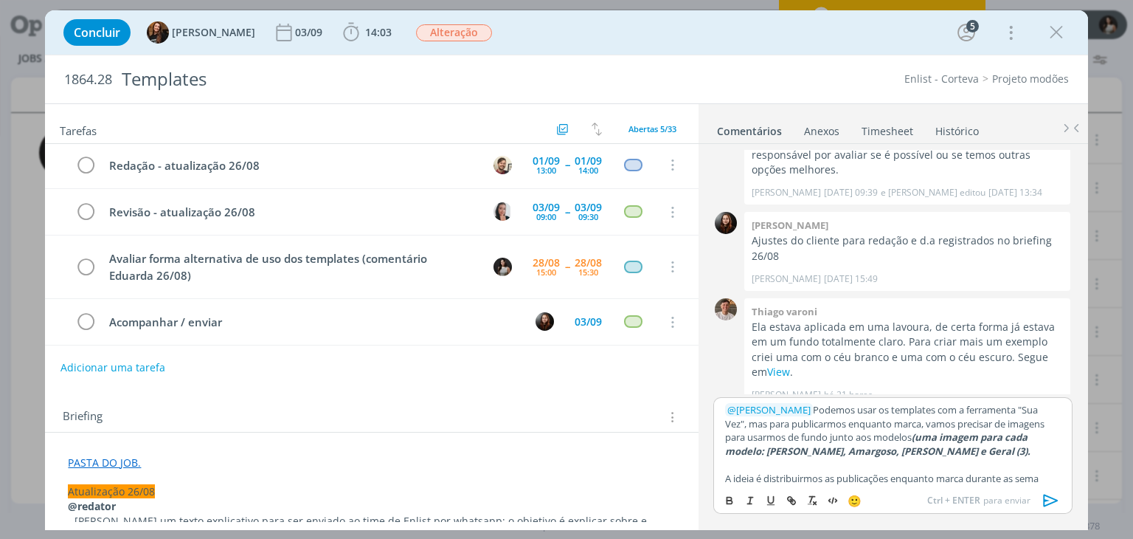
scroll to position [12, 0]
drag, startPoint x: 893, startPoint y: 466, endPoint x: 913, endPoint y: 476, distance: 22.1
click at [913, 476] on p "A ideia é distribuirmos as publicações enquanto marca durante as semanas," at bounding box center [892, 473] width 335 height 13
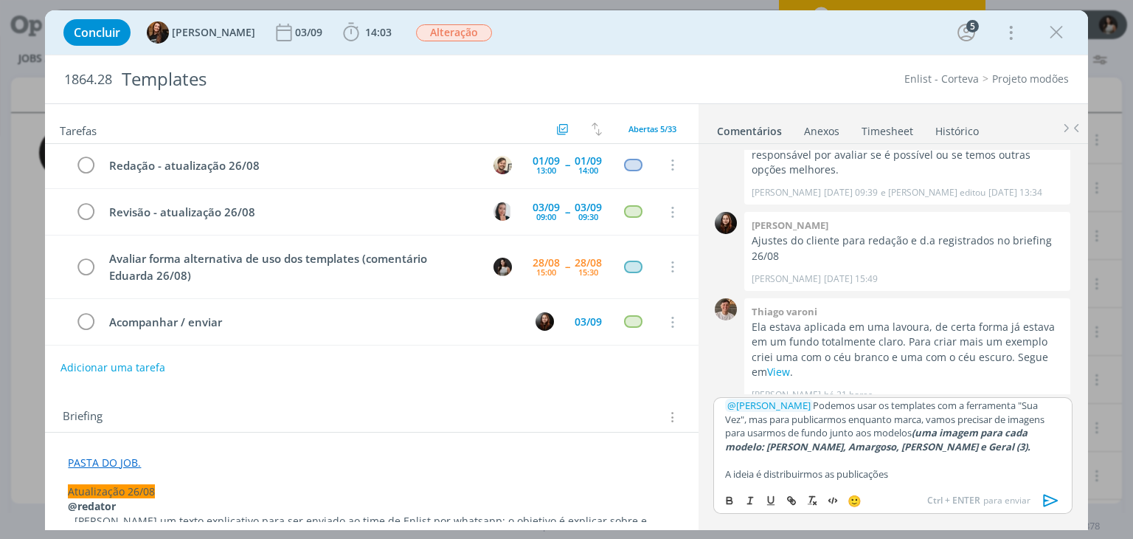
scroll to position [4, 0]
click at [916, 446] on em "(uma imagem para cada modelo: [PERSON_NAME], Amargoso, [PERSON_NAME] e Geral (3…" at bounding box center [877, 439] width 305 height 27
click at [914, 449] on em "(uma imagem para cada modelo: [PERSON_NAME], Amargoso, [PERSON_NAME] e Geral (3…" at bounding box center [877, 439] width 305 height 27
click at [848, 481] on p "dialog" at bounding box center [892, 487] width 335 height 13
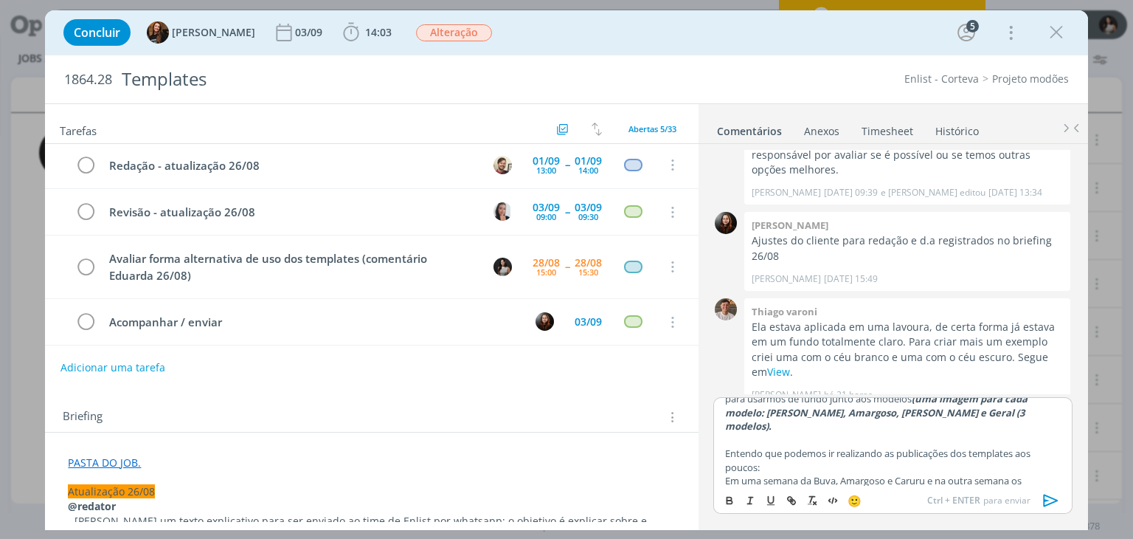
scroll to position [52, 0]
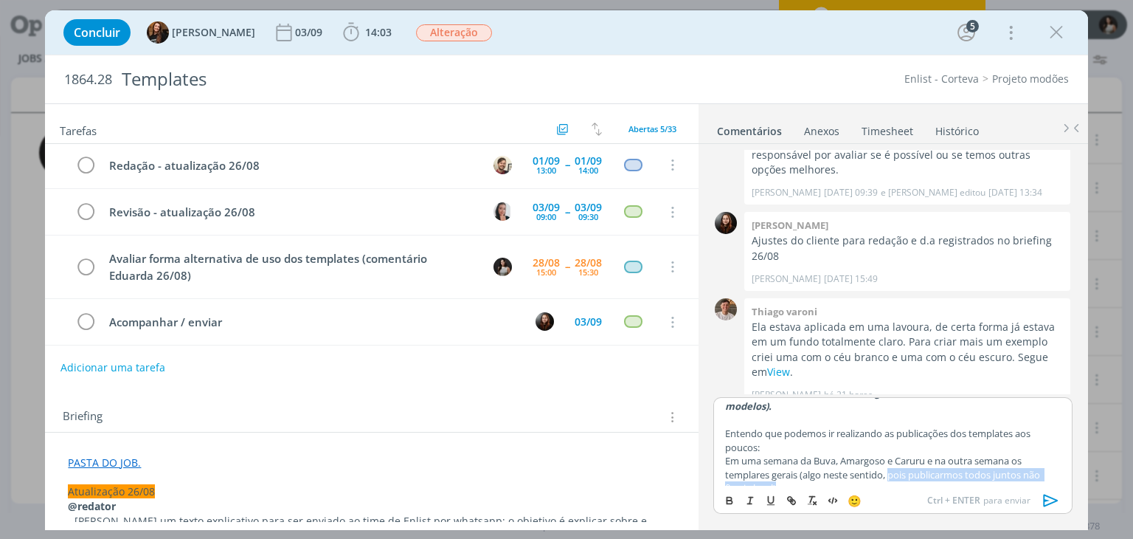
drag, startPoint x: 873, startPoint y: 467, endPoint x: 904, endPoint y: 479, distance: 33.2
click at [904, 479] on p "Em uma semana da Buva, Amargoso e Caruru e na outra semana os templares gerais …" at bounding box center [892, 474] width 335 height 41
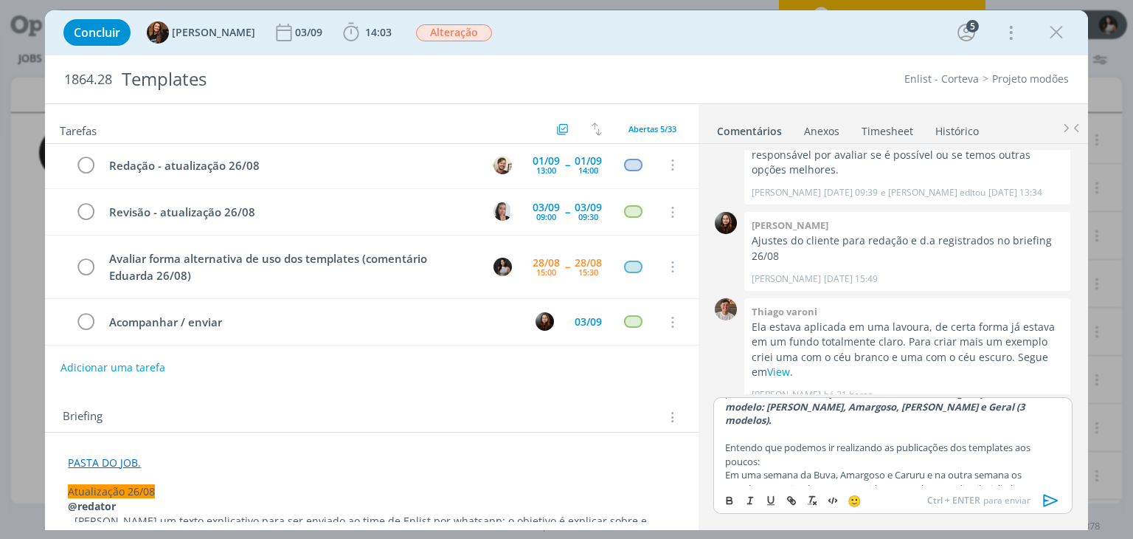
scroll to position [58, 0]
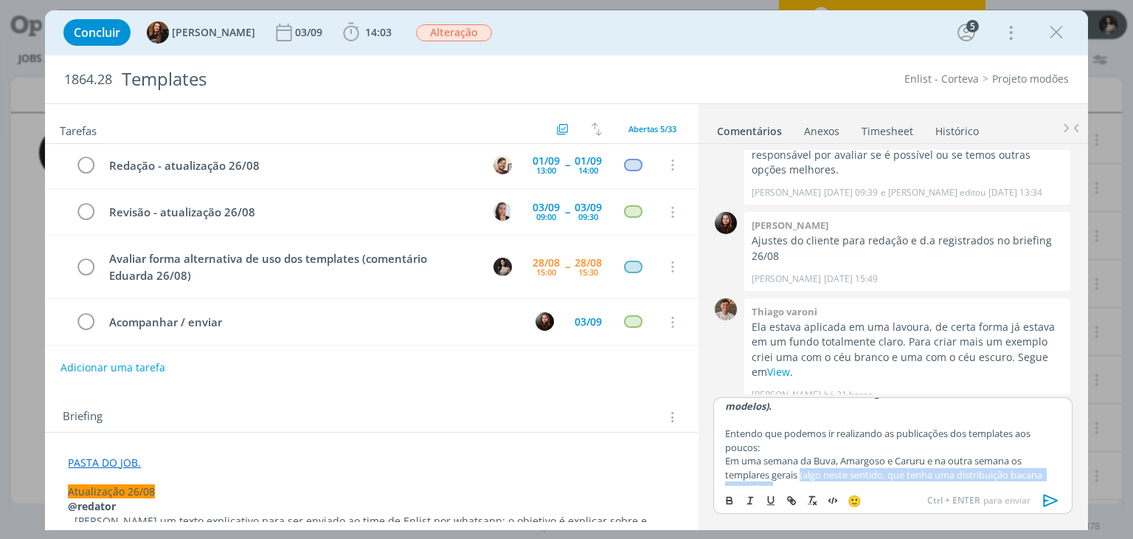
drag, startPoint x: 785, startPoint y: 461, endPoint x: 805, endPoint y: 468, distance: 21.2
click at [805, 468] on p "Em uma semana da Buva, Amargoso e Caruru e na outra semana os templares gerais …" at bounding box center [892, 474] width 335 height 41
click at [743, 501] on button "dialog" at bounding box center [751, 500] width 21 height 18
click at [729, 500] on icon "dialog" at bounding box center [729, 501] width 5 height 3
click at [789, 476] on p "Em uma semana da Buva, Amargoso e Caruru e na outra semana os templares gerais …" at bounding box center [892, 474] width 335 height 41
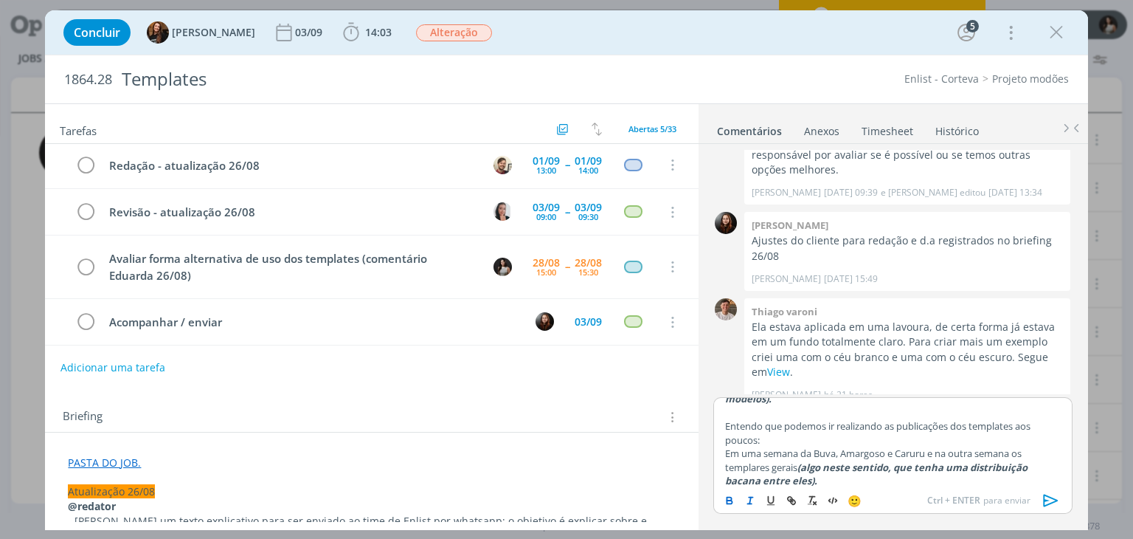
scroll to position [80, 0]
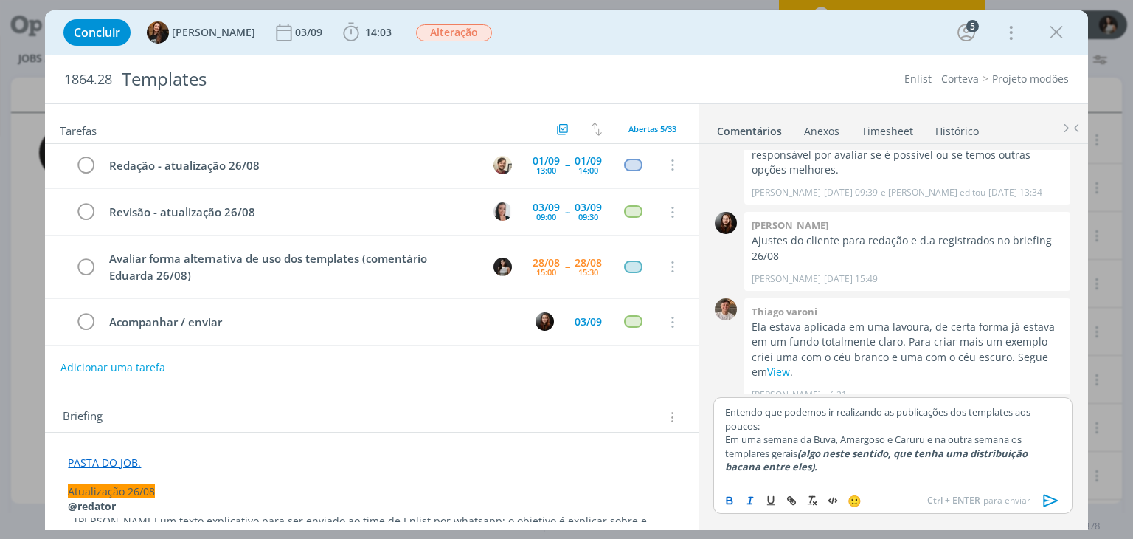
click at [755, 497] on icon "dialog" at bounding box center [750, 500] width 12 height 12
click at [730, 500] on icon "dialog" at bounding box center [729, 501] width 5 height 3
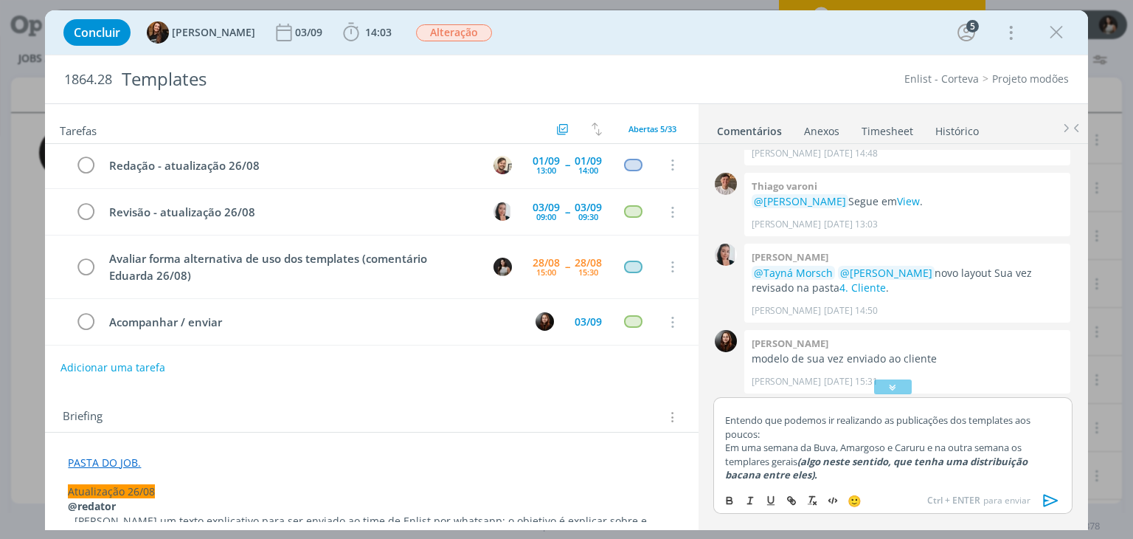
scroll to position [2091, 0]
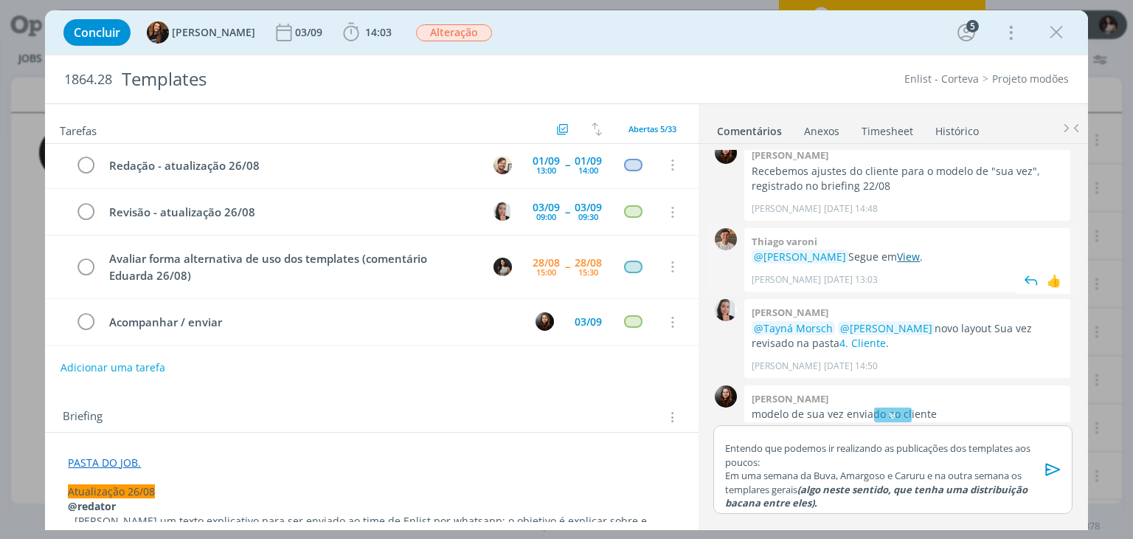
click at [907, 254] on link "View" at bounding box center [908, 256] width 23 height 14
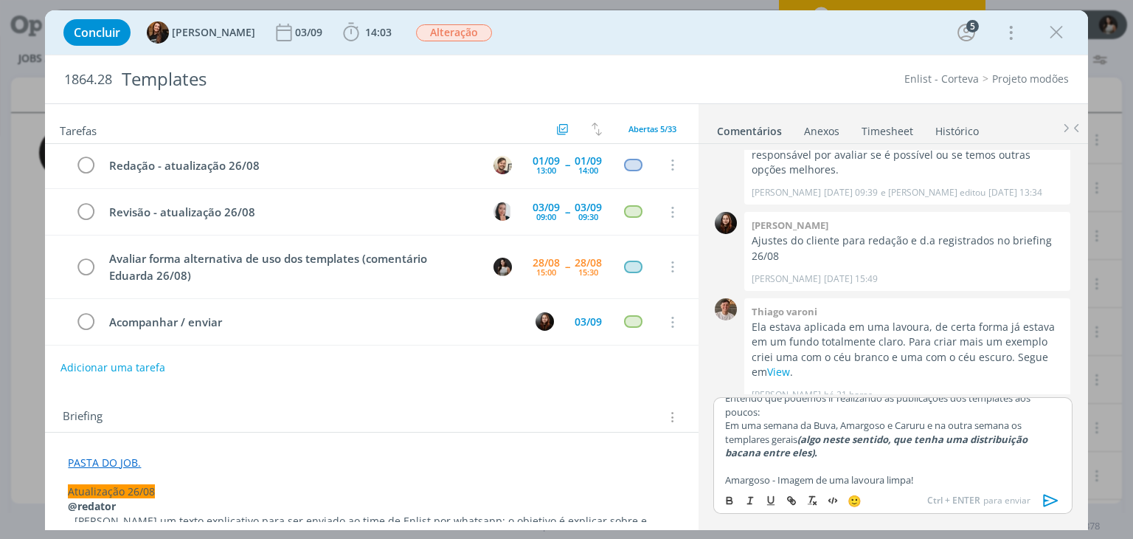
scroll to position [99, 0]
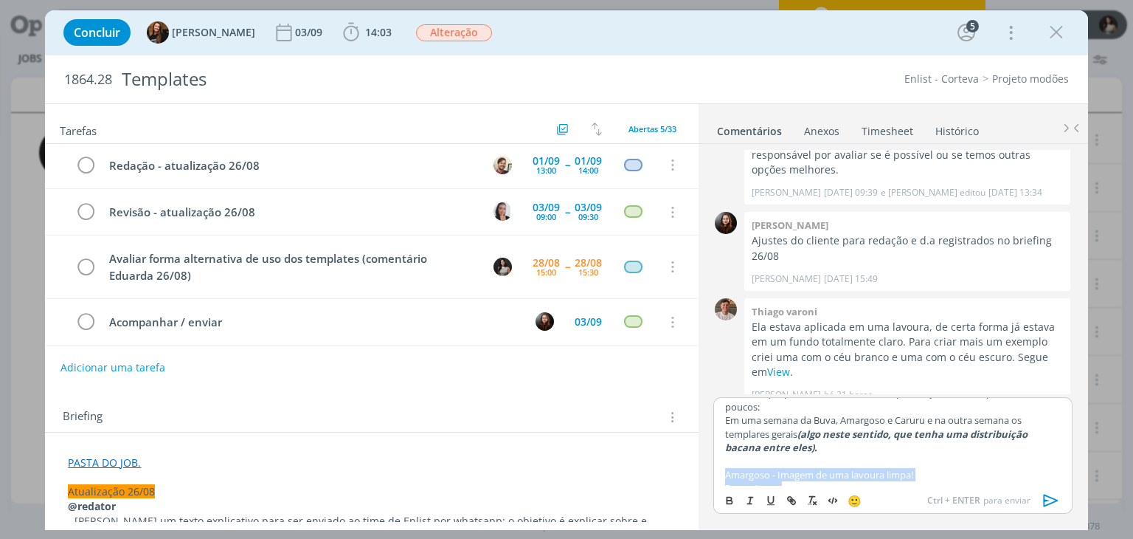
drag, startPoint x: 797, startPoint y: 482, endPoint x: 716, endPoint y: 458, distance: 84.5
click at [716, 458] on div "﻿ @ [PERSON_NAME] ﻿ Podemos usar os templates com a ferramenta "Sua Vez", mas p…" at bounding box center [892, 441] width 359 height 89
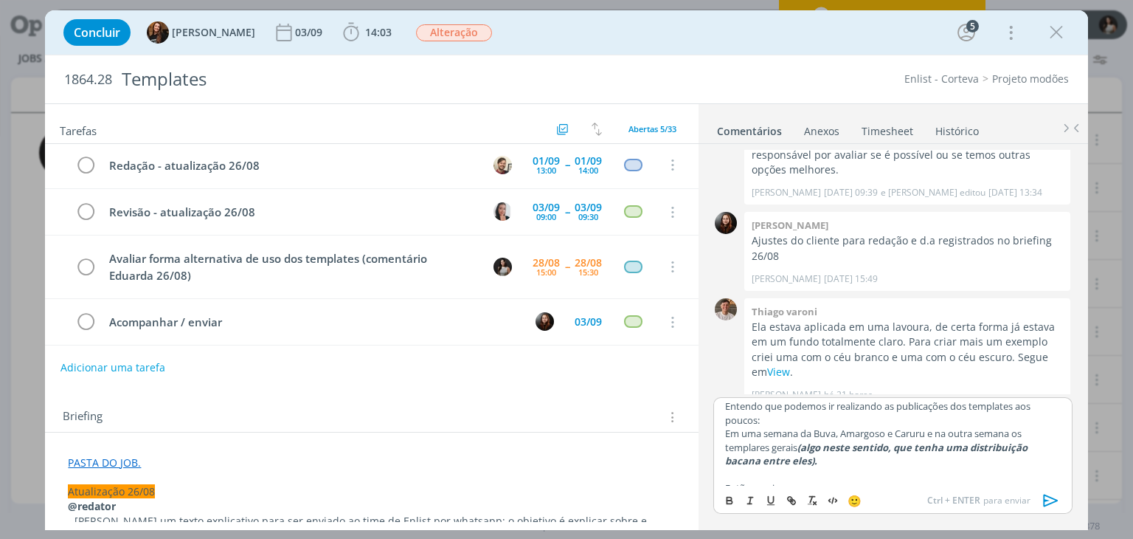
click at [772, 446] on em "(algo neste sentido, que tenha uma distribuição bacana entre eles)." at bounding box center [877, 453] width 305 height 27
click at [824, 481] on p "Então precisamos" at bounding box center [892, 487] width 335 height 13
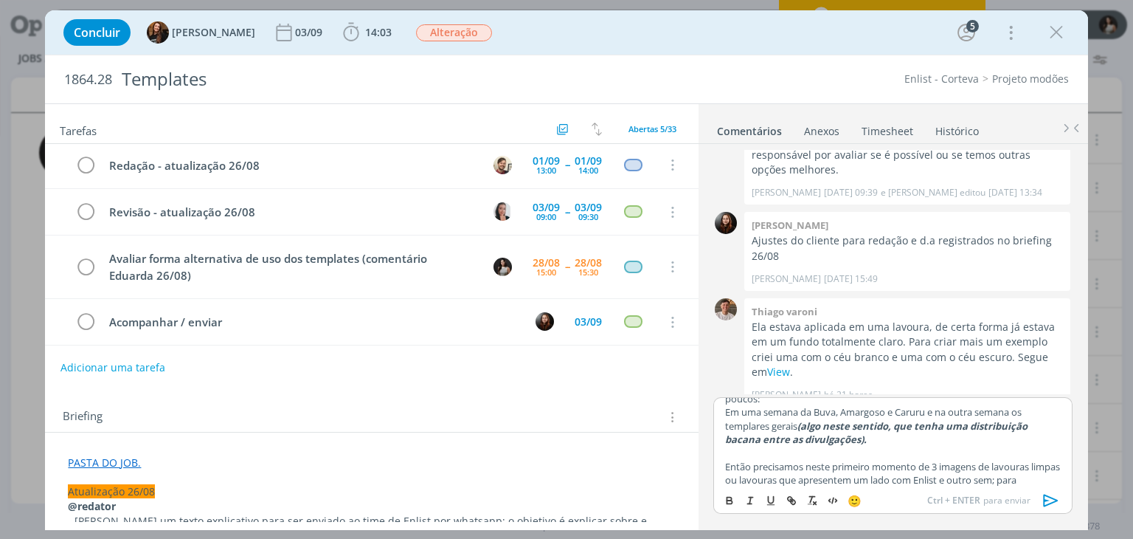
scroll to position [121, 0]
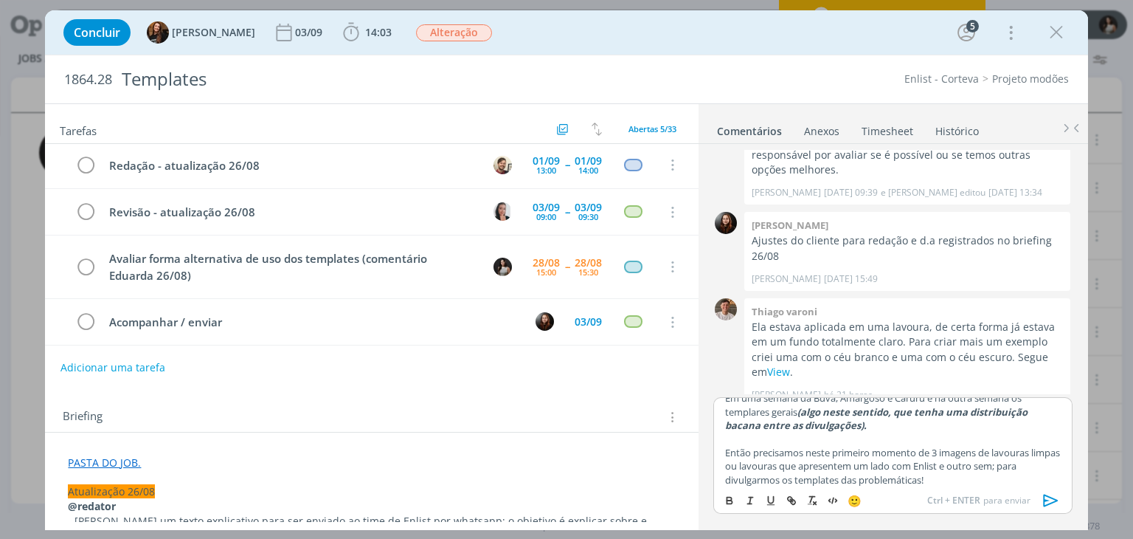
click at [1044, 499] on icon "dialog" at bounding box center [1050, 500] width 15 height 13
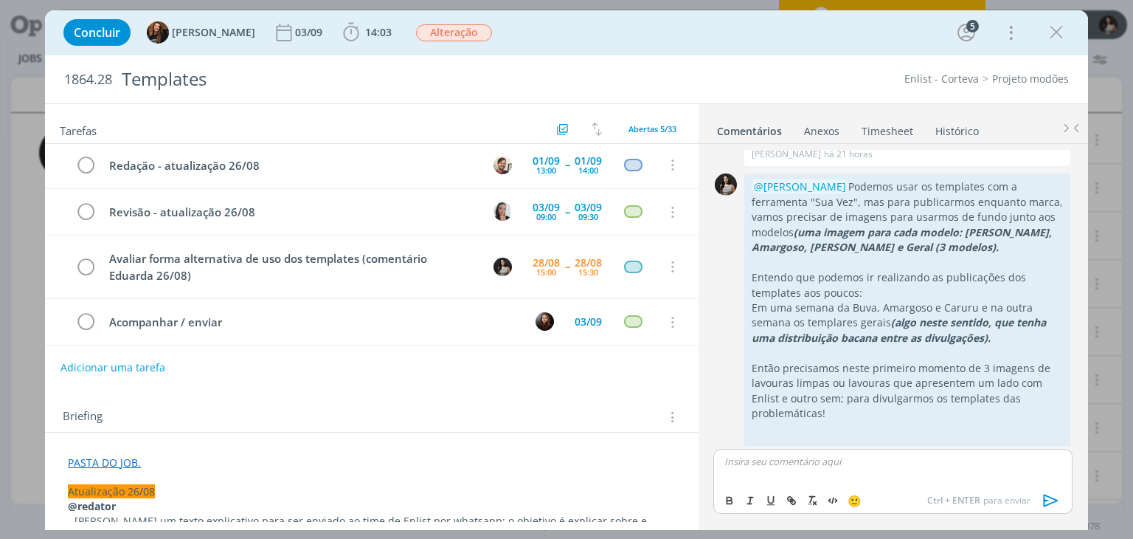
scroll to position [2876, 0]
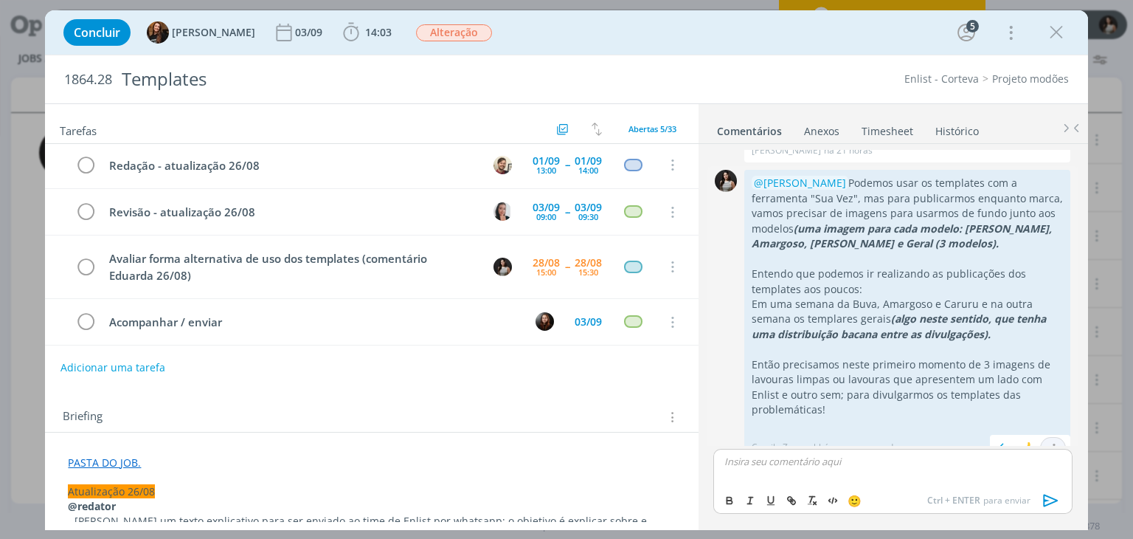
click at [1053, 442] on icon "dialog" at bounding box center [1053, 449] width 16 height 14
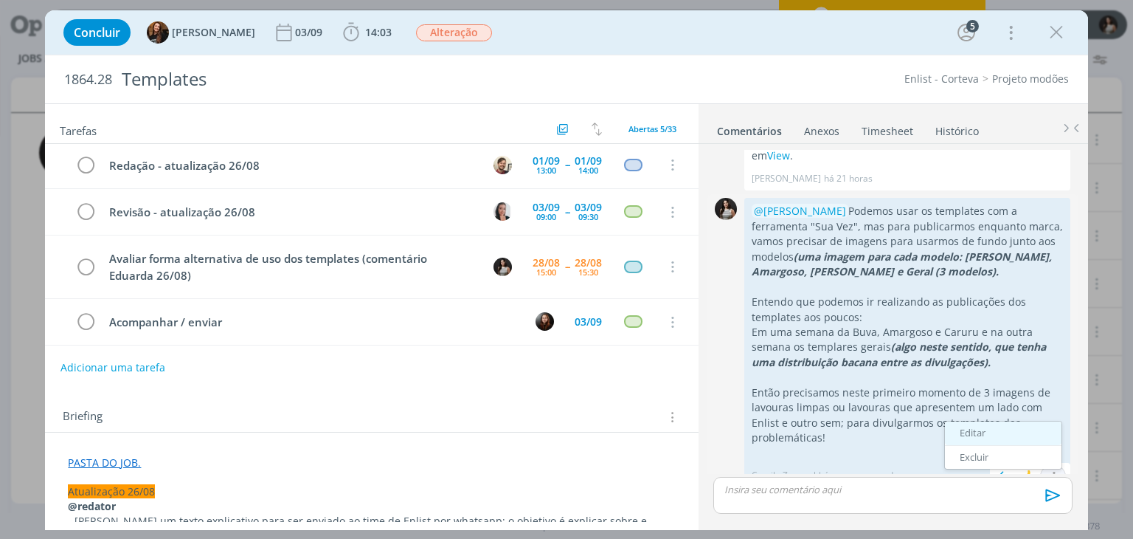
click at [1015, 421] on link "Editar" at bounding box center [1003, 433] width 117 height 24
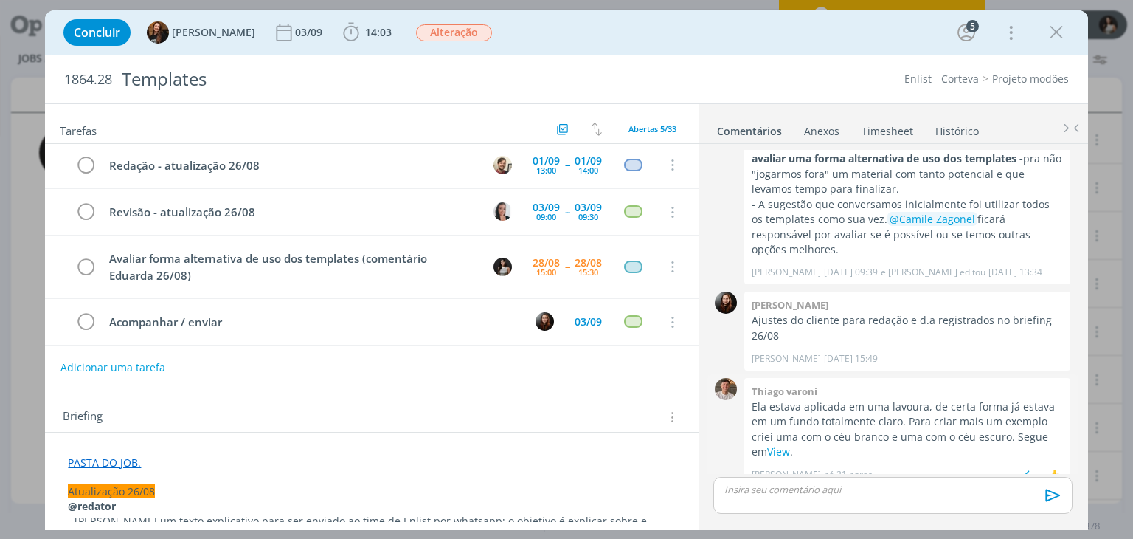
scroll to position [2775, 0]
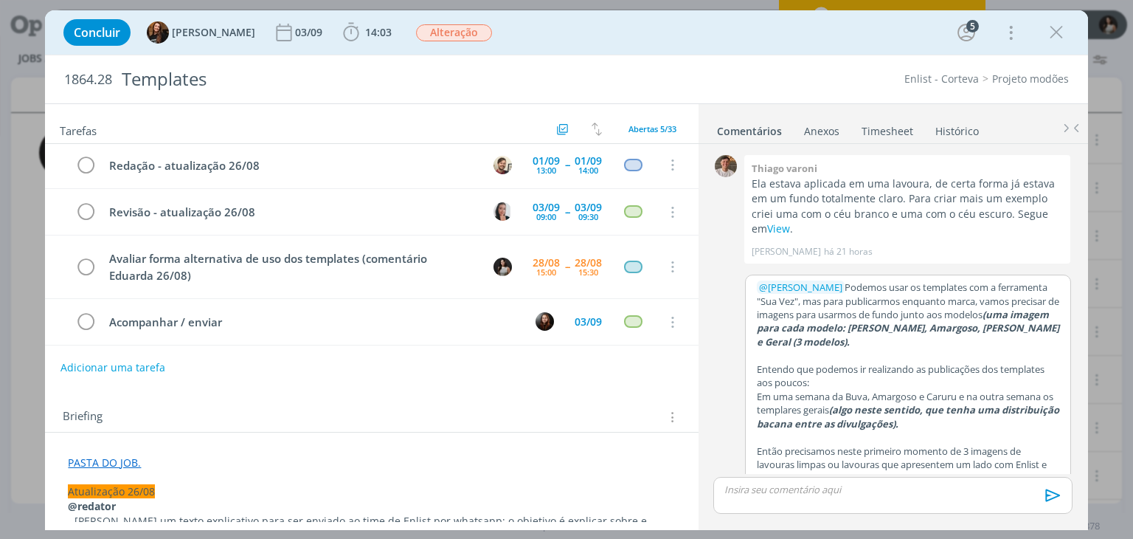
click at [1042, 463] on p "Então precisamos neste primeiro momento de 3 imagens de lavouras limpas ou lavo…" at bounding box center [908, 464] width 302 height 41
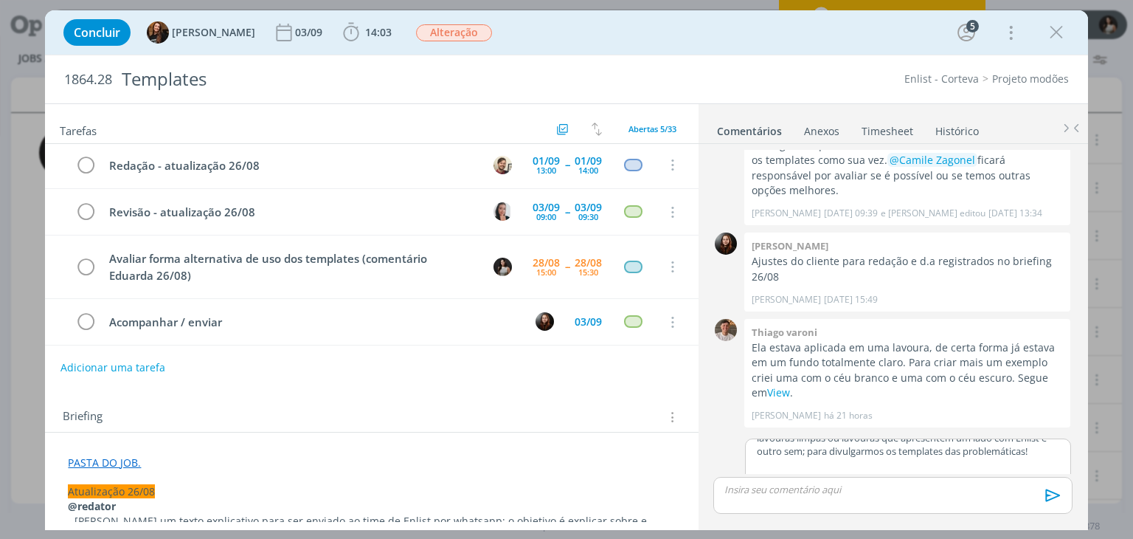
scroll to position [155, 0]
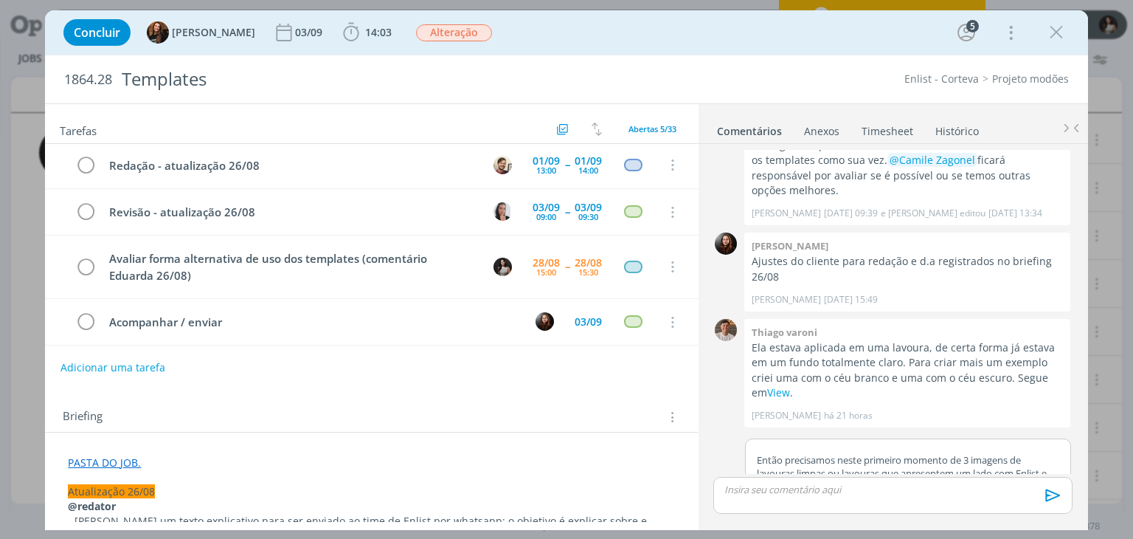
drag, startPoint x: 1078, startPoint y: 455, endPoint x: 1078, endPoint y: 474, distance: 18.5
click at [1078, 474] on div "0 Este comentário foi excluído [DATE] 14:19 por você 0 @Gean [PERSON_NAME] @[PE…" at bounding box center [893, 335] width 389 height 383
click at [1011, 491] on p "dialog" at bounding box center [892, 488] width 335 height 13
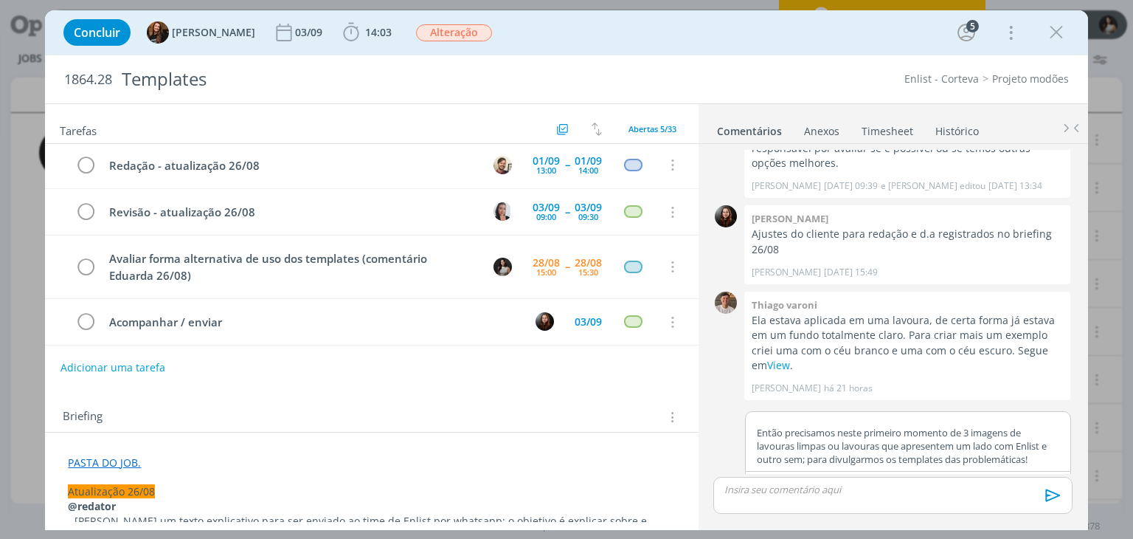
click at [1042, 477] on button "Salvar" at bounding box center [1047, 486] width 33 height 18
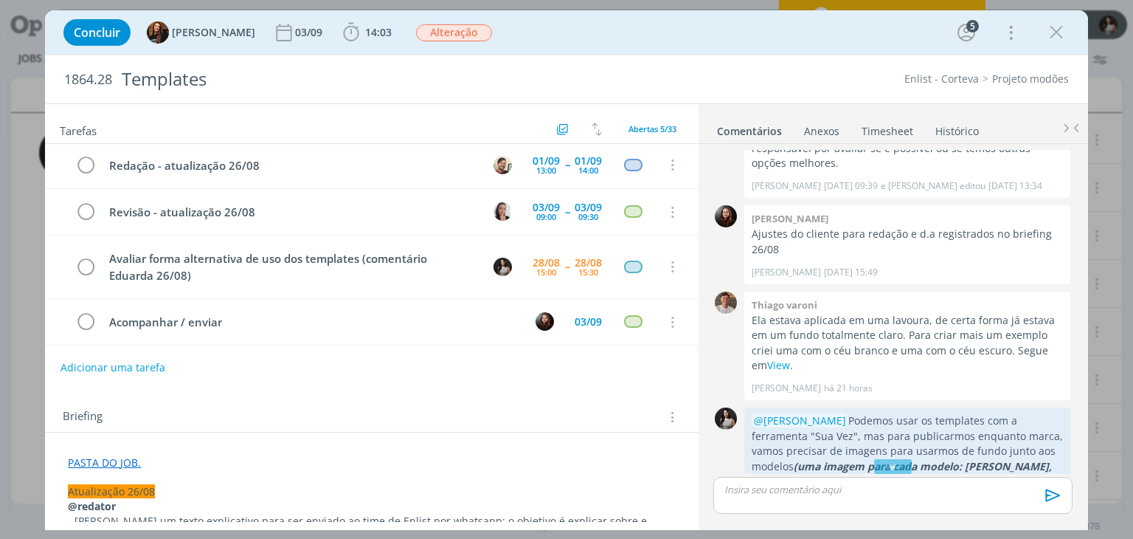
scroll to position [2848, 0]
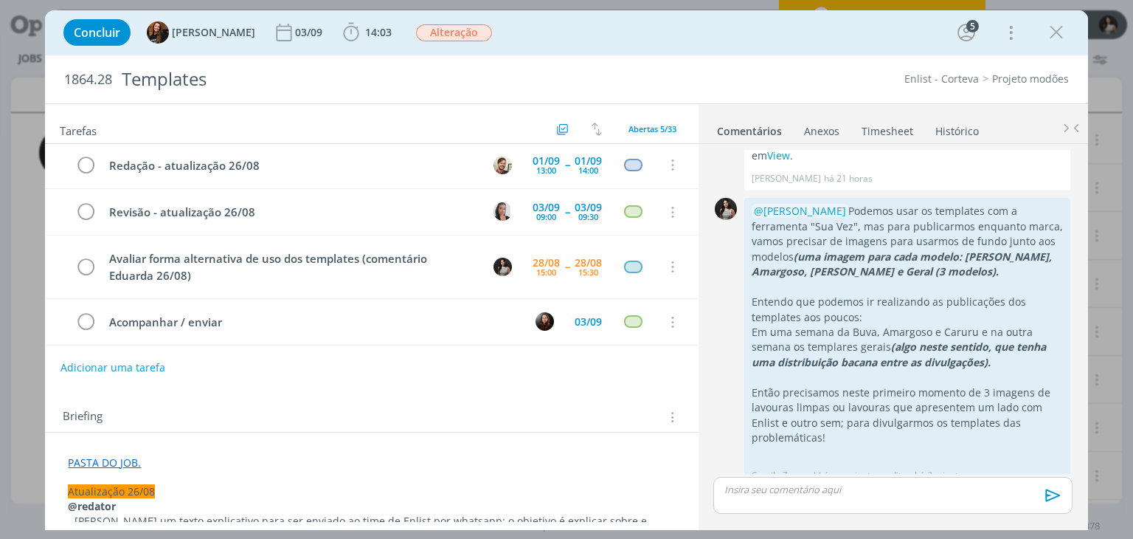
click at [879, 124] on link "Timesheet" at bounding box center [887, 127] width 53 height 21
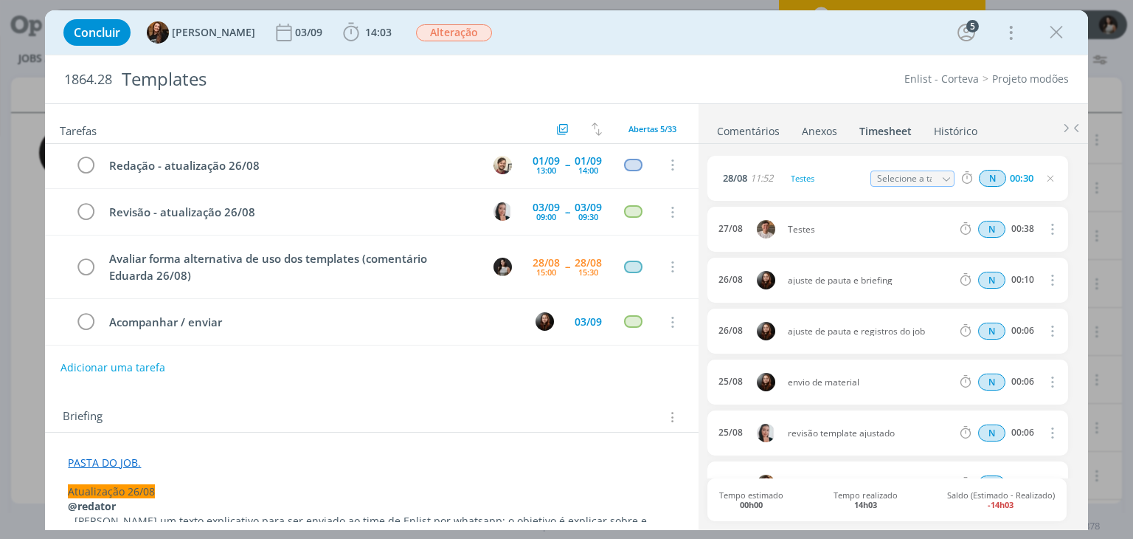
click at [1011, 120] on ul "Comentários Anexos 0 Timesheet Histórico" at bounding box center [893, 124] width 389 height 40
click at [1057, 32] on icon "dialog" at bounding box center [1056, 32] width 22 height 22
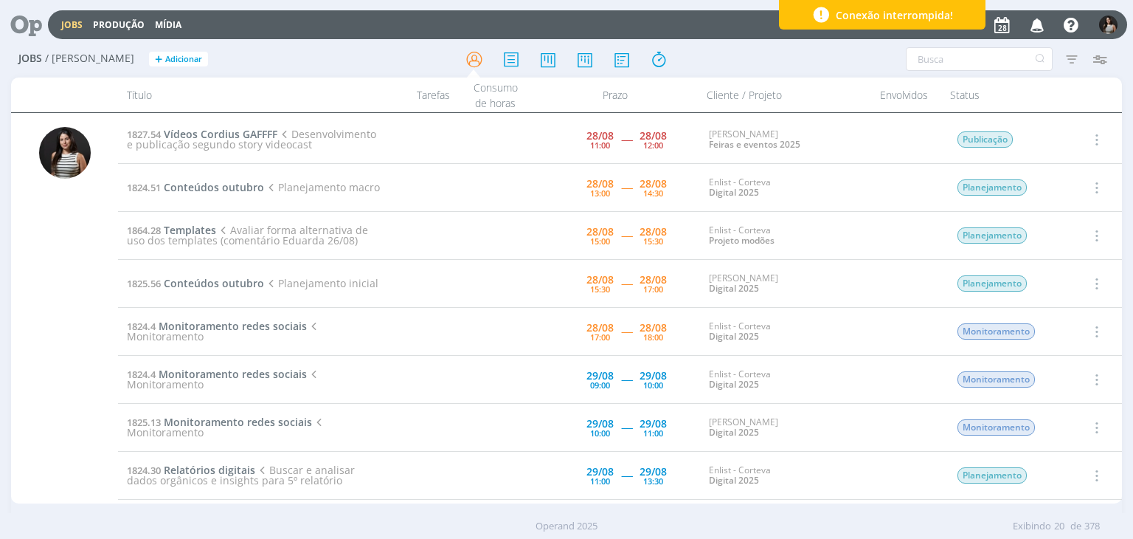
click at [1092, 232] on icon "button" at bounding box center [1095, 235] width 16 height 18
click at [1063, 277] on link "Concluir" at bounding box center [1054, 284] width 117 height 24
